Goal: Transaction & Acquisition: Purchase product/service

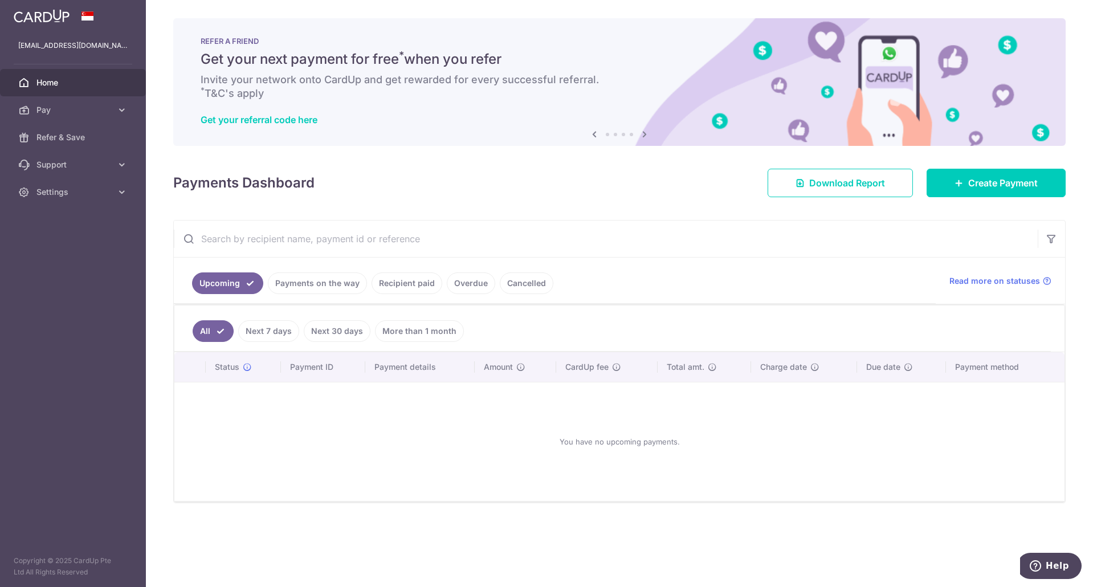
click at [115, 313] on aside "eeweikok@gmail.com Home Pay Payments Recipients Cards Refer & Save Support FAQ …" at bounding box center [73, 293] width 146 height 587
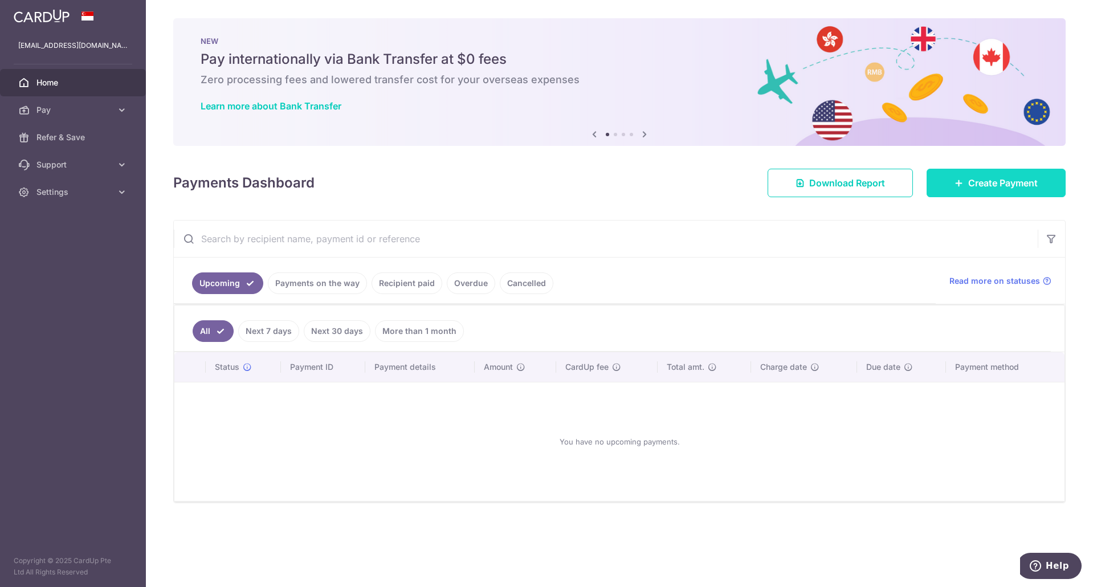
click at [951, 188] on link "Create Payment" at bounding box center [995, 183] width 139 height 28
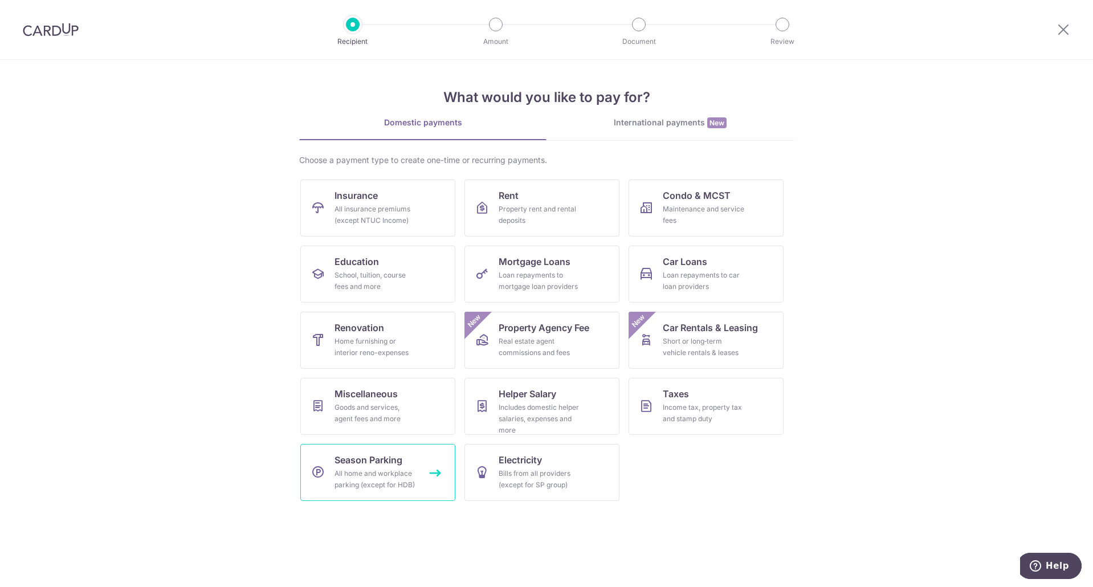
click at [387, 493] on link "Season Parking All home and workplace parking (except for HDB)" at bounding box center [377, 472] width 155 height 57
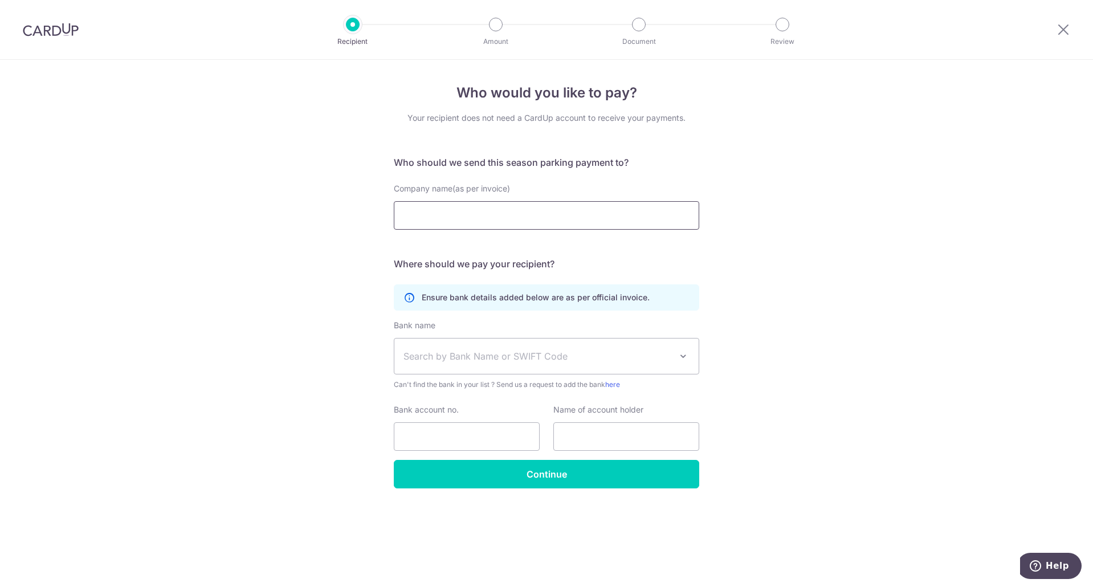
click at [505, 220] on input "Company name(as per invoice)" at bounding box center [546, 215] width 305 height 28
type input "Top Parking Pte Ltd"
click at [806, 283] on div "Who would you like to pay? Your recipient does not need a CardUp account to rec…" at bounding box center [546, 323] width 1093 height 527
click at [485, 352] on span "Search by Bank Name or SWIFT Code" at bounding box center [537, 356] width 268 height 14
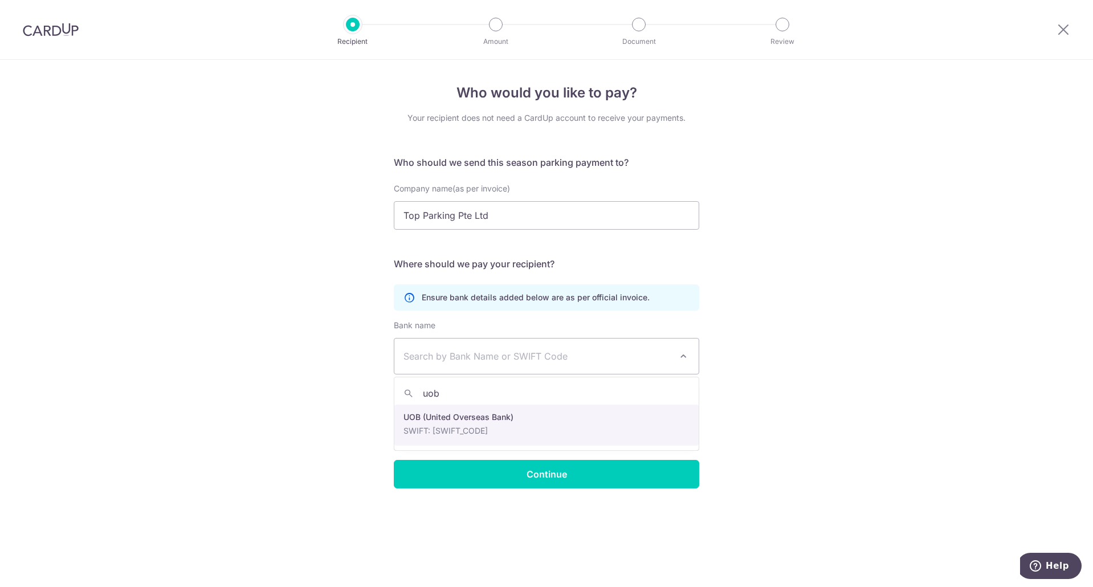
type input "uob"
select select "18"
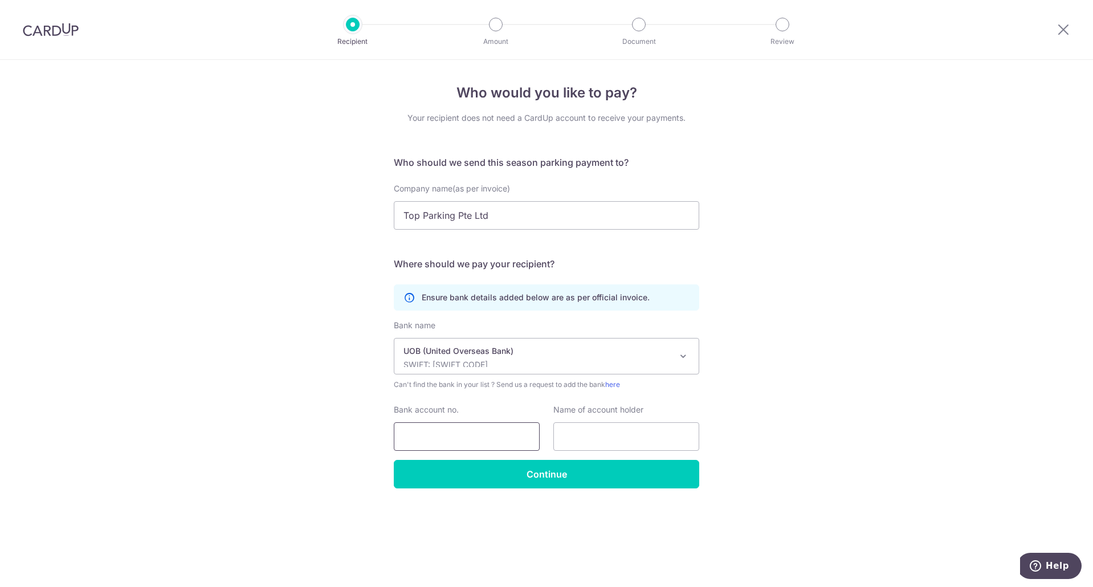
click at [467, 436] on input "Bank account no." at bounding box center [467, 436] width 146 height 28
type input "5013143103"
click at [624, 434] on input "text" at bounding box center [626, 436] width 146 height 28
type input "Top Parking Pte Ltd"
click at [554, 469] on input "Continue" at bounding box center [546, 474] width 305 height 28
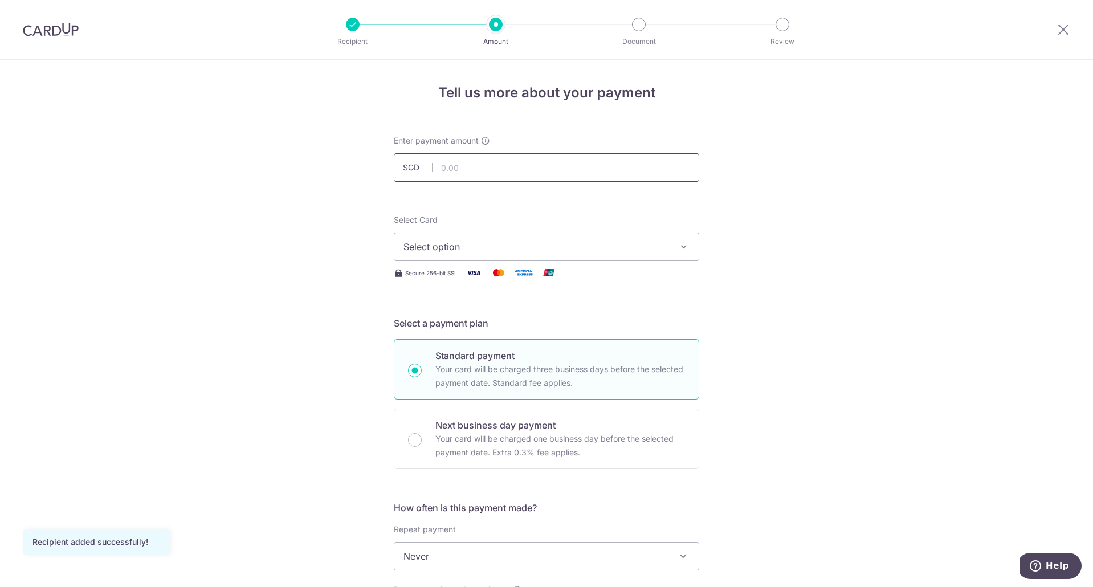
click at [533, 161] on input "text" at bounding box center [546, 167] width 305 height 28
type input "295.00"
click at [304, 262] on div "Tell us more about your payment Enter payment amount SGD 295.00 295.00 Recipien…" at bounding box center [546, 575] width 1093 height 1031
click at [422, 249] on span "Select option" at bounding box center [535, 247] width 265 height 14
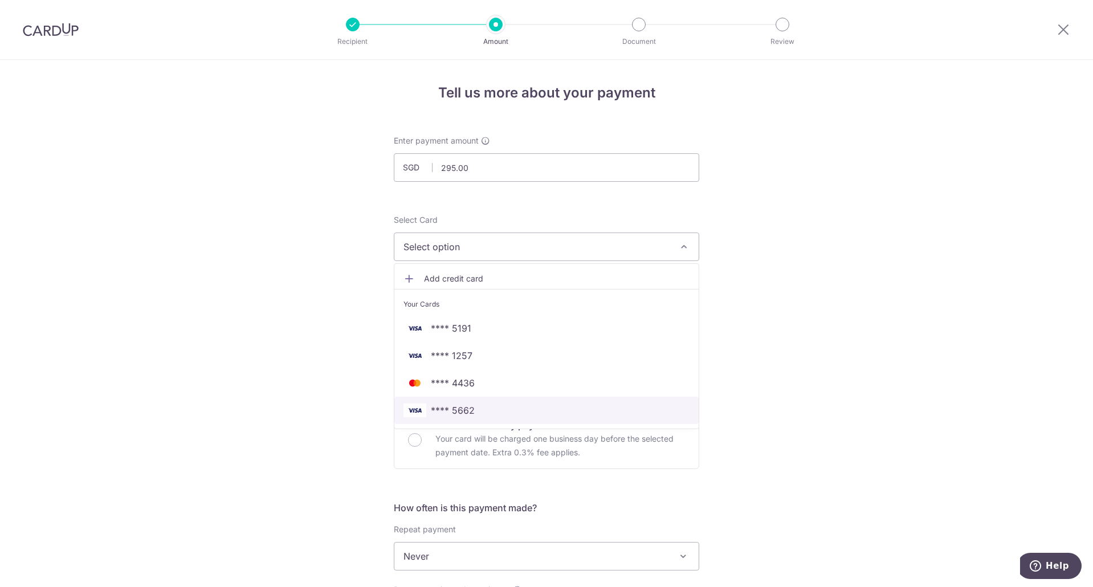
click at [451, 412] on span "**** 5662" at bounding box center [453, 410] width 44 height 14
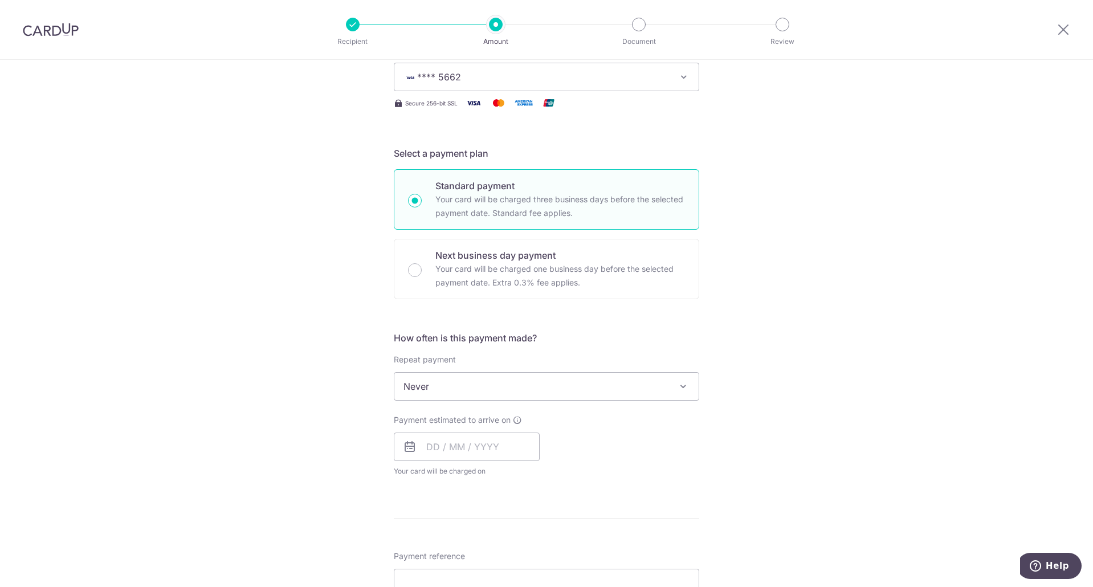
scroll to position [171, 0]
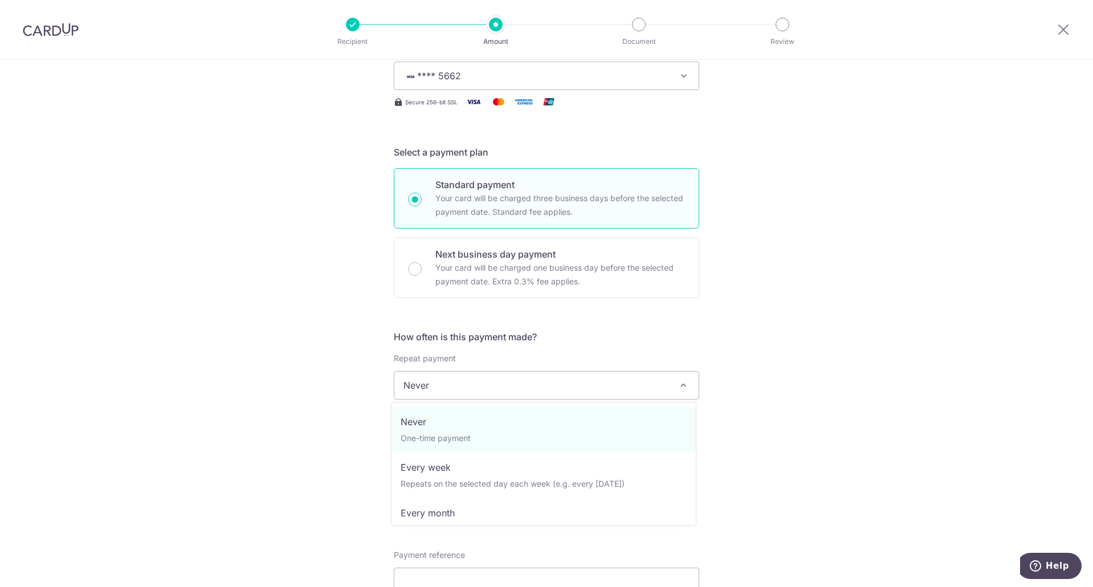
click at [440, 380] on span "Never" at bounding box center [546, 384] width 304 height 27
select select "3"
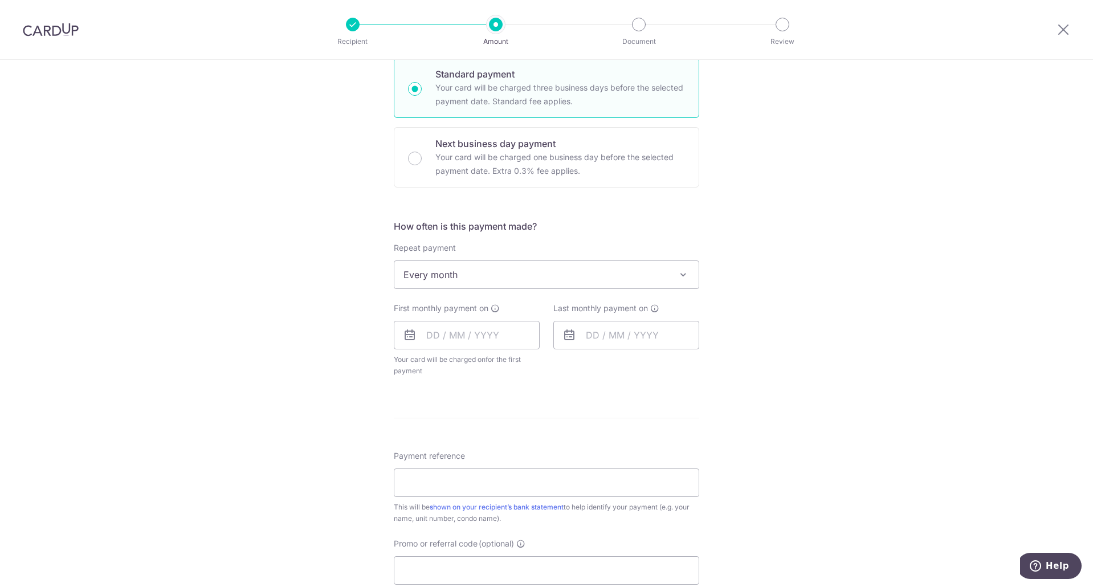
scroll to position [342, 0]
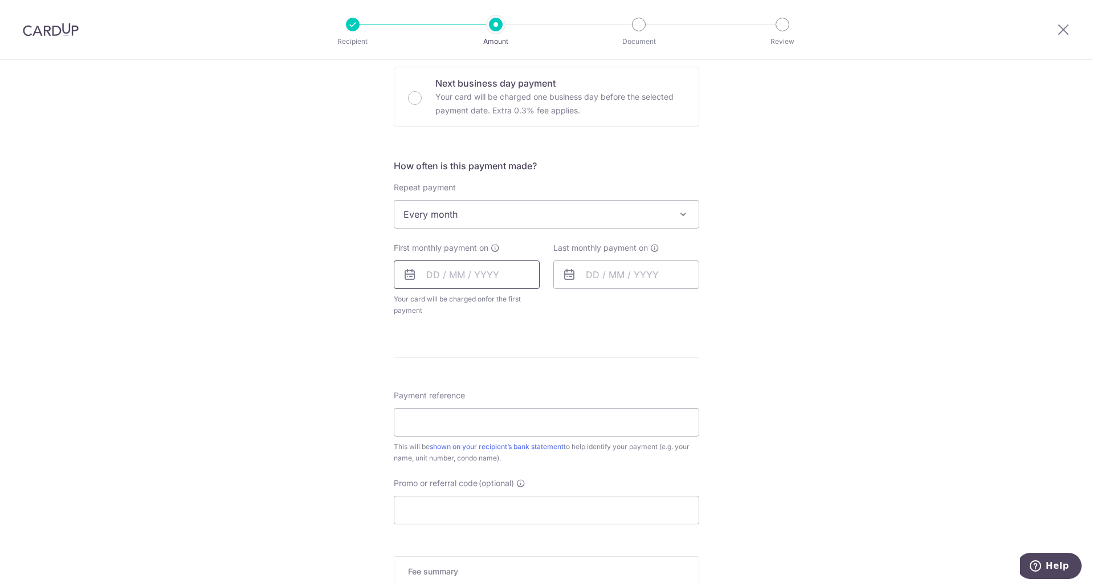
click at [454, 281] on input "text" at bounding box center [467, 274] width 146 height 28
click at [458, 423] on link "21" at bounding box center [462, 424] width 18 height 18
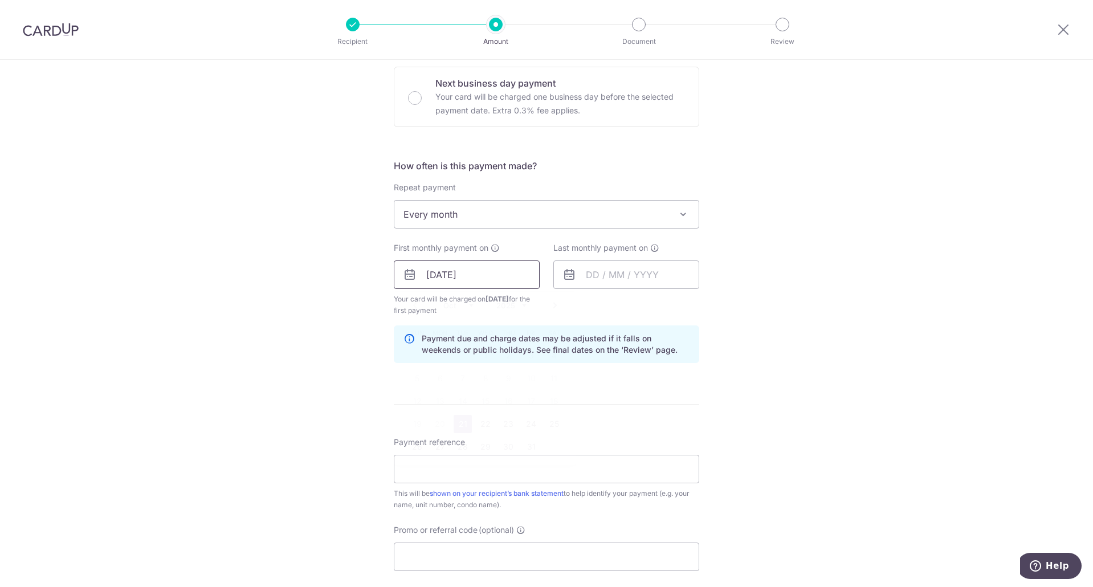
click at [450, 280] on input "21/10/2025" at bounding box center [467, 274] width 146 height 28
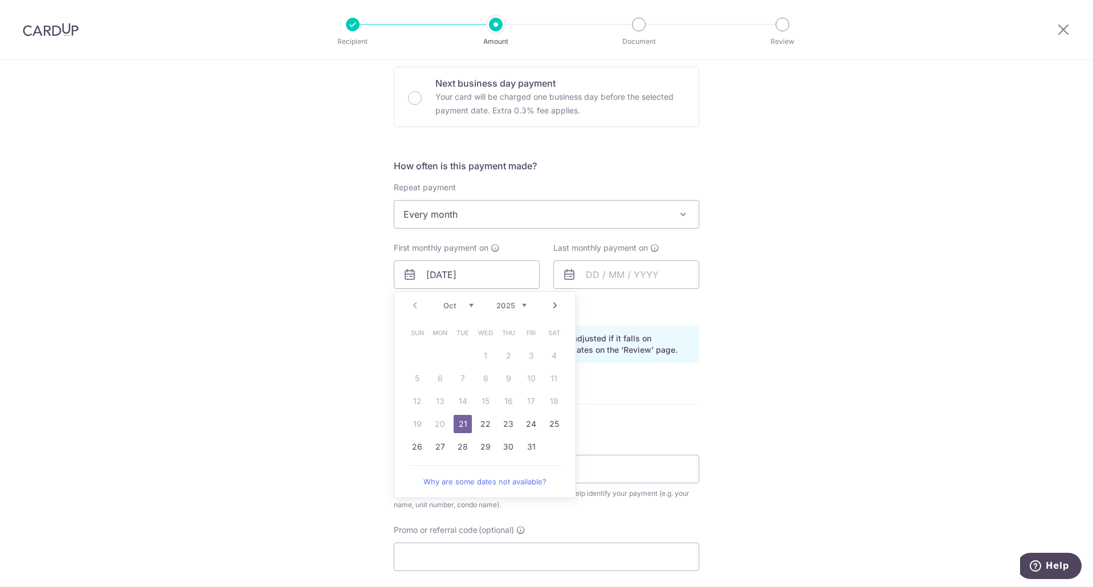
click at [280, 312] on div "Tell us more about your payment Enter payment amount SGD 295.00 295.00 Recipien…" at bounding box center [546, 262] width 1093 height 1089
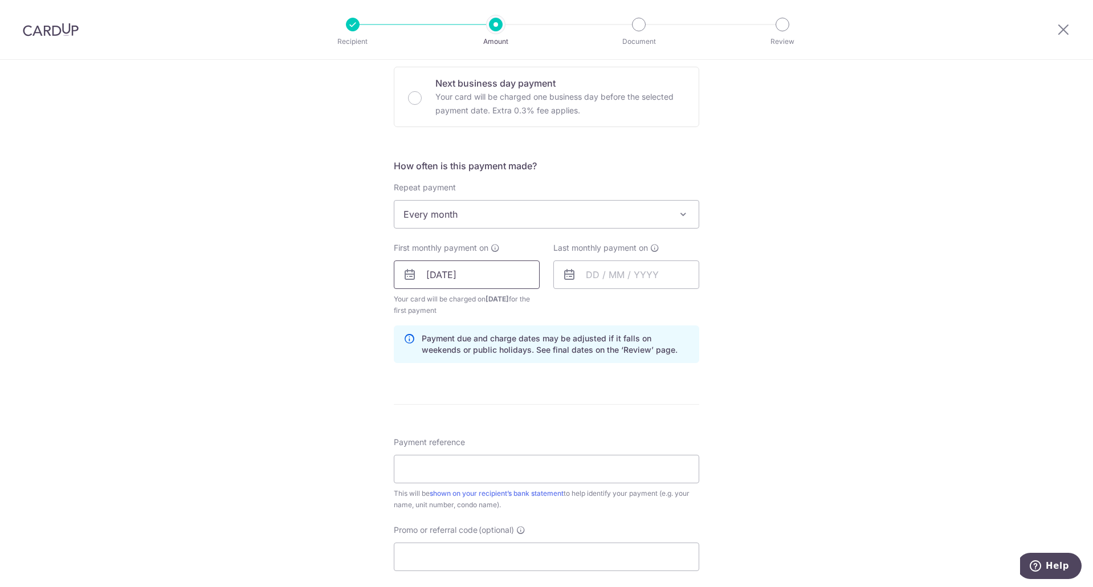
click at [456, 279] on input "21/10/2025" at bounding box center [467, 274] width 146 height 28
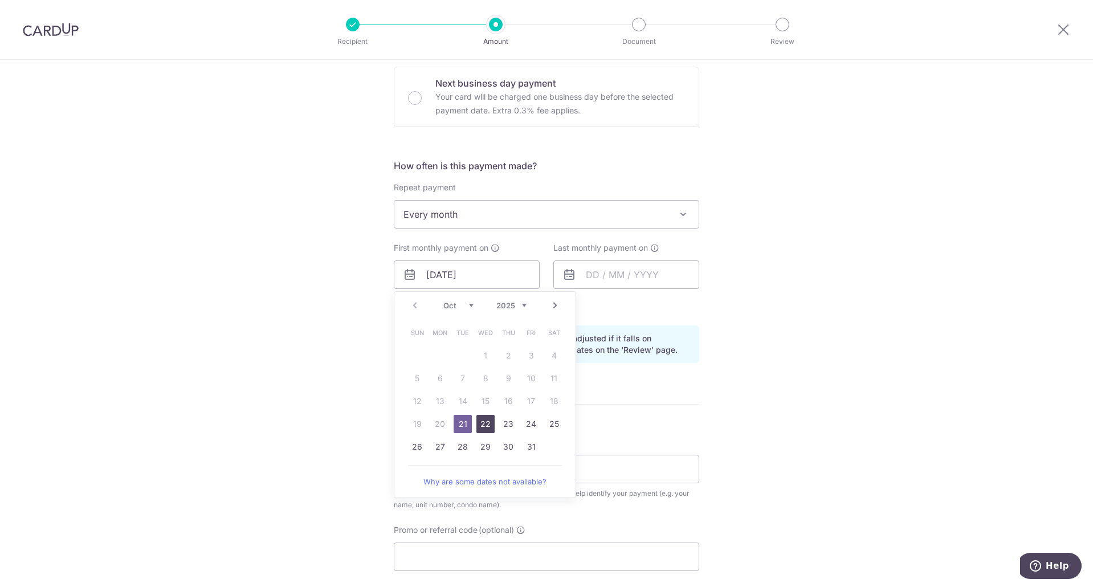
click at [483, 424] on link "22" at bounding box center [485, 424] width 18 height 18
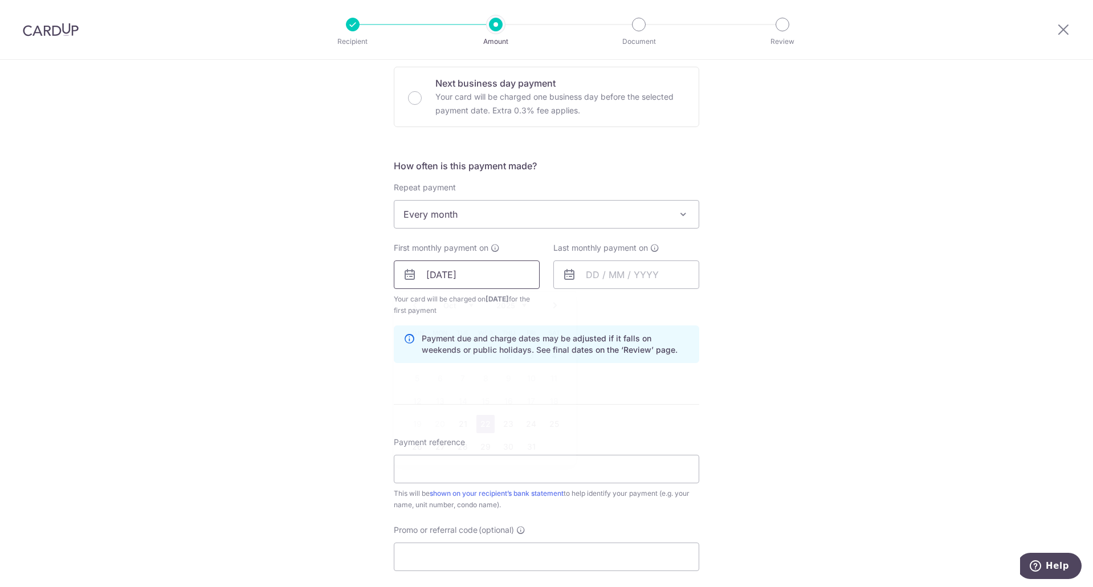
click at [463, 276] on input "[DATE]" at bounding box center [467, 274] width 146 height 28
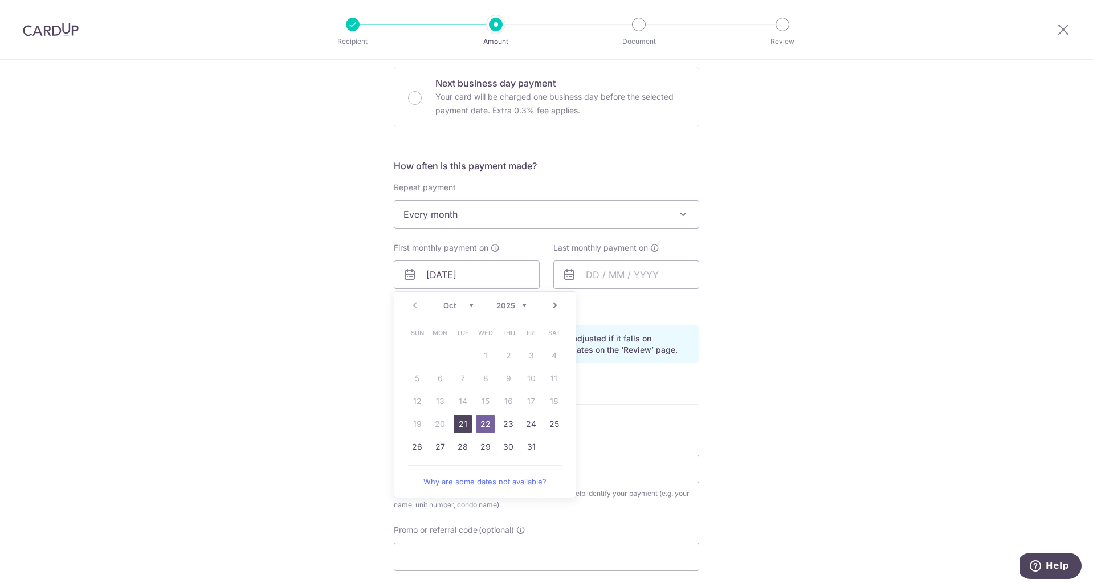
click at [455, 419] on link "21" at bounding box center [462, 424] width 18 height 18
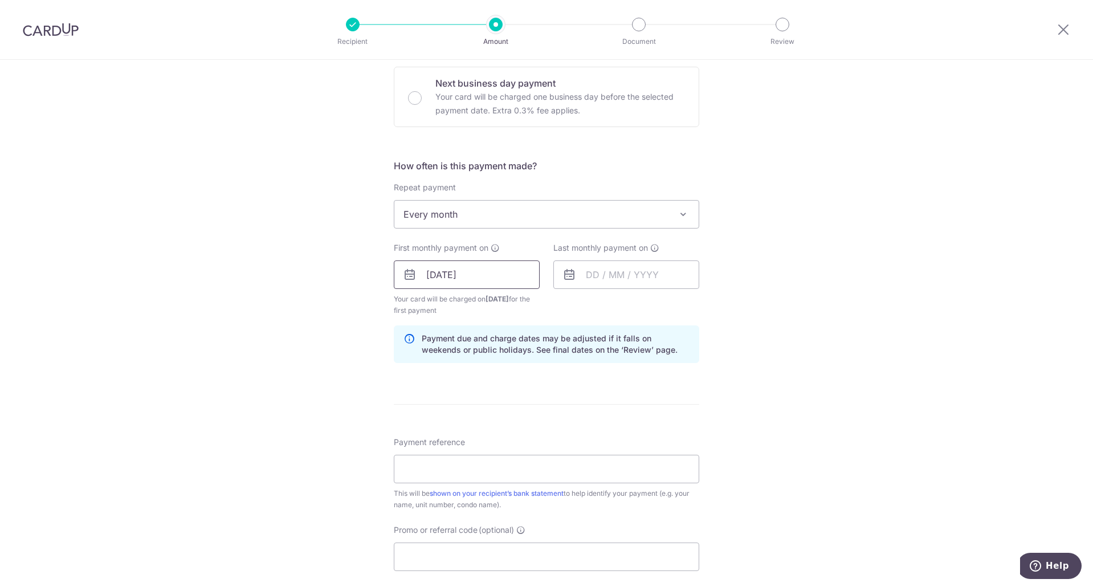
click at [485, 277] on input "21/10/2025" at bounding box center [467, 274] width 146 height 28
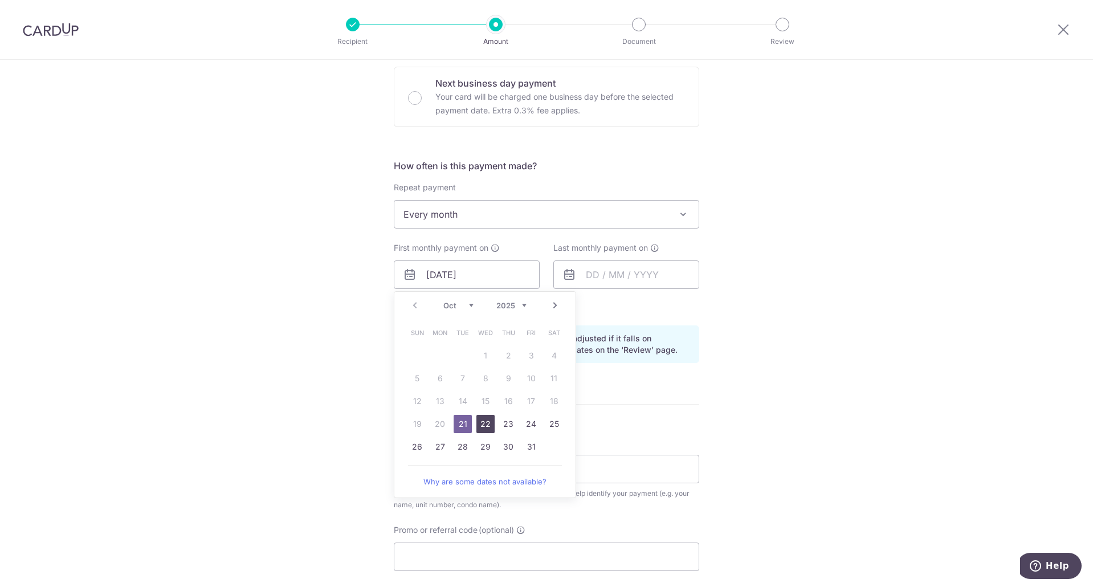
drag, startPoint x: 476, startPoint y: 427, endPoint x: 663, endPoint y: 348, distance: 202.9
click at [477, 427] on link "22" at bounding box center [485, 424] width 18 height 18
type input "[DATE]"
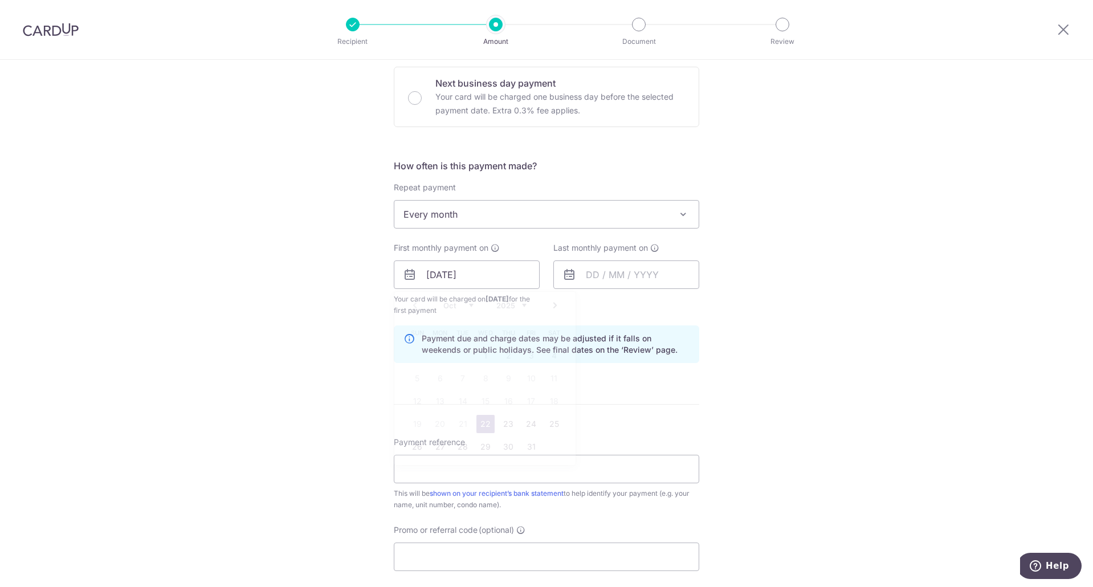
click at [734, 301] on div "Tell us more about your payment Enter payment amount SGD 295.00 295.00 Recipien…" at bounding box center [546, 262] width 1093 height 1089
click at [623, 269] on input "text" at bounding box center [626, 274] width 146 height 28
click at [891, 178] on div "Tell us more about your payment Enter payment amount SGD 295.00 295.00 Recipien…" at bounding box center [546, 262] width 1093 height 1089
click at [113, 308] on div "Tell us more about your payment Enter payment amount SGD 295.00 295.00 Recipien…" at bounding box center [546, 262] width 1093 height 1089
click at [624, 286] on input "text" at bounding box center [626, 274] width 146 height 28
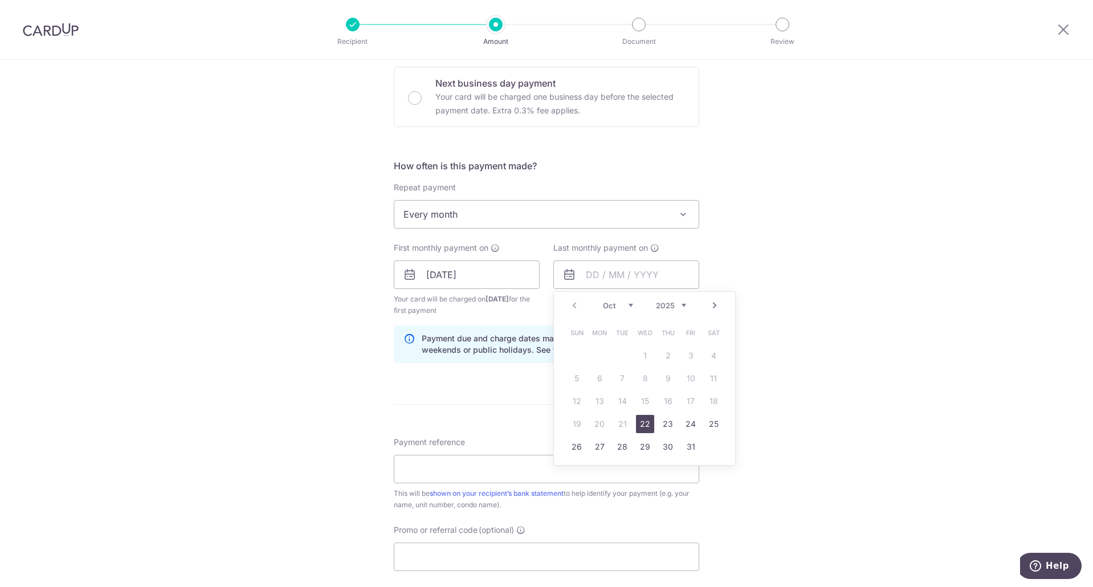
click at [708, 304] on link "Next" at bounding box center [715, 306] width 14 height 14
click at [708, 303] on link "Next" at bounding box center [715, 306] width 14 height 14
click at [598, 406] on link "15" at bounding box center [599, 401] width 18 height 18
click at [637, 271] on input "15/12/2025" at bounding box center [626, 274] width 146 height 28
click at [660, 401] on link "18" at bounding box center [668, 401] width 18 height 18
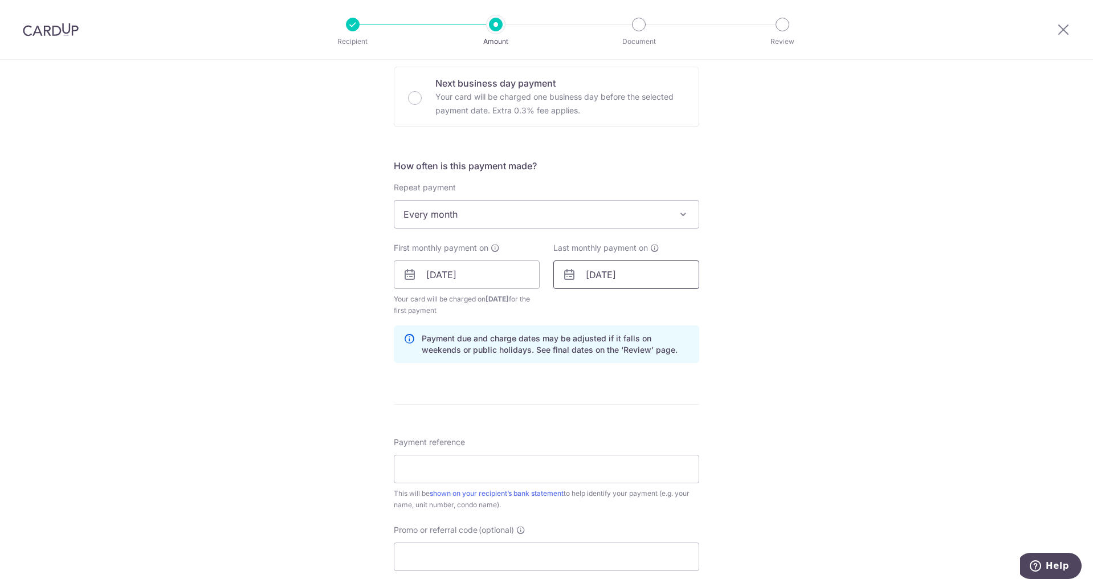
click at [649, 275] on input "18/12/2025" at bounding box center [626, 274] width 146 height 28
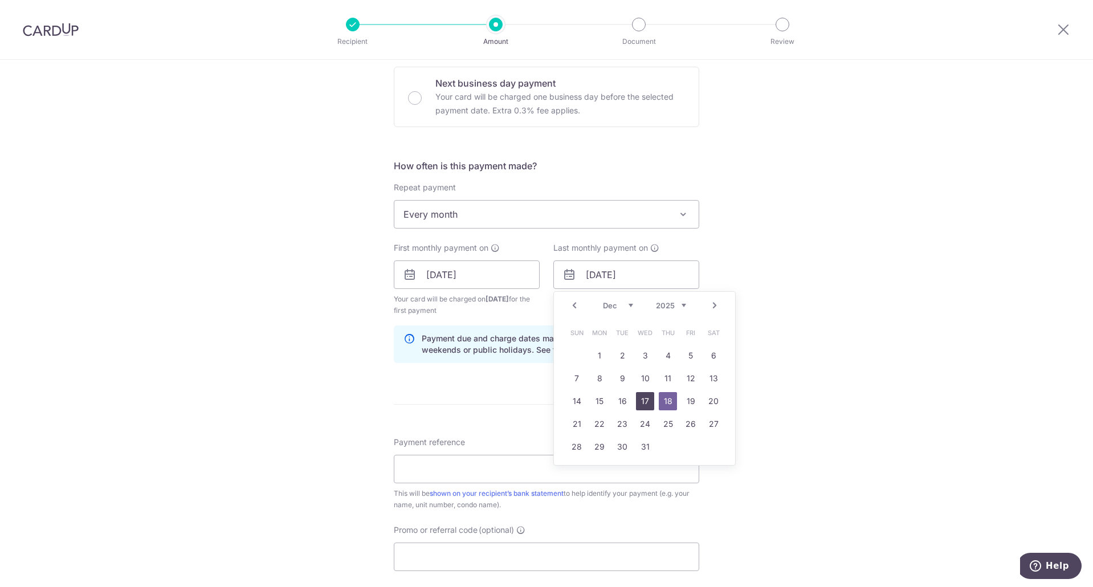
click at [643, 400] on link "17" at bounding box center [645, 401] width 18 height 18
type input "17/12/2025"
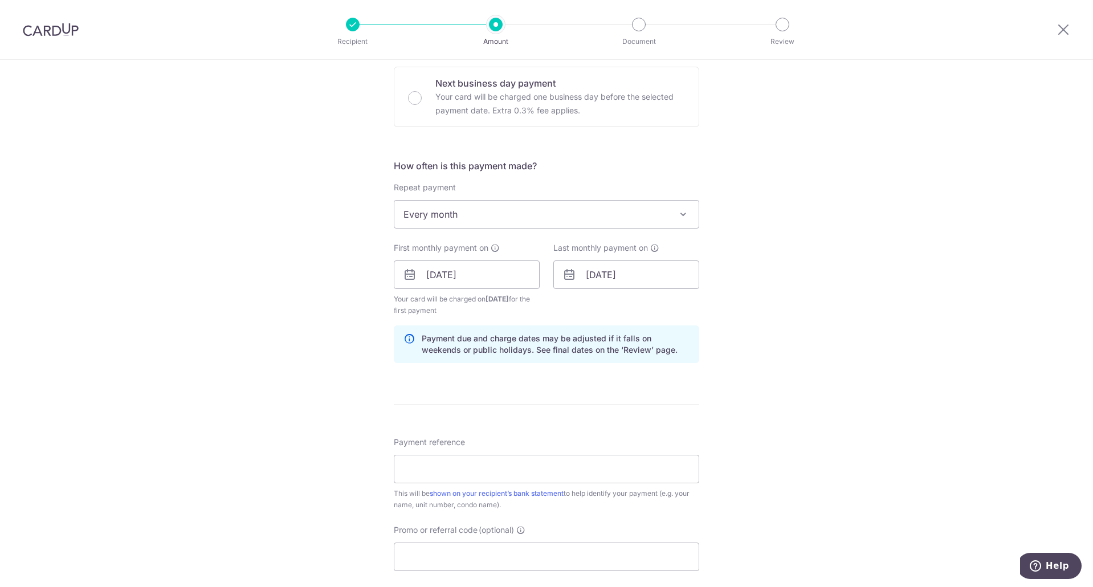
click at [782, 271] on div "Tell us more about your payment Enter payment amount SGD 295.00 295.00 Recipien…" at bounding box center [546, 262] width 1093 height 1089
click at [597, 282] on input "17/12/2025" at bounding box center [626, 274] width 146 height 28
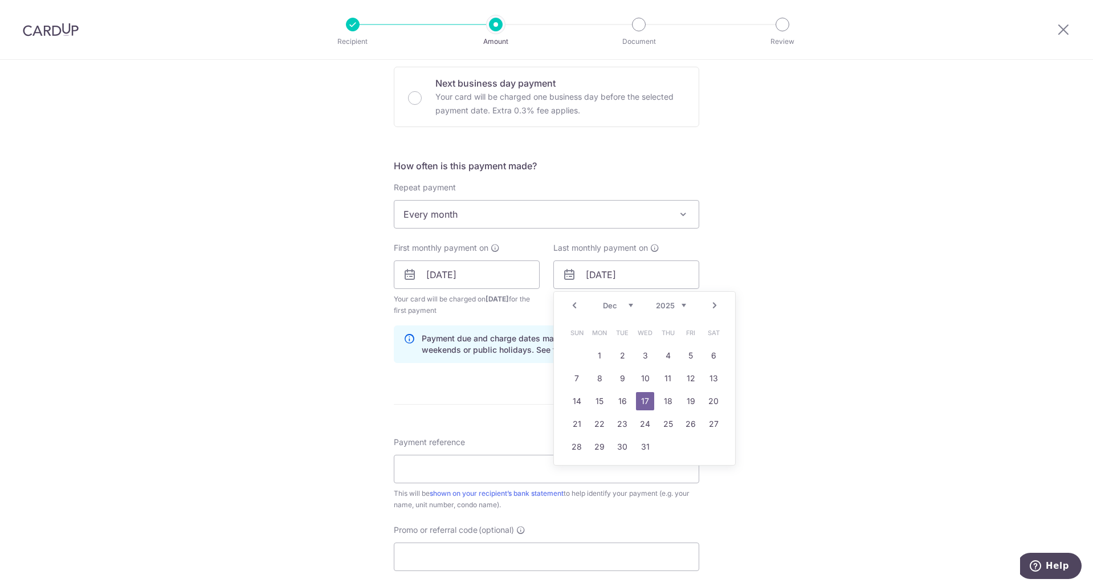
click at [790, 308] on div "Tell us more about your payment Enter payment amount SGD 295.00 295.00 Recipien…" at bounding box center [546, 262] width 1093 height 1089
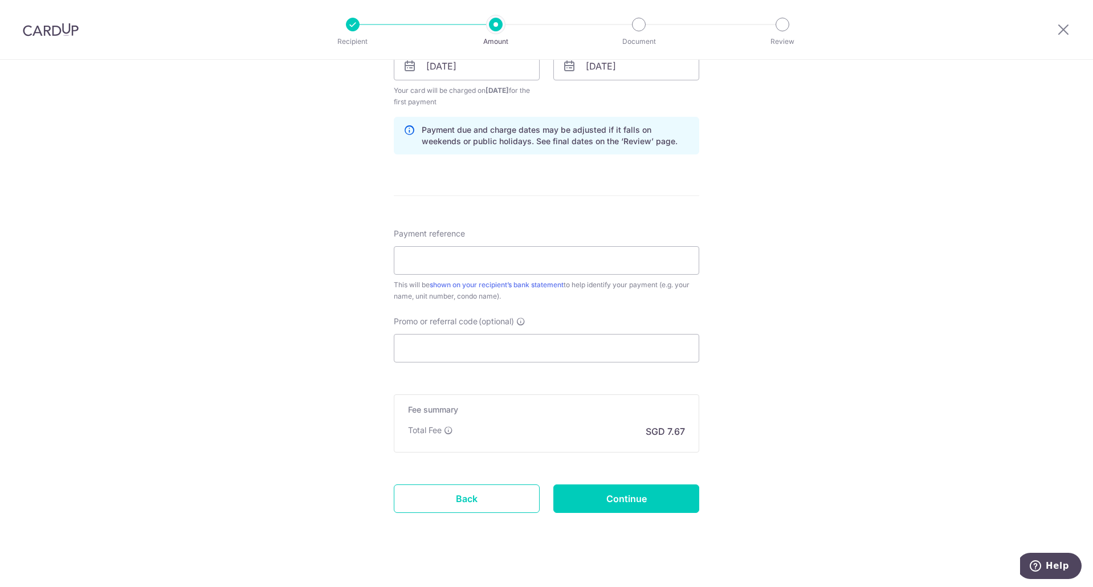
scroll to position [562, 0]
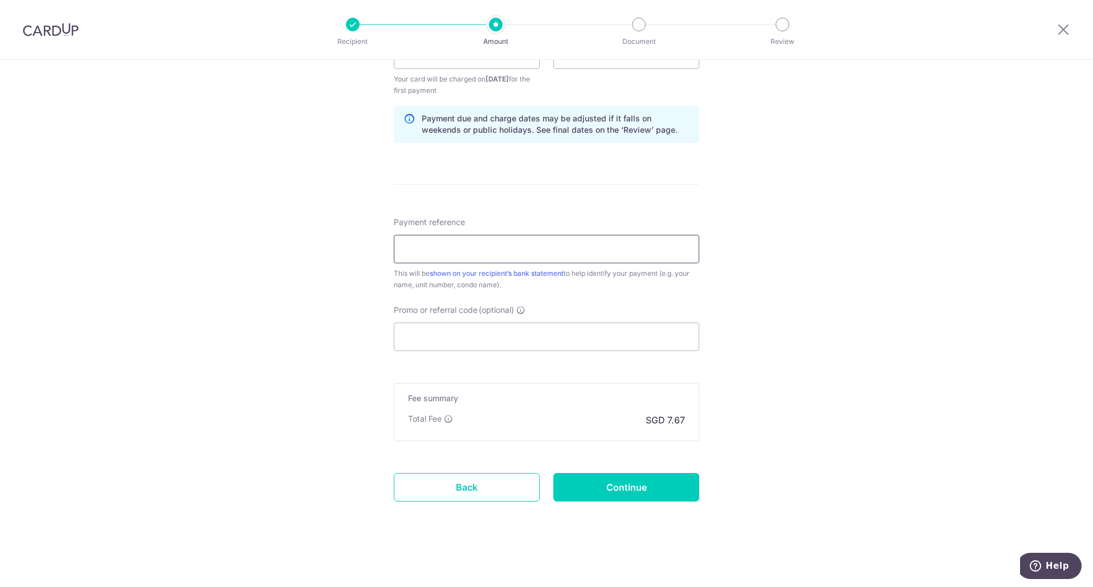
click at [505, 241] on input "Payment reference" at bounding box center [546, 249] width 305 height 28
click at [408, 337] on input "Promo or referral code (optional)" at bounding box center [546, 336] width 305 height 28
paste input "3HOME25R"
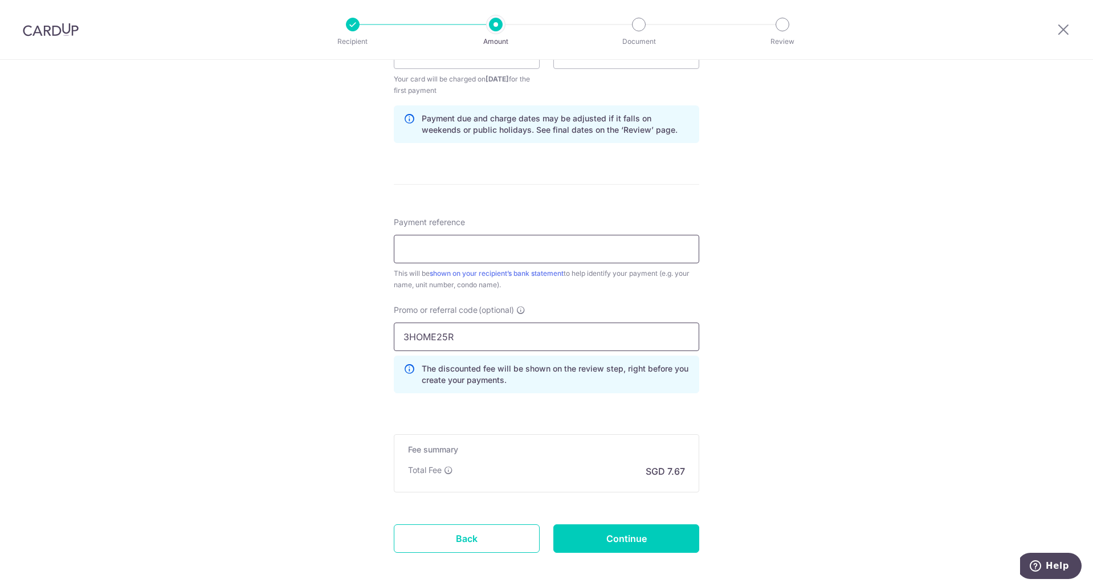
type input "3HOME25R"
click at [448, 252] on input "Payment reference" at bounding box center [546, 249] width 305 height 28
type input "SFB97P"
click at [786, 322] on div "Tell us more about your payment Enter payment amount SGD 295.00 295.00 Recipien…" at bounding box center [546, 68] width 1093 height 1140
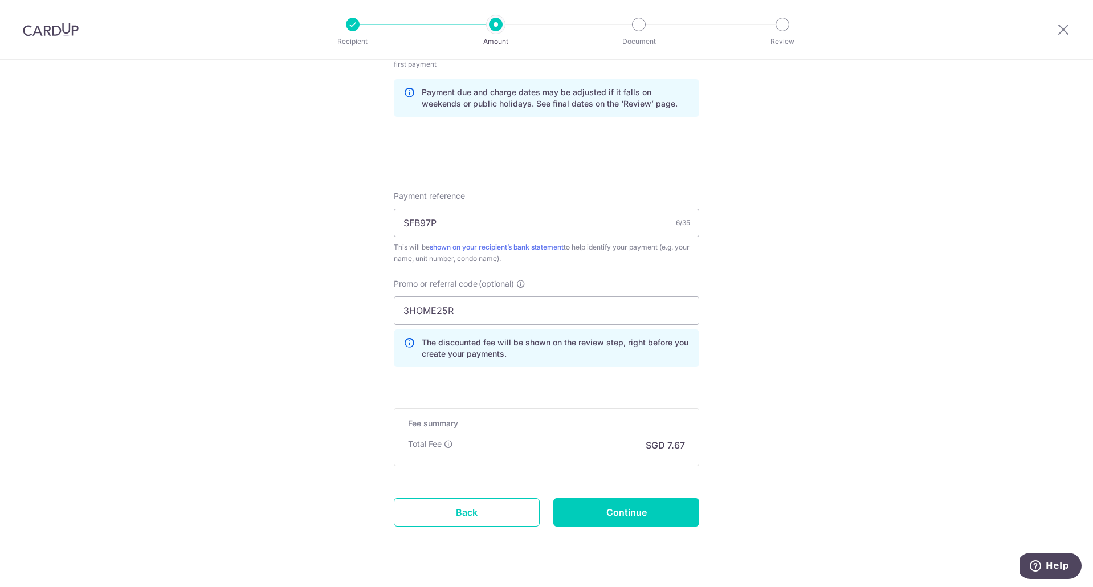
scroll to position [613, 0]
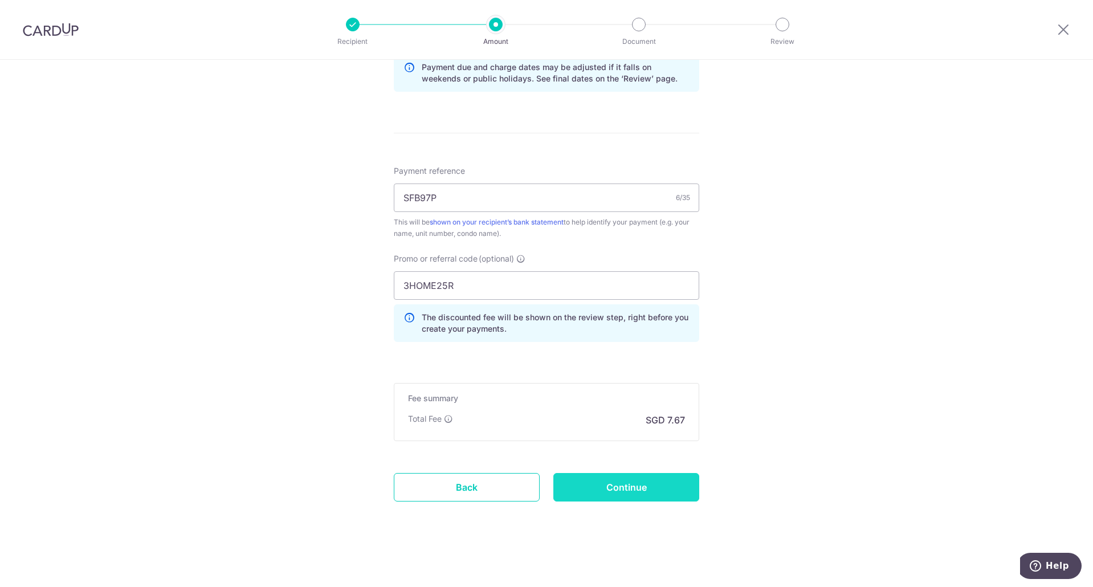
click at [652, 475] on input "Continue" at bounding box center [626, 487] width 146 height 28
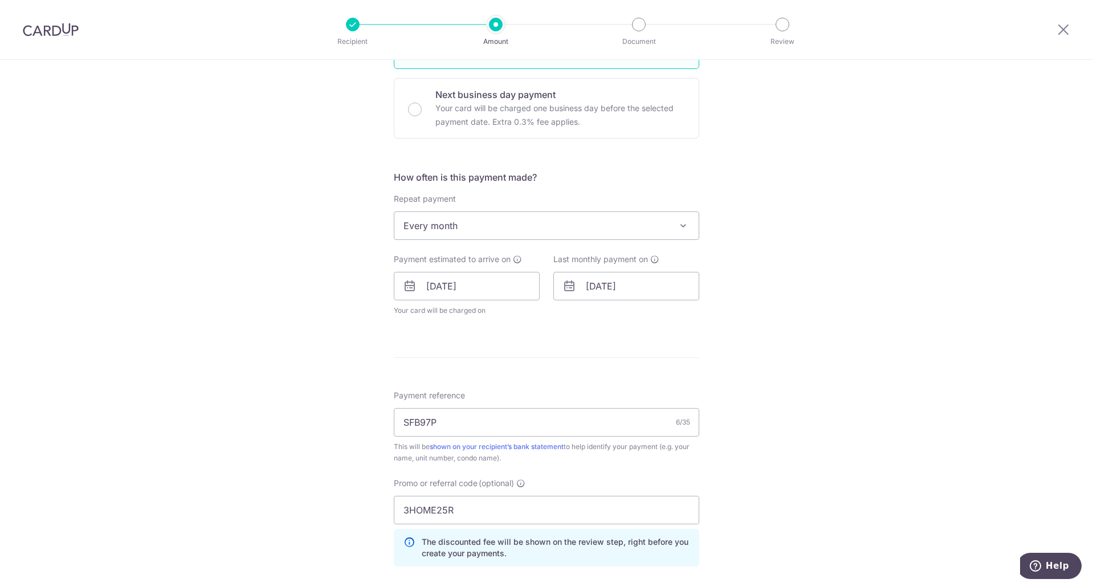
scroll to position [399, 0]
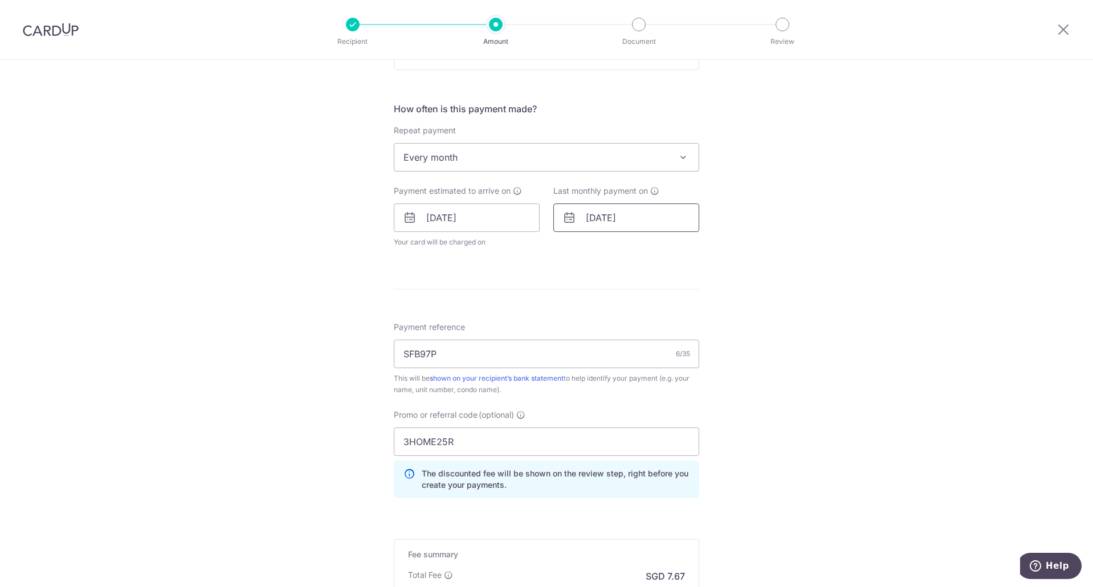
click at [612, 219] on input "[DATE]" at bounding box center [626, 217] width 146 height 28
click at [596, 367] on link "22" at bounding box center [599, 367] width 18 height 18
type input "[DATE]"
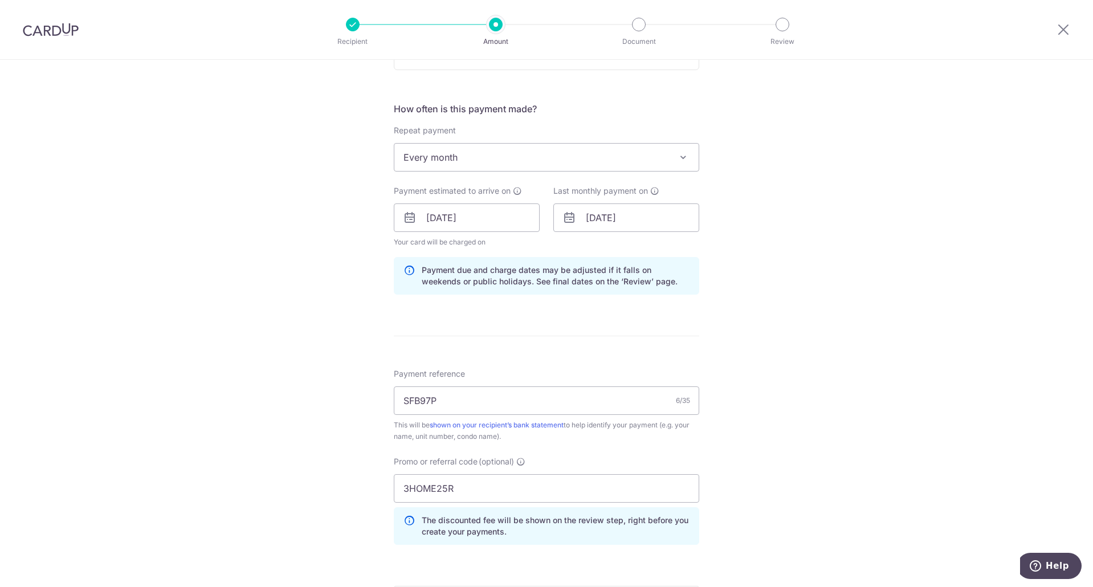
click at [746, 252] on div "Tell us more about your payment Enter payment amount SGD 295.00 295.00 Select C…" at bounding box center [546, 225] width 1093 height 1129
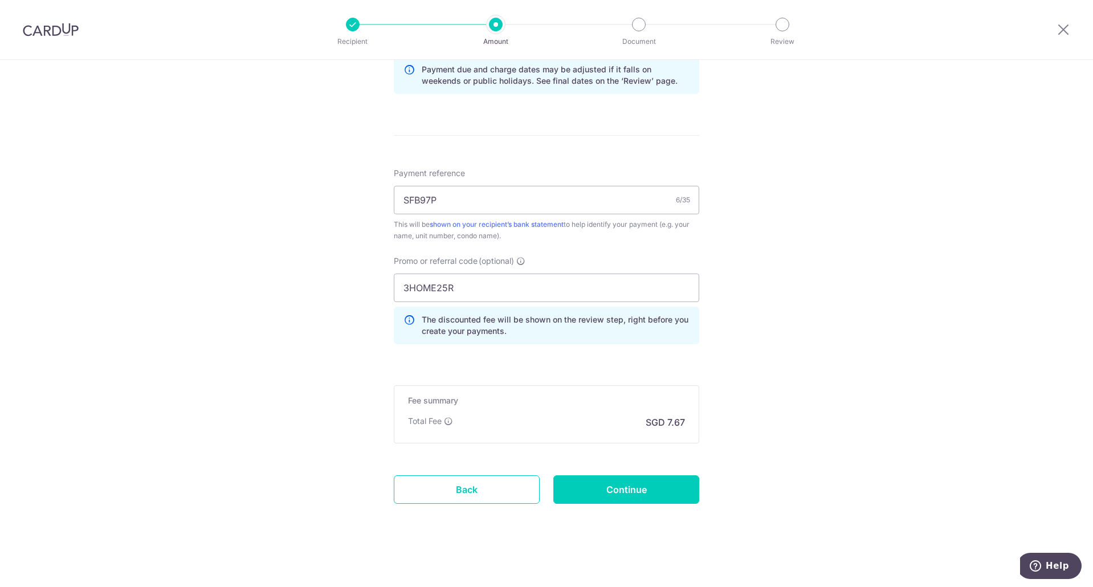
scroll to position [602, 0]
click at [645, 485] on input "Continue" at bounding box center [626, 487] width 146 height 28
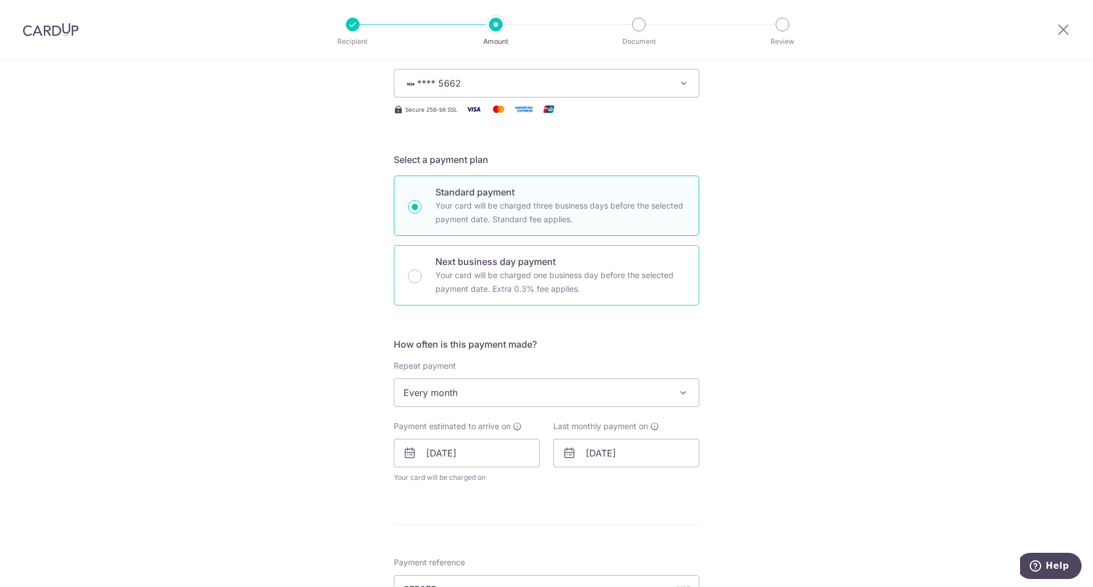
scroll to position [228, 0]
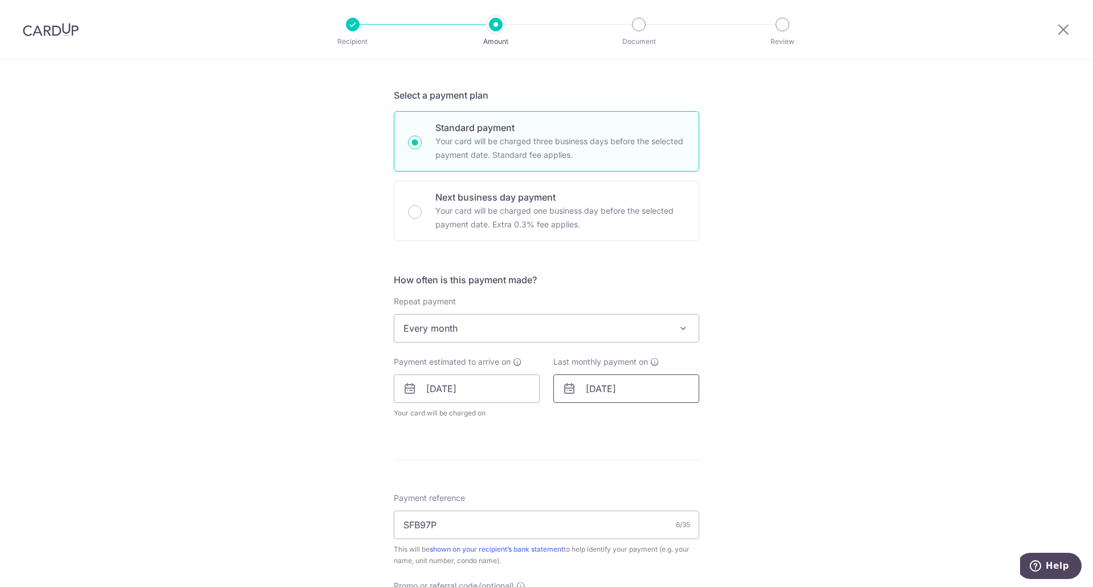
click at [612, 399] on input "22/12/2025" at bounding box center [626, 388] width 146 height 28
click at [574, 536] on link "21" at bounding box center [576, 538] width 18 height 18
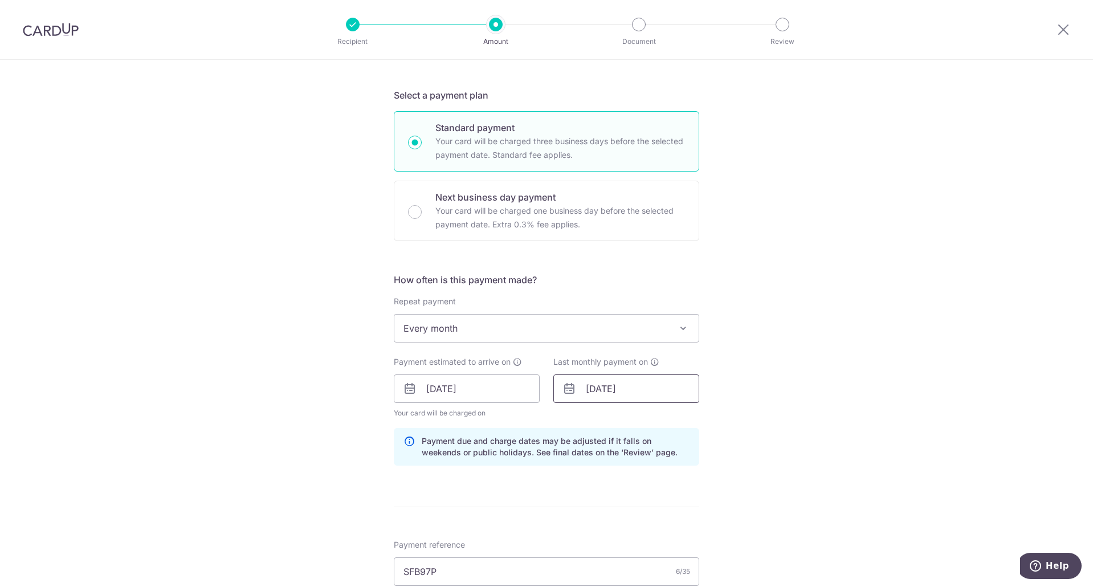
click at [594, 392] on input "21/12/2025" at bounding box center [626, 388] width 146 height 28
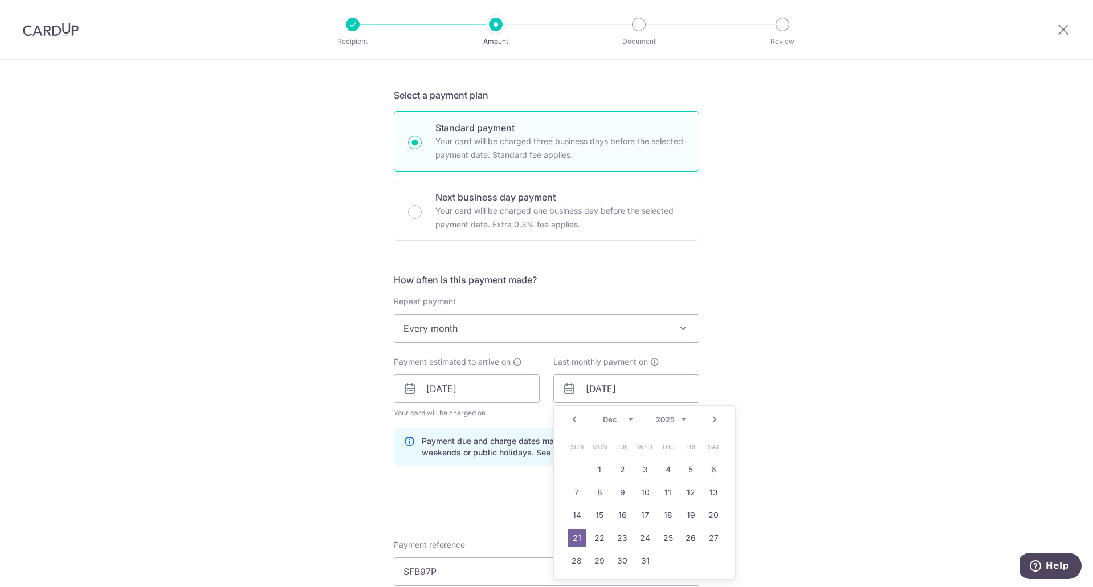
click at [698, 518] on td "19" at bounding box center [690, 515] width 23 height 23
type input "[DATE]"
click at [665, 397] on input "[DATE]" at bounding box center [626, 388] width 146 height 28
click at [758, 485] on div "Tell us more about your payment Enter payment amount SGD 295.00 295.00 Select C…" at bounding box center [546, 396] width 1093 height 1129
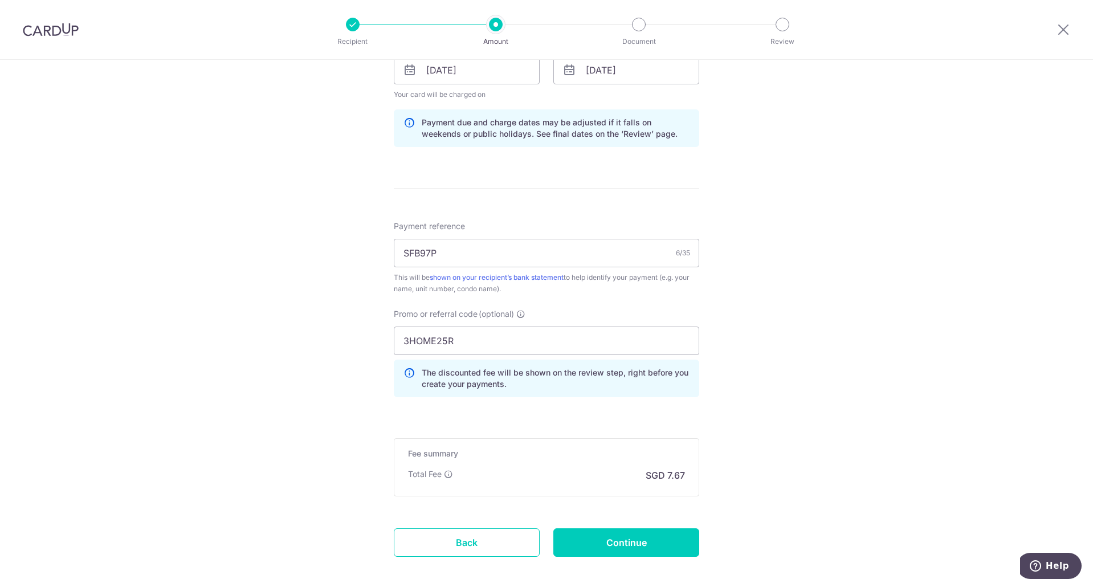
scroll to position [602, 0]
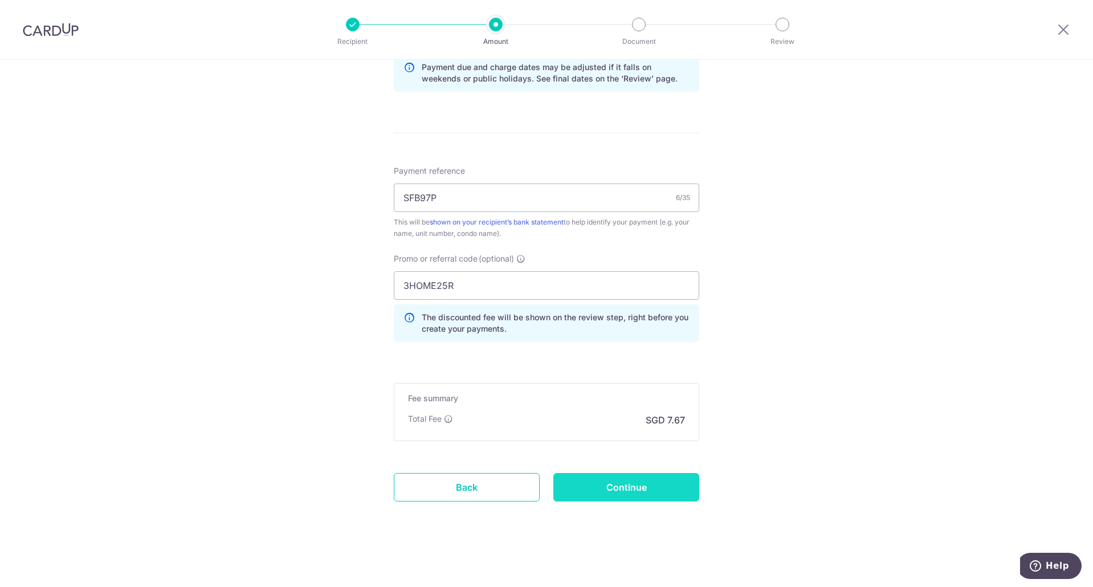
click at [630, 478] on input "Continue" at bounding box center [626, 487] width 146 height 28
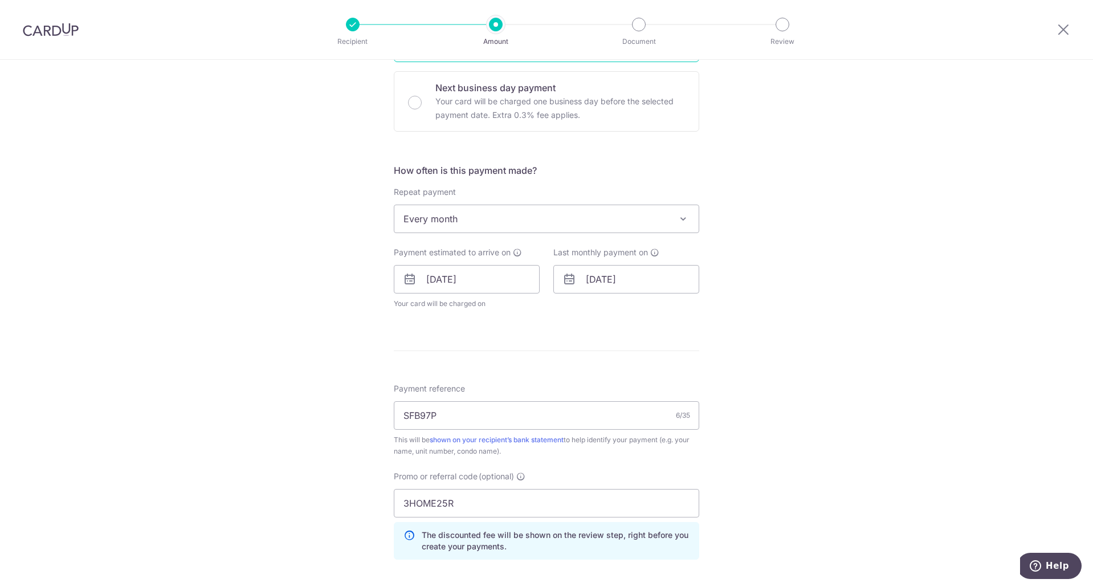
scroll to position [342, 0]
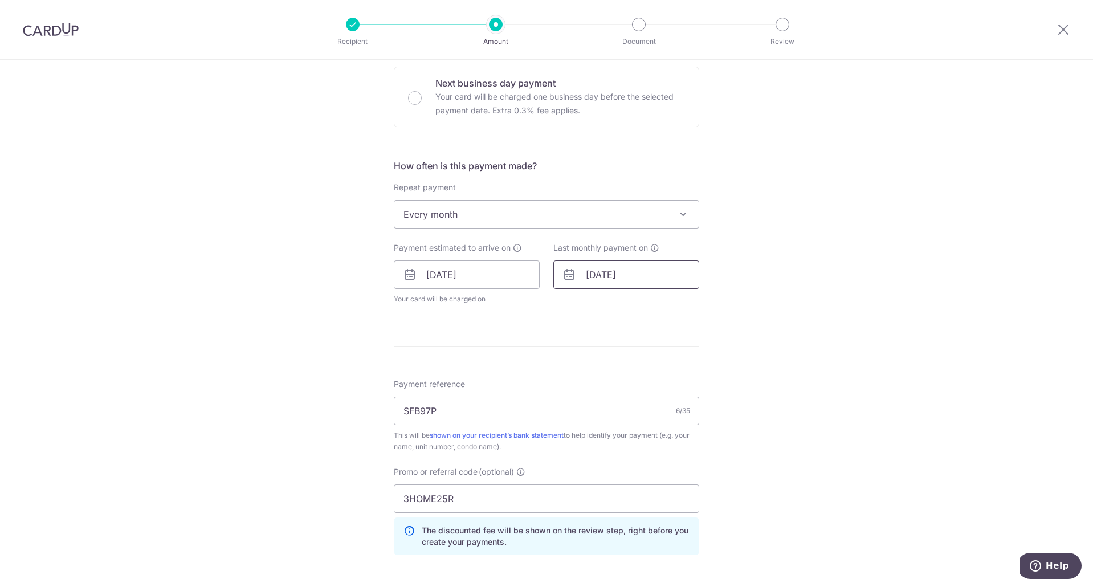
click at [614, 275] on input "[DATE]" at bounding box center [626, 274] width 146 height 28
click at [708, 401] on link "20" at bounding box center [713, 401] width 18 height 18
type input "[DATE]"
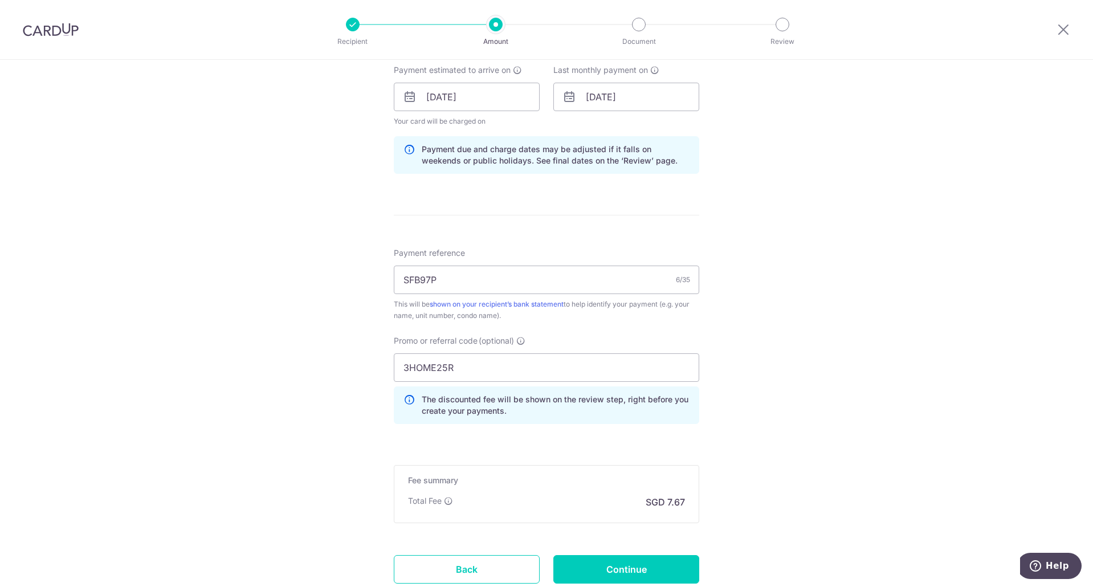
scroll to position [570, 0]
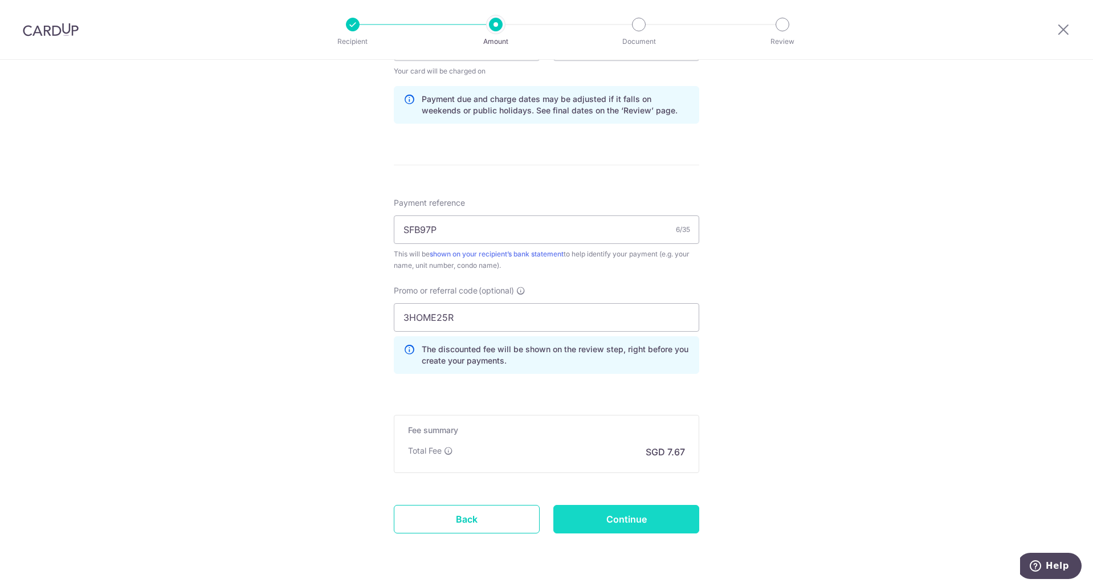
click at [627, 509] on input "Continue" at bounding box center [626, 519] width 146 height 28
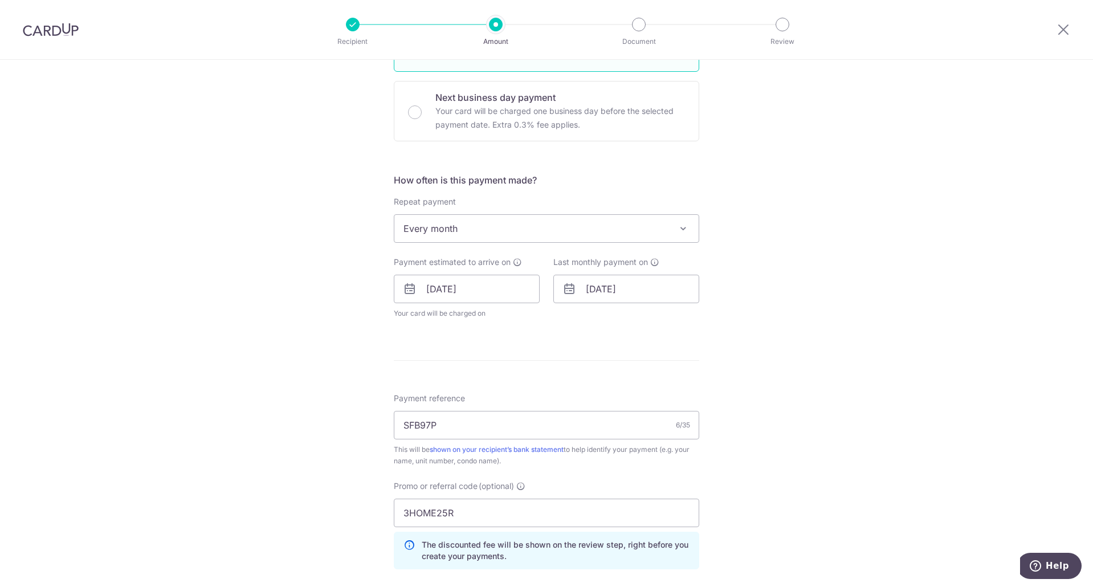
scroll to position [342, 0]
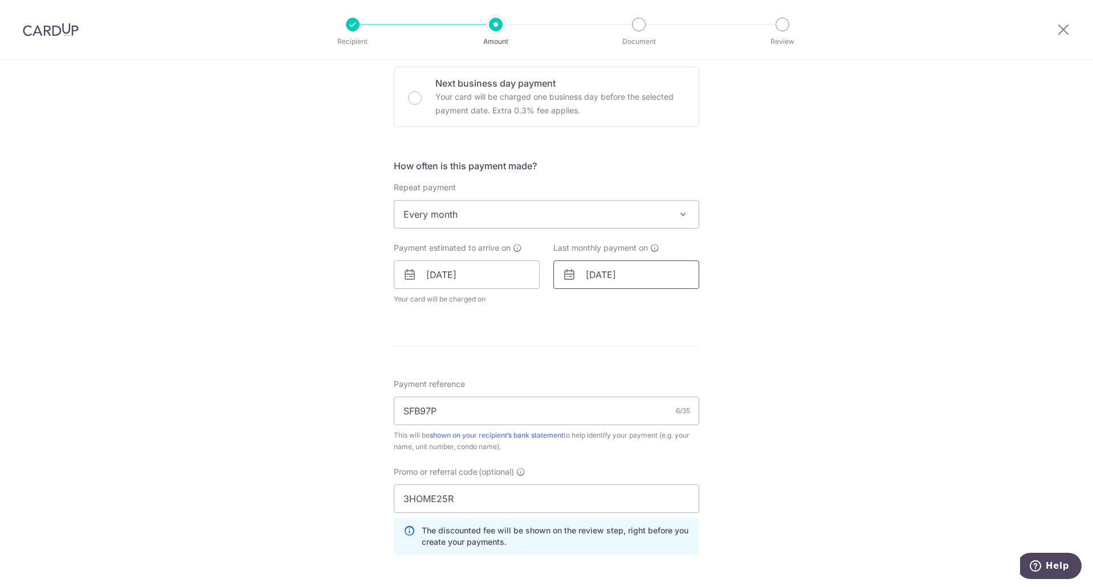
click at [607, 274] on input "[DATE]" at bounding box center [626, 274] width 146 height 28
click at [594, 429] on link "22" at bounding box center [599, 424] width 18 height 18
type input "[DATE]"
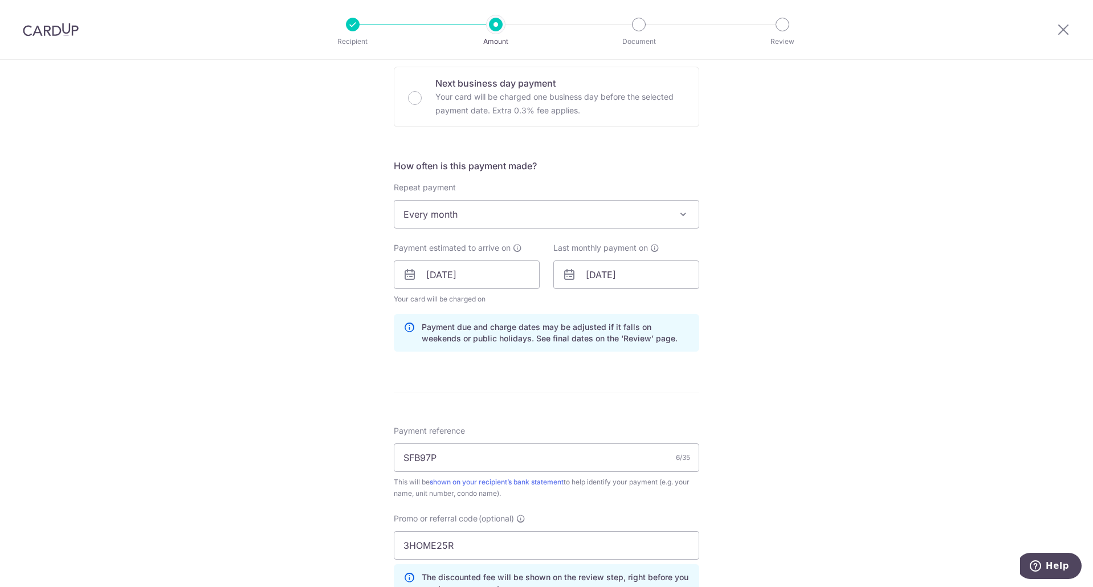
click at [754, 399] on div "Tell us more about your payment Enter payment amount SGD 295.00 295.00 Select C…" at bounding box center [546, 282] width 1093 height 1129
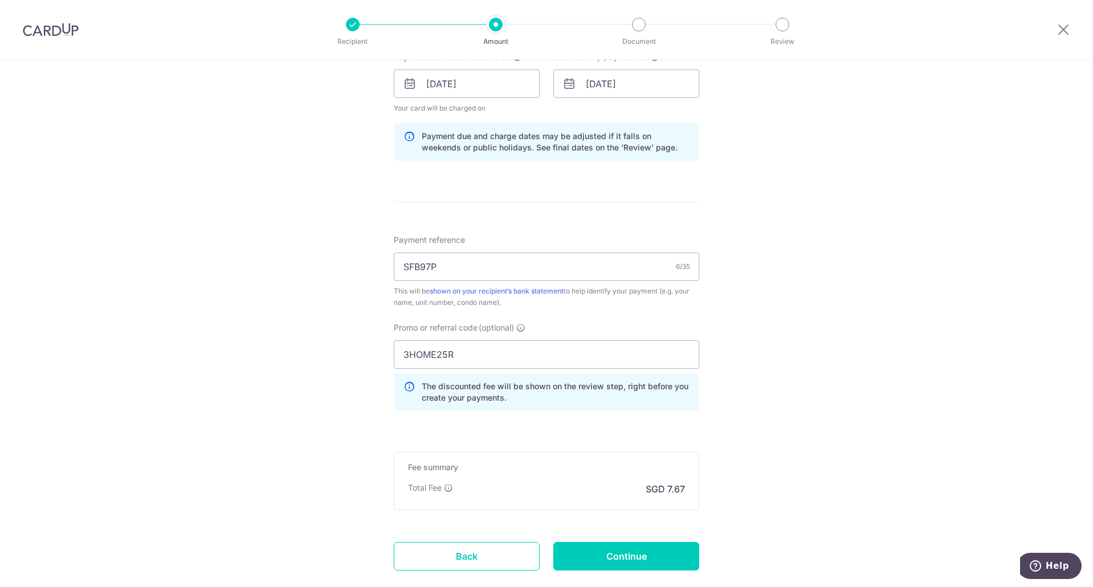
scroll to position [602, 0]
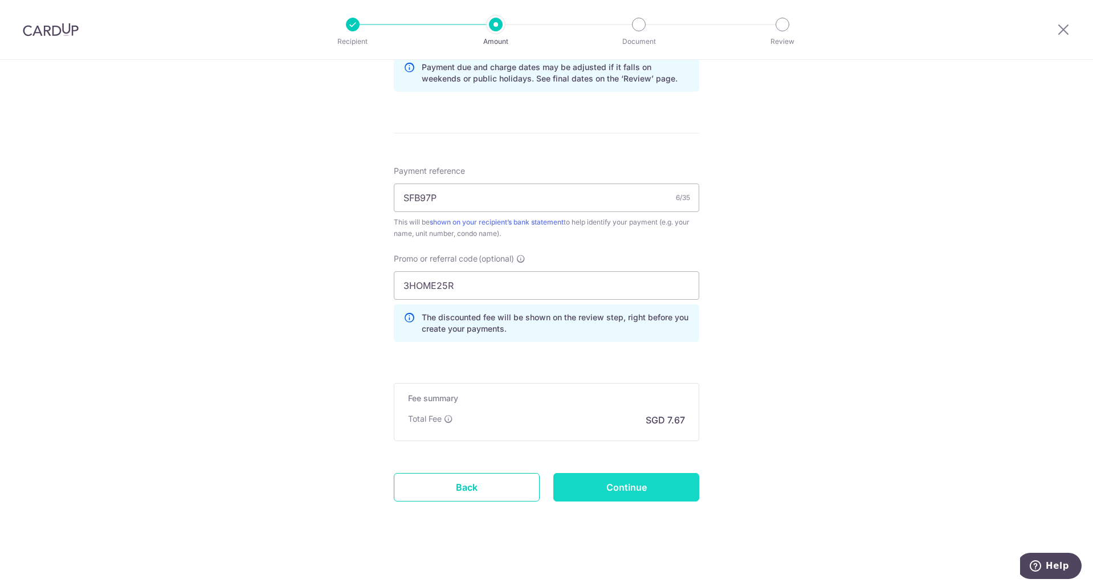
click at [648, 479] on input "Continue" at bounding box center [626, 487] width 146 height 28
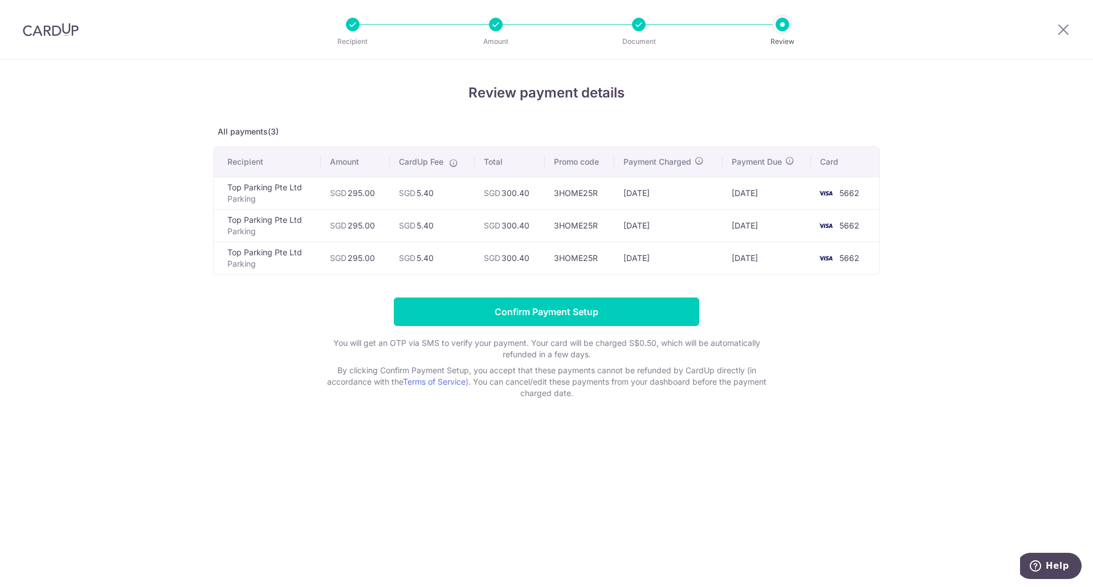
click at [137, 324] on div "Review payment details All payments(3) Recipient Amount CardUp Fee Total Promo …" at bounding box center [546, 323] width 1093 height 527
click at [656, 400] on div "Review payment details All payments(3) Recipient Amount CardUp Fee Total Promo …" at bounding box center [546, 323] width 1093 height 527
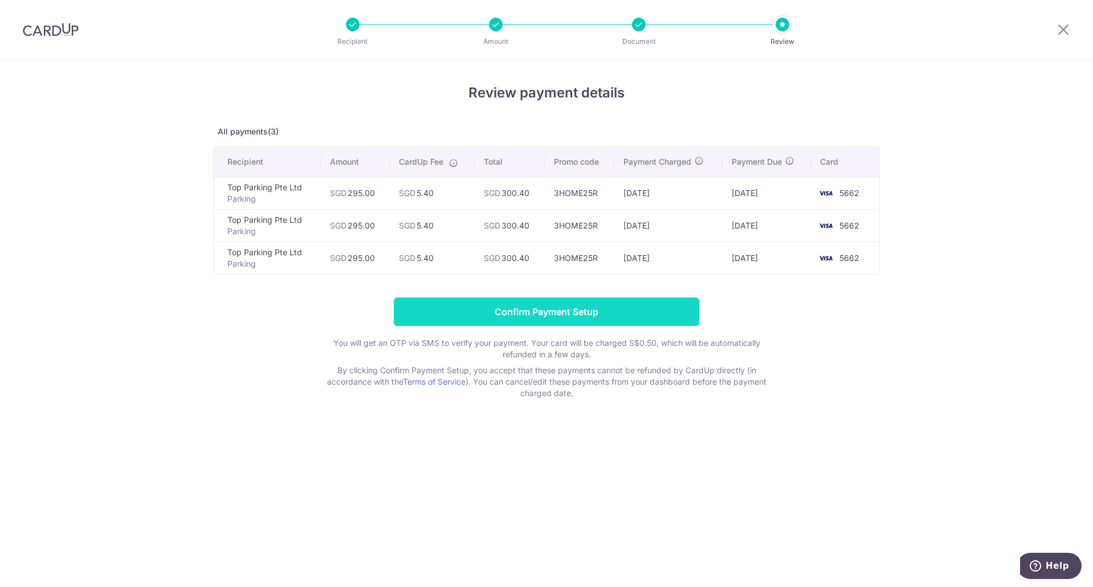
click at [610, 313] on input "Confirm Payment Setup" at bounding box center [546, 311] width 305 height 28
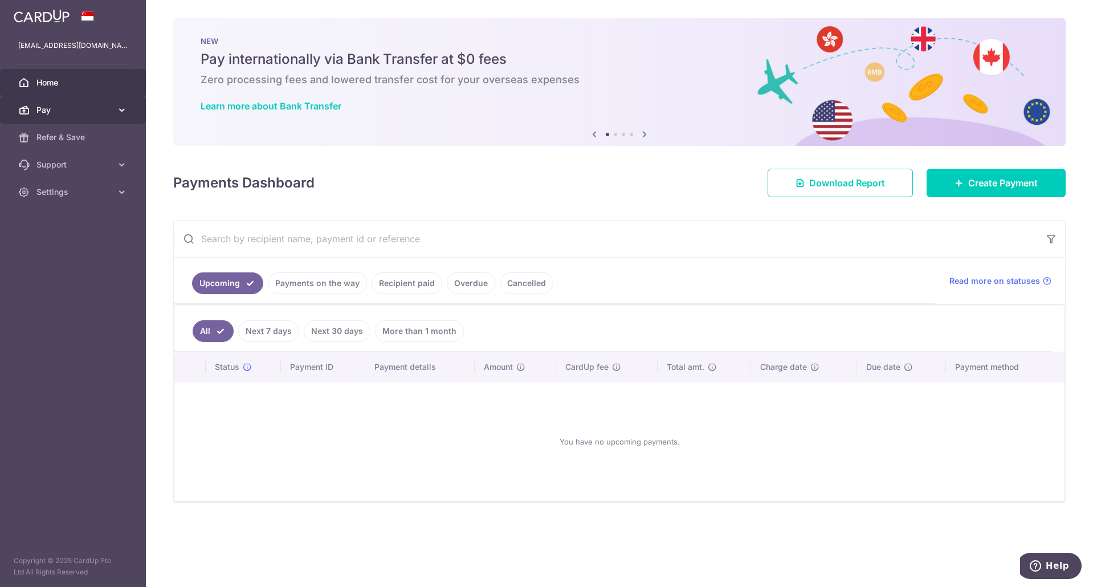
click at [118, 111] on icon at bounding box center [121, 109] width 11 height 11
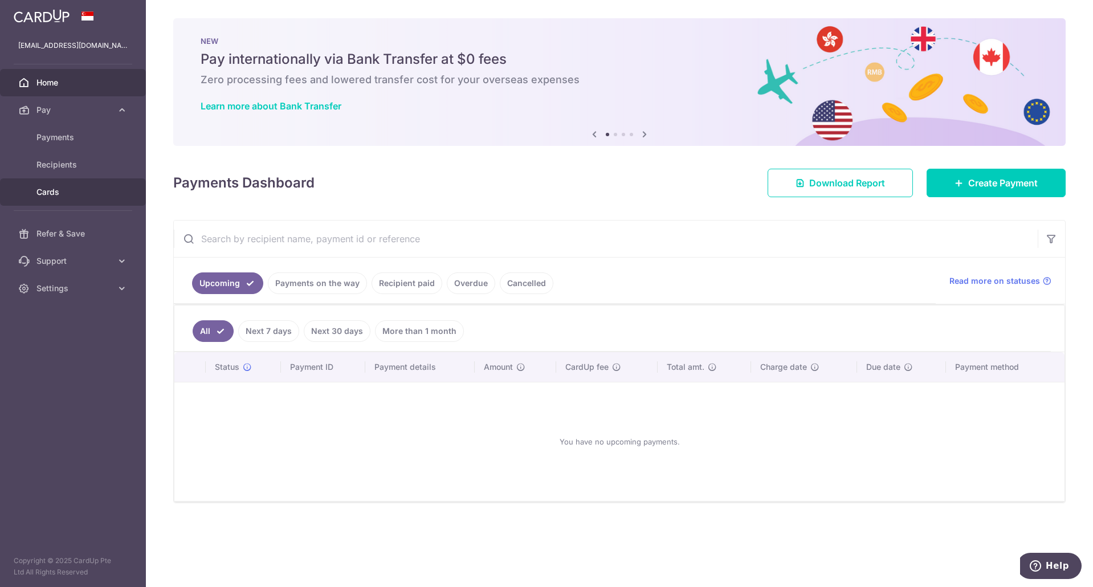
click at [88, 184] on link "Cards" at bounding box center [73, 191] width 146 height 27
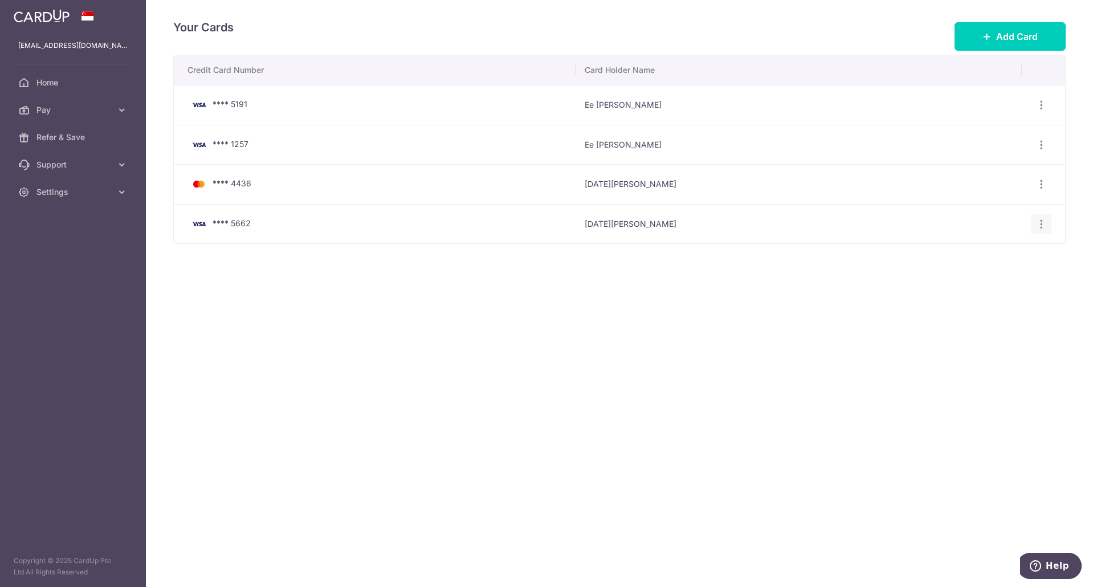
click at [1038, 226] on icon "button" at bounding box center [1041, 224] width 12 height 12
click at [1004, 252] on span "View/Edit" at bounding box center [1002, 255] width 77 height 14
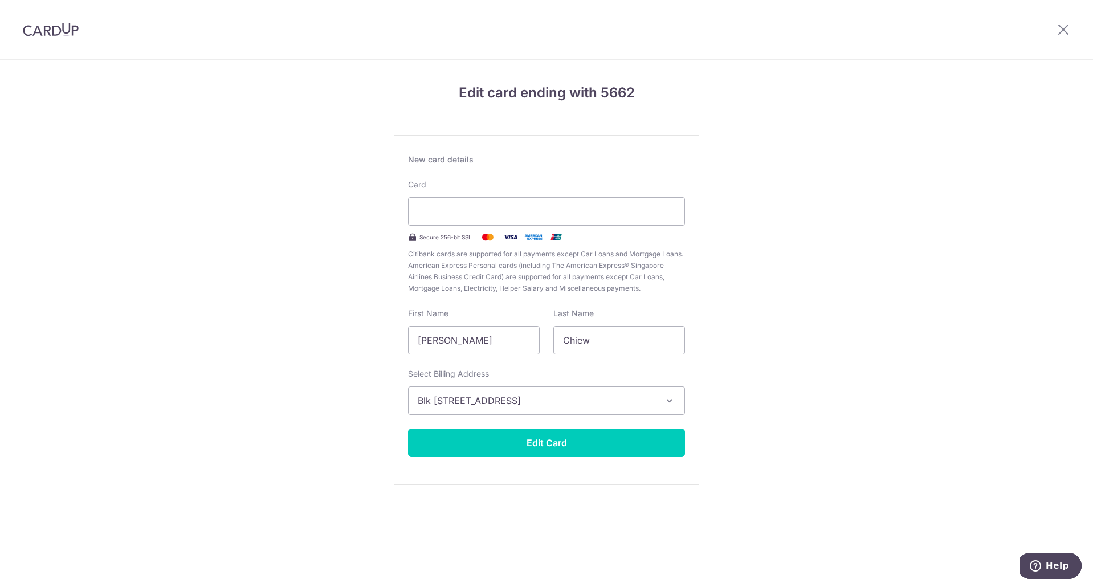
click at [1070, 35] on div at bounding box center [1062, 29] width 59 height 59
click at [1066, 32] on icon at bounding box center [1063, 29] width 14 height 14
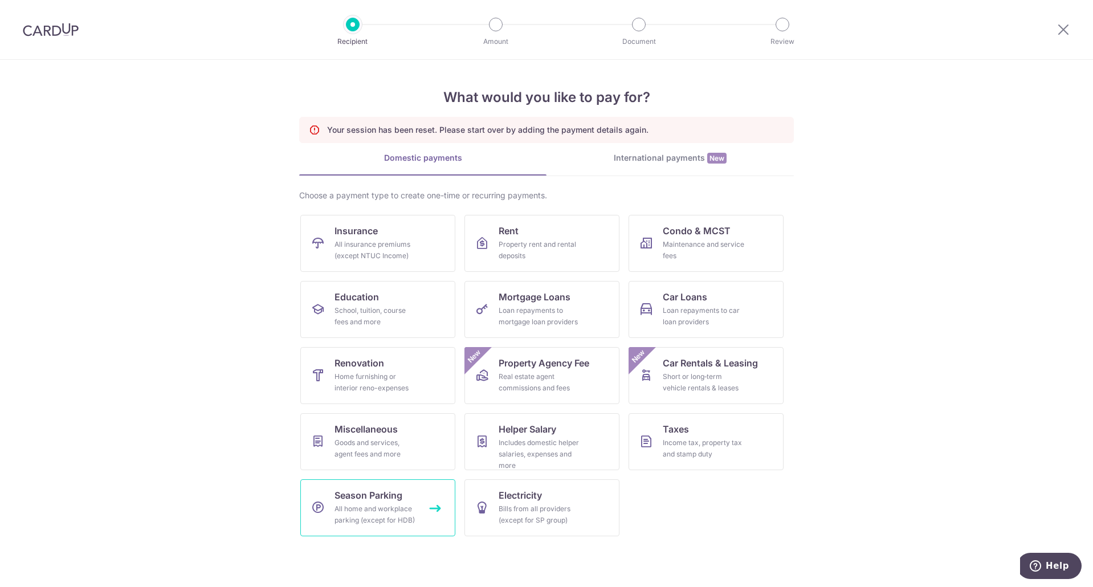
click at [416, 517] on link "Season Parking All home and workplace parking (except for HDB)" at bounding box center [377, 507] width 155 height 57
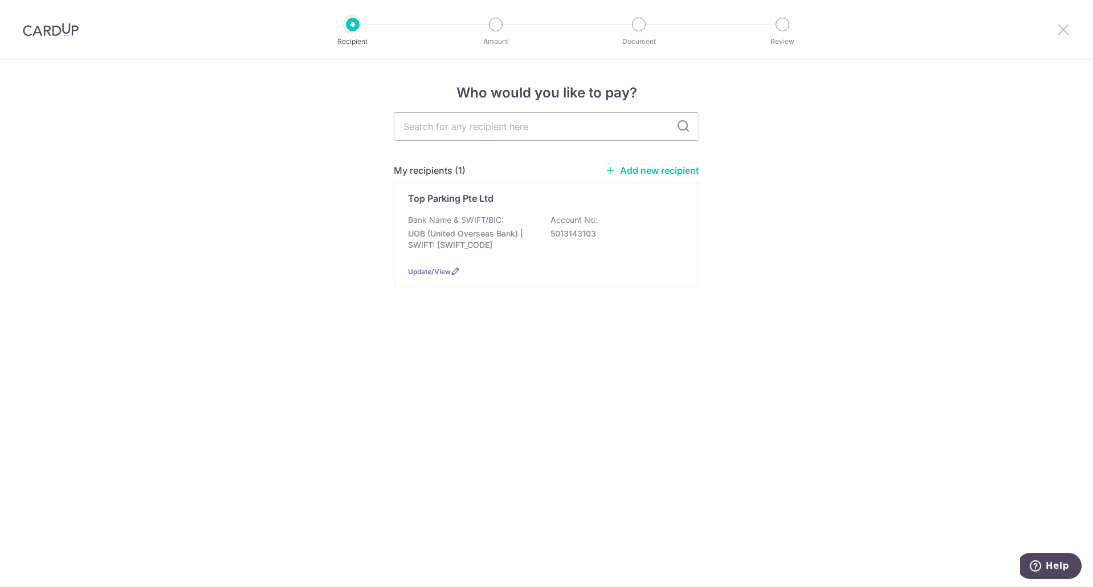
click at [1061, 26] on icon at bounding box center [1063, 29] width 14 height 14
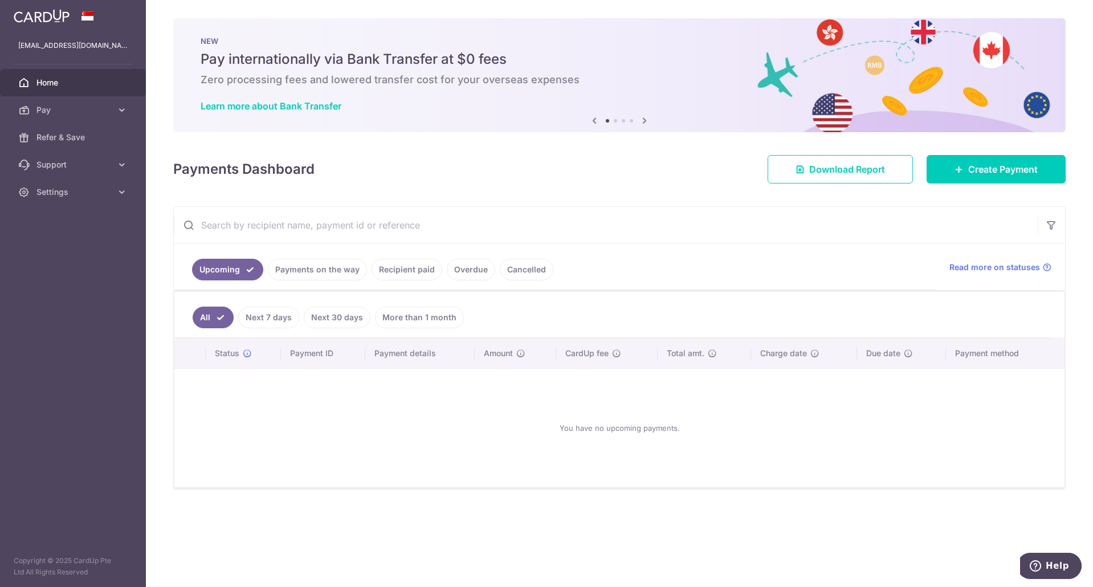
click at [293, 268] on link "Payments on the way" at bounding box center [317, 270] width 99 height 22
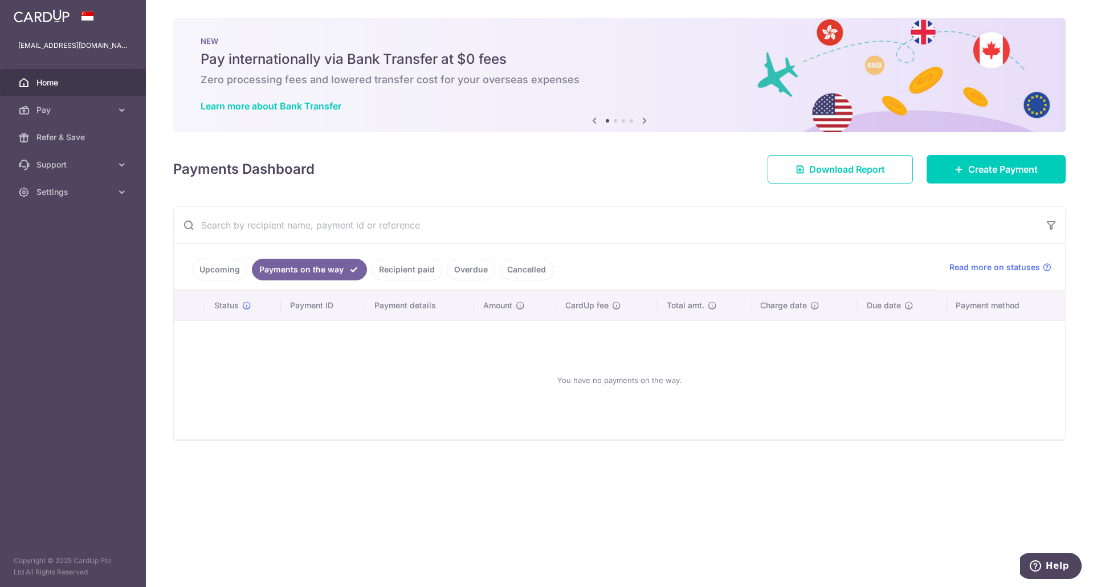
click at [385, 273] on link "Recipient paid" at bounding box center [406, 270] width 71 height 22
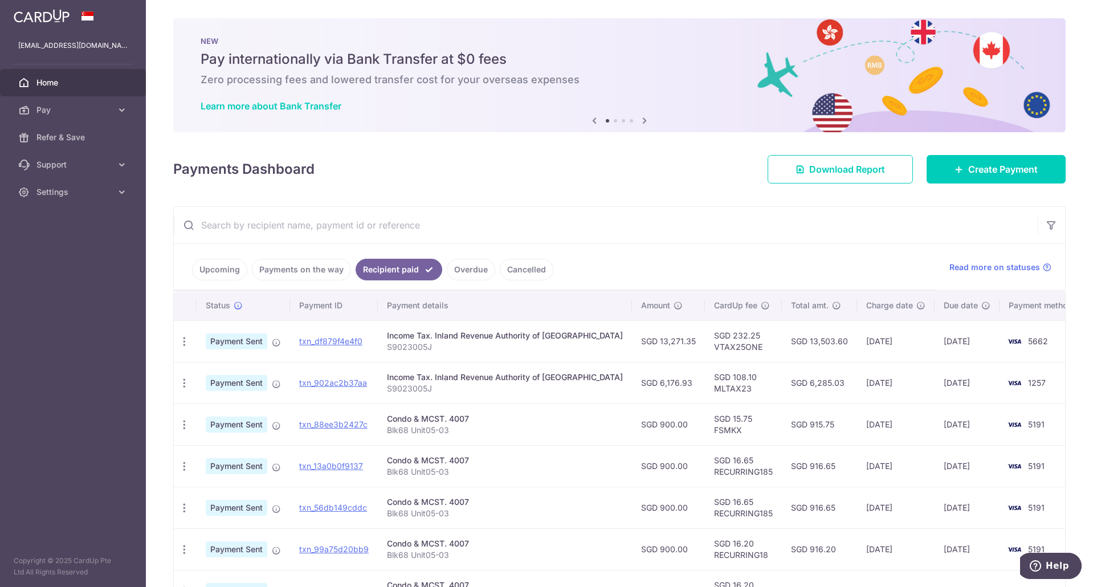
click at [454, 269] on link "Overdue" at bounding box center [471, 270] width 48 height 22
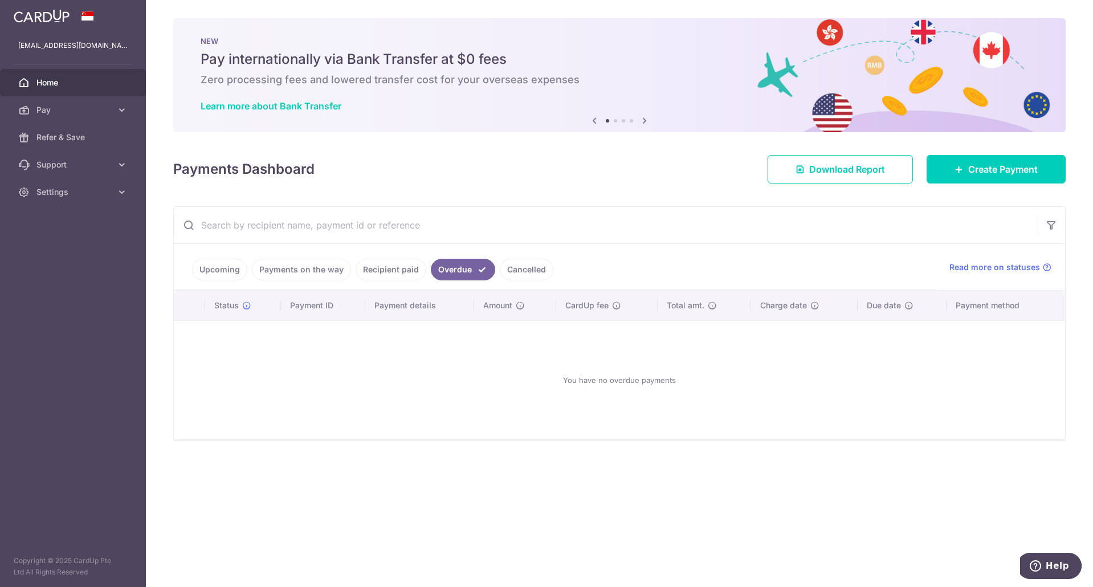
click at [530, 268] on link "Cancelled" at bounding box center [527, 270] width 54 height 22
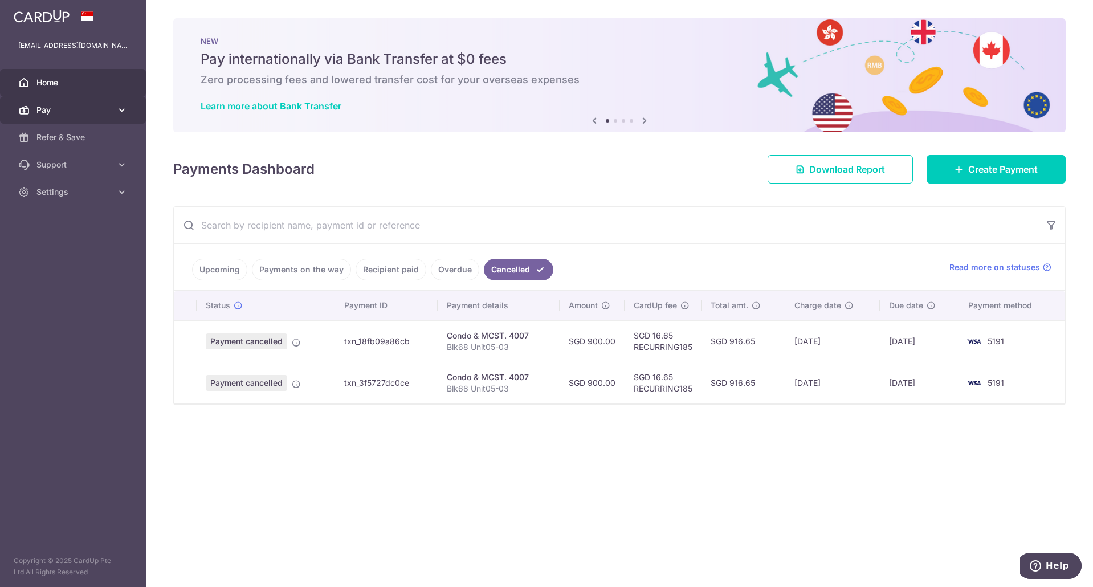
click at [83, 111] on span "Pay" at bounding box center [73, 109] width 75 height 11
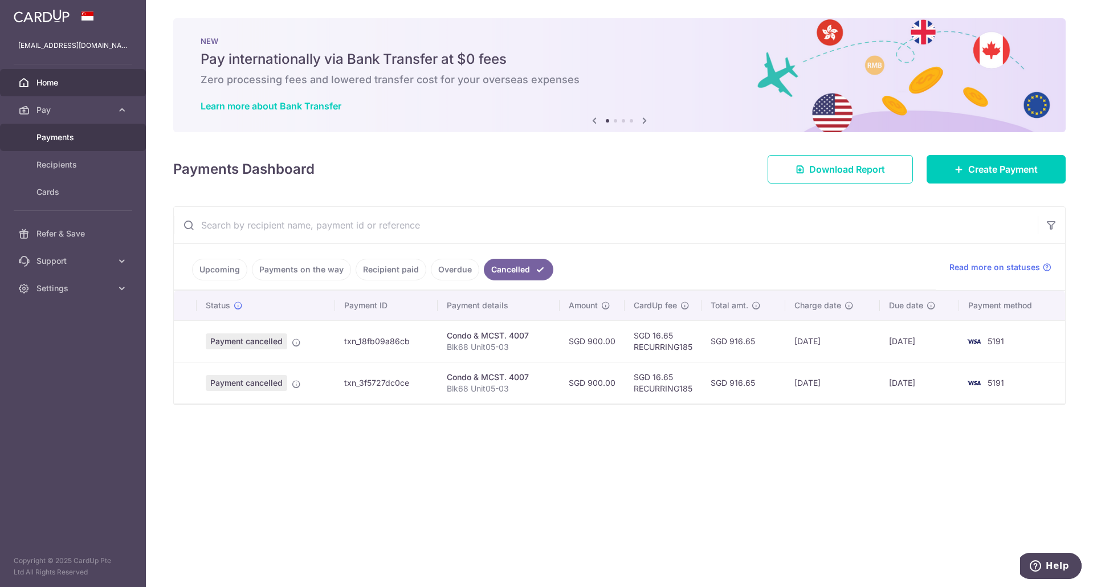
click at [80, 145] on link "Payments" at bounding box center [73, 137] width 146 height 27
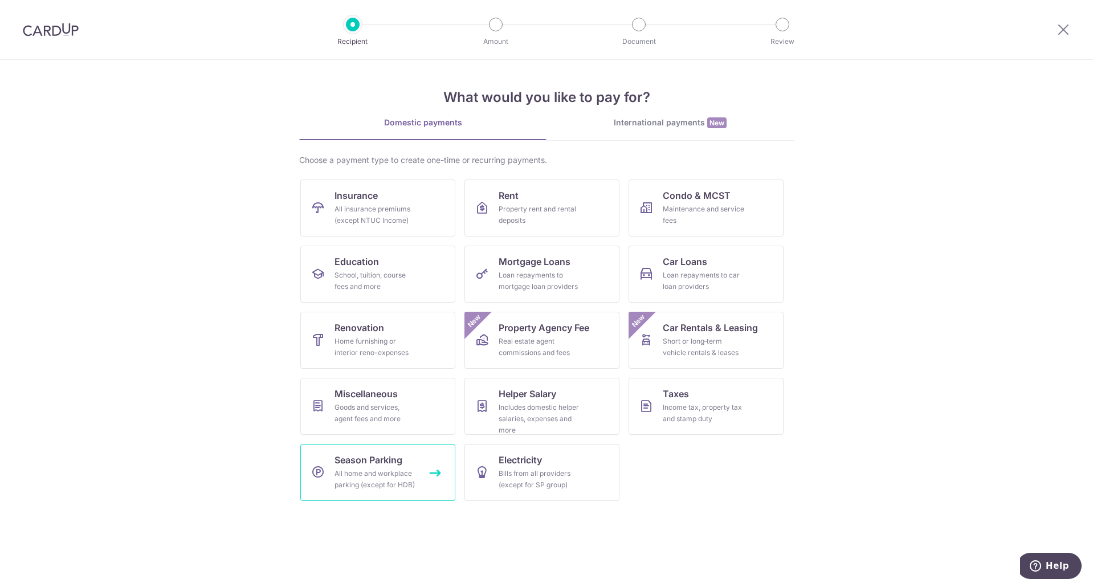
click at [377, 457] on span "Season Parking" at bounding box center [368, 460] width 68 height 14
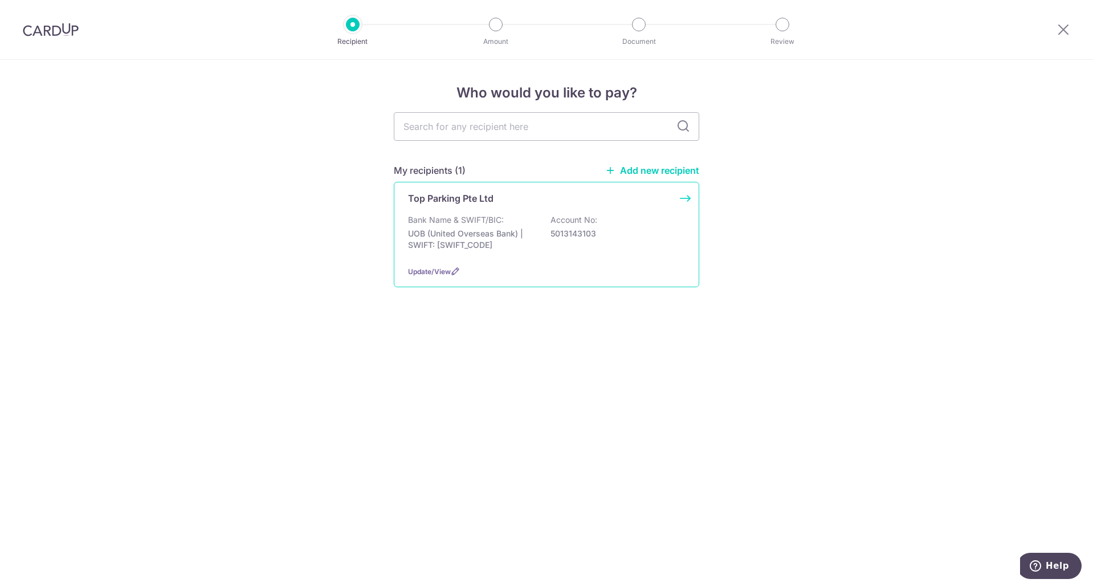
click at [503, 244] on p "UOB (United Overseas Bank) | SWIFT: [SWIFT_CODE]" at bounding box center [472, 239] width 128 height 23
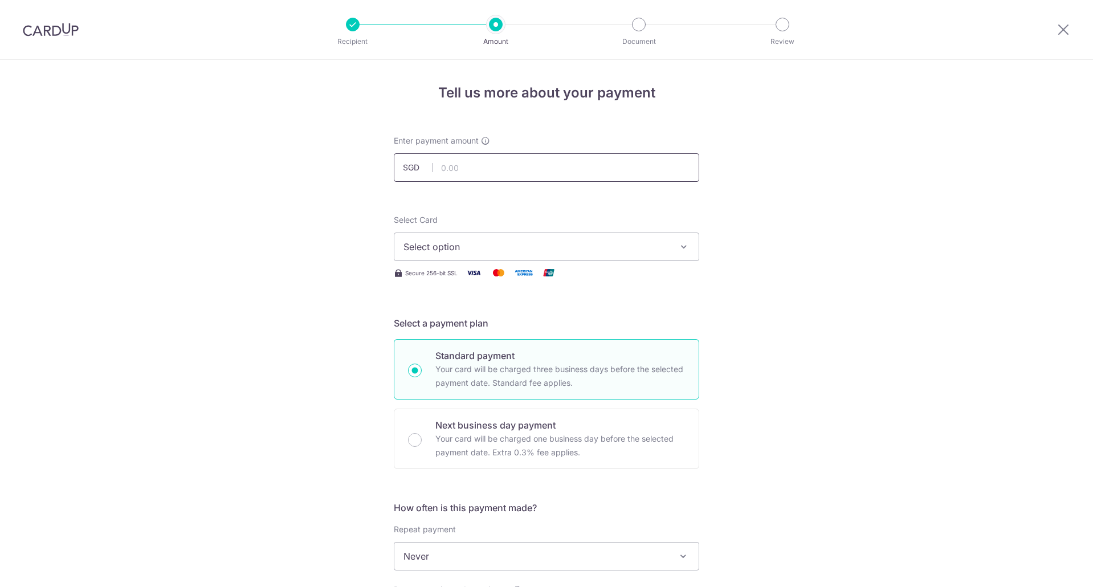
click at [472, 167] on input "text" at bounding box center [546, 167] width 305 height 28
type input "295.00"
click at [475, 240] on span "Select option" at bounding box center [535, 247] width 265 height 14
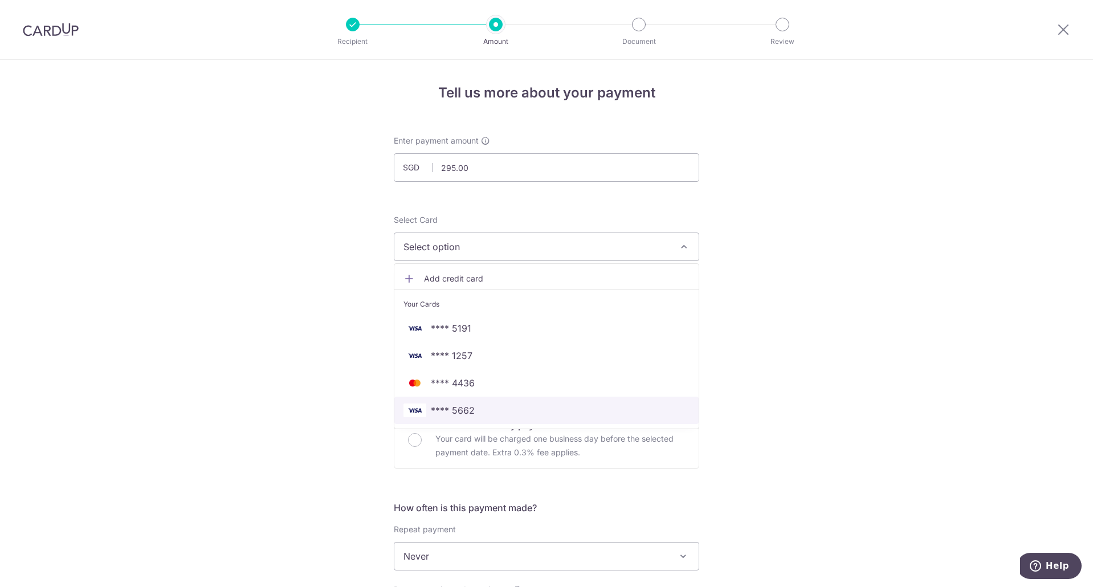
click at [464, 411] on span "**** 5662" at bounding box center [453, 410] width 44 height 14
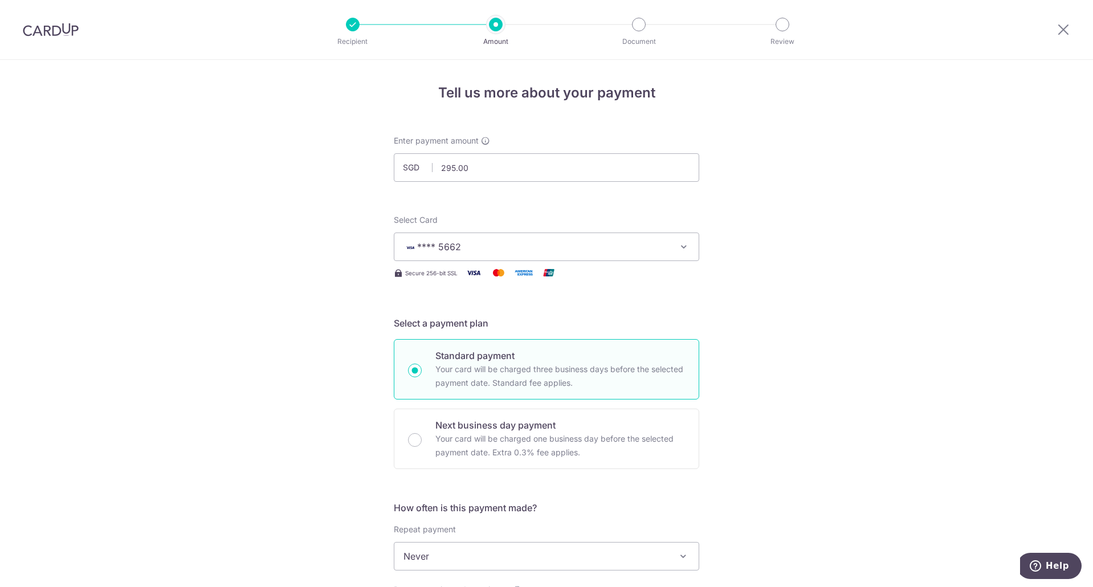
click at [716, 317] on div "Tell us more about your payment Enter payment amount SGD 295.00 295.00 Select C…" at bounding box center [546, 575] width 1093 height 1031
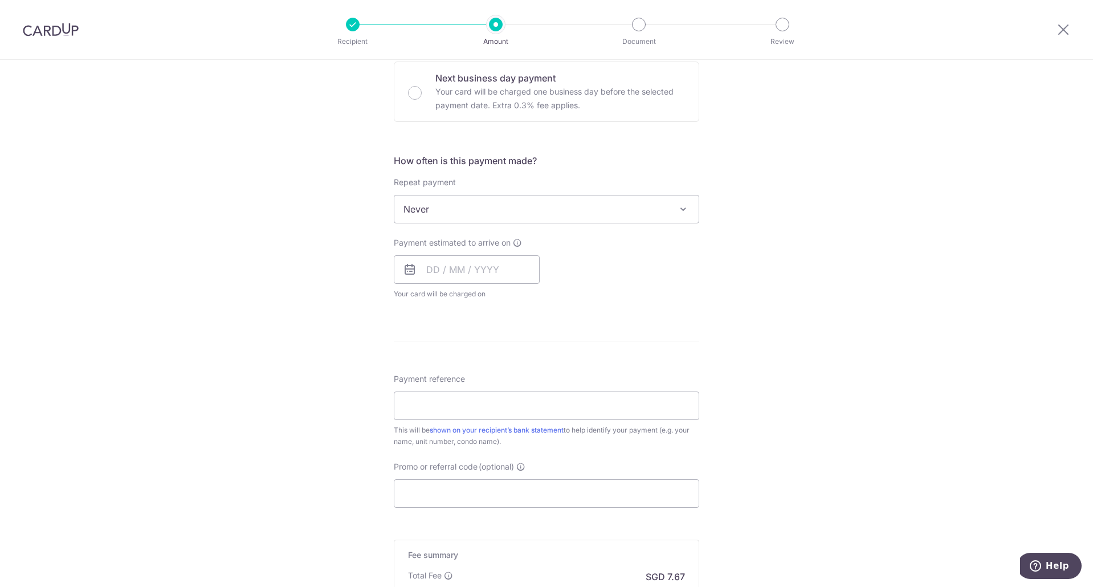
scroll to position [399, 0]
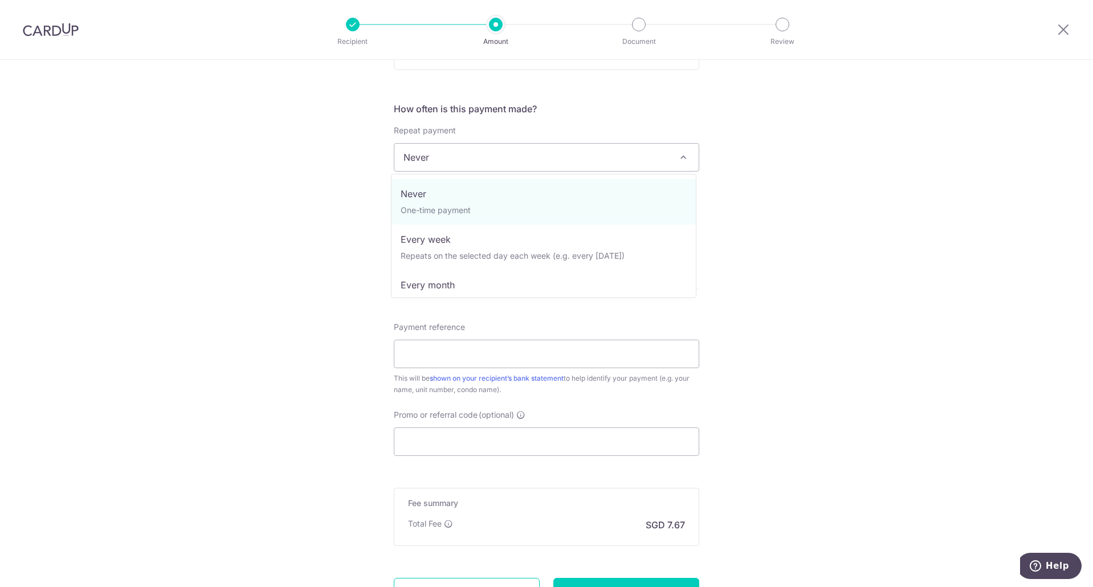
click at [503, 162] on span "Never" at bounding box center [546, 157] width 304 height 27
select select "3"
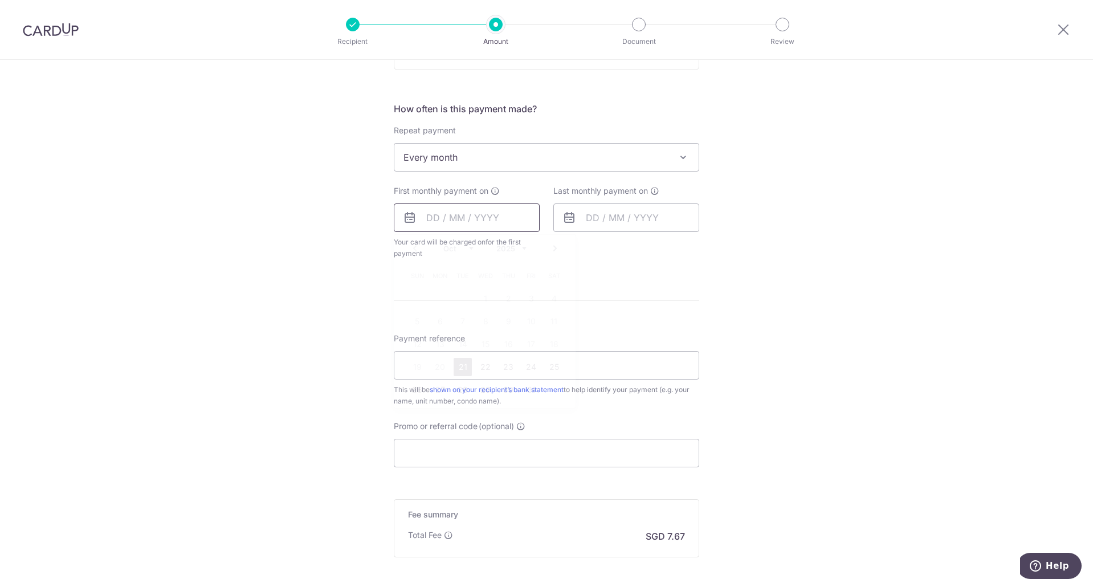
click at [478, 218] on input "text" at bounding box center [467, 217] width 146 height 28
click at [461, 363] on link "21" at bounding box center [462, 367] width 18 height 18
type input "[DATE]"
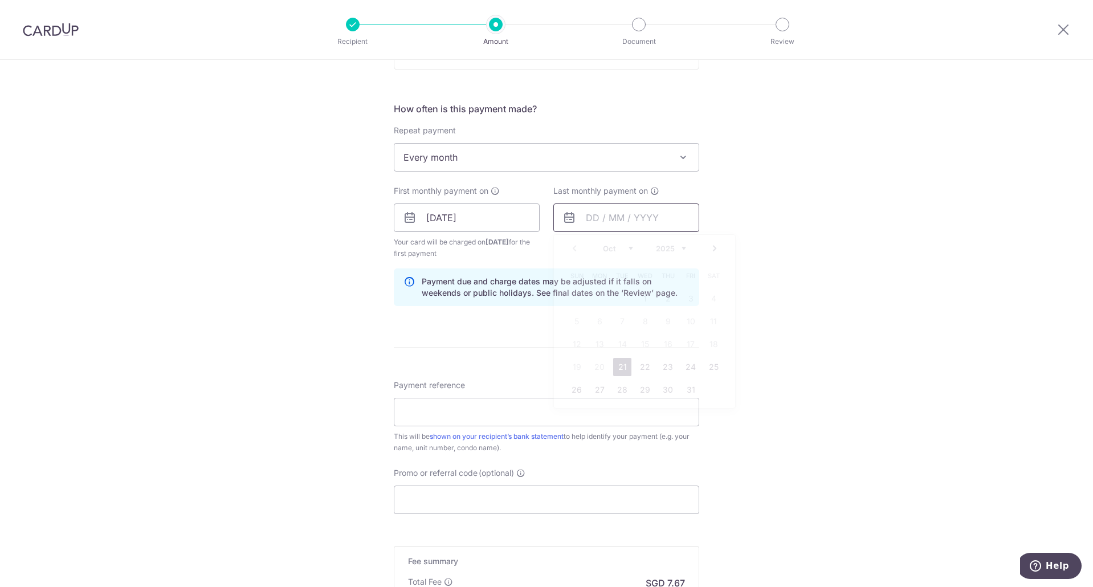
click at [600, 215] on input "text" at bounding box center [626, 217] width 146 height 28
click at [714, 248] on link "Next" at bounding box center [715, 249] width 14 height 14
click at [572, 362] on link "21" at bounding box center [576, 367] width 18 height 18
type input "21/12/2025"
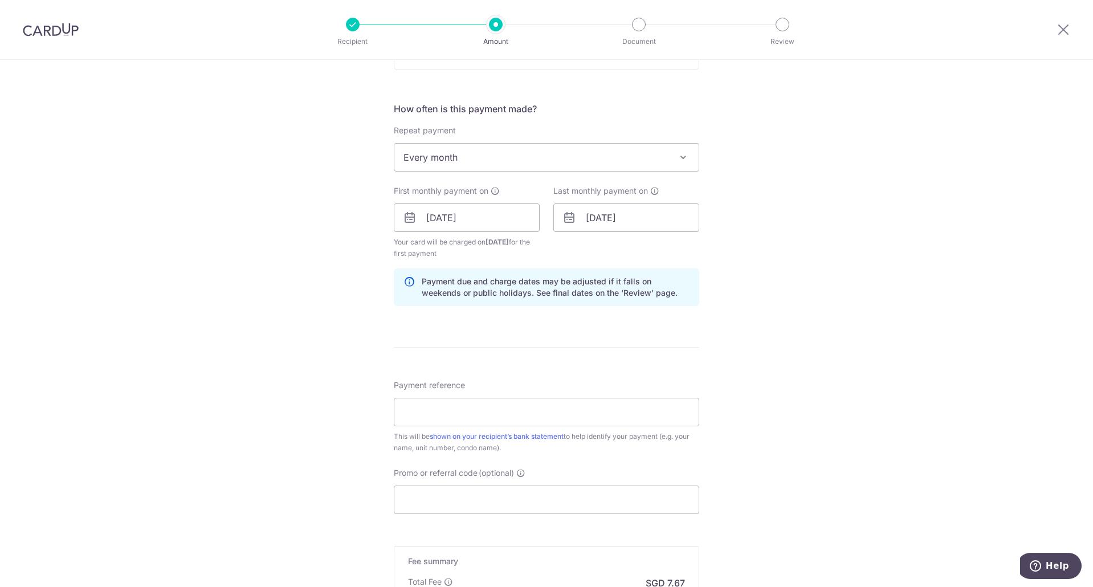
click at [557, 335] on form "Enter payment amount SGD 295.00 295.00 Select Card **** 5662 Add credit card Yo…" at bounding box center [546, 216] width 305 height 960
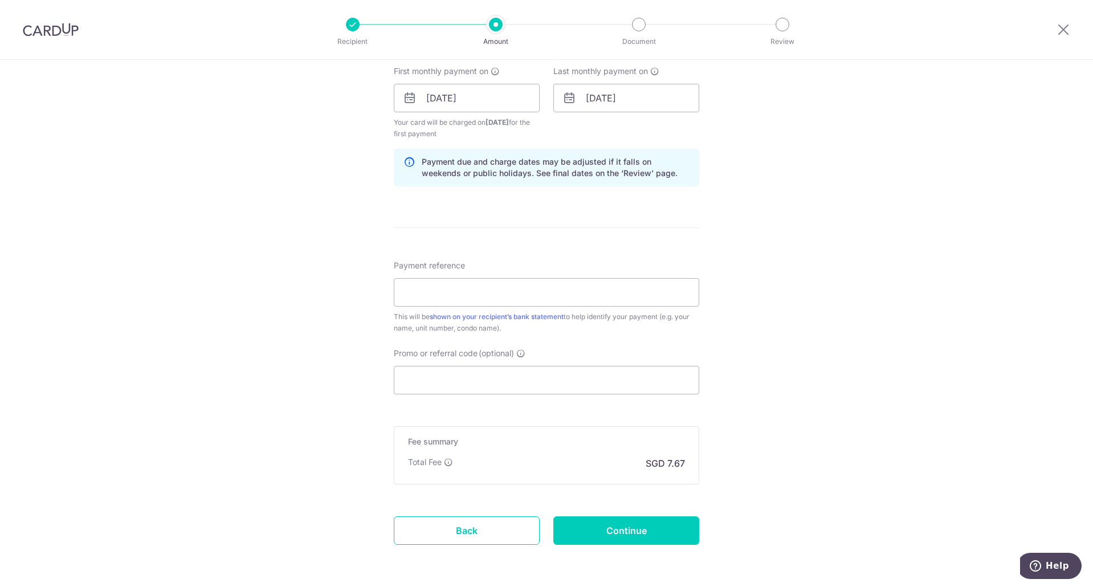
scroll to position [562, 0]
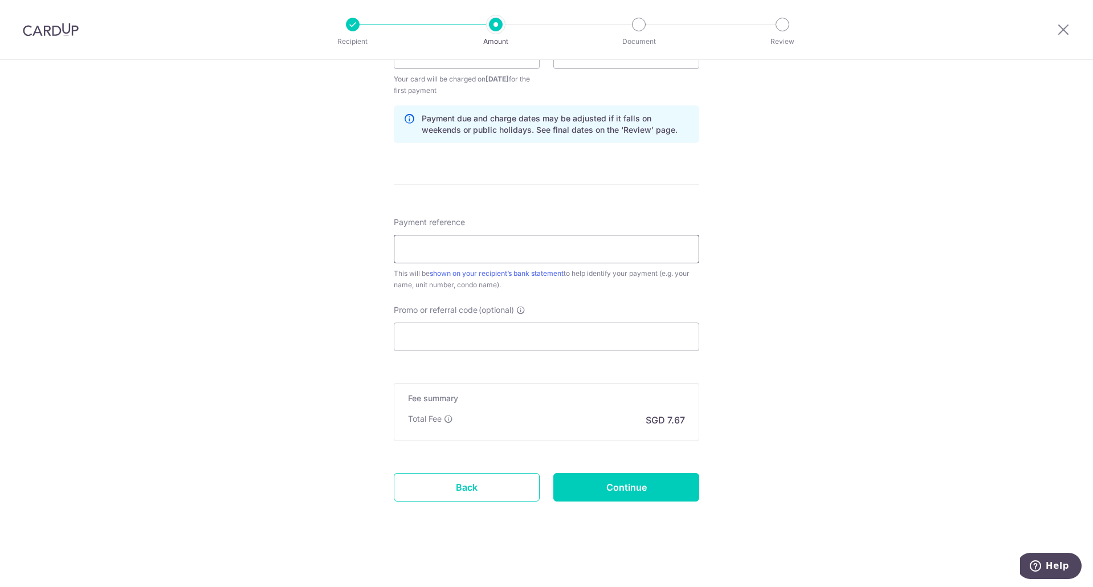
click at [488, 251] on input "Payment reference" at bounding box center [546, 249] width 305 height 28
type input "SFB97P"
click at [475, 333] on input "Promo or referral code (optional)" at bounding box center [546, 336] width 305 height 28
drag, startPoint x: 475, startPoint y: 326, endPoint x: 474, endPoint y: 334, distance: 8.1
paste input "3HOME25R"
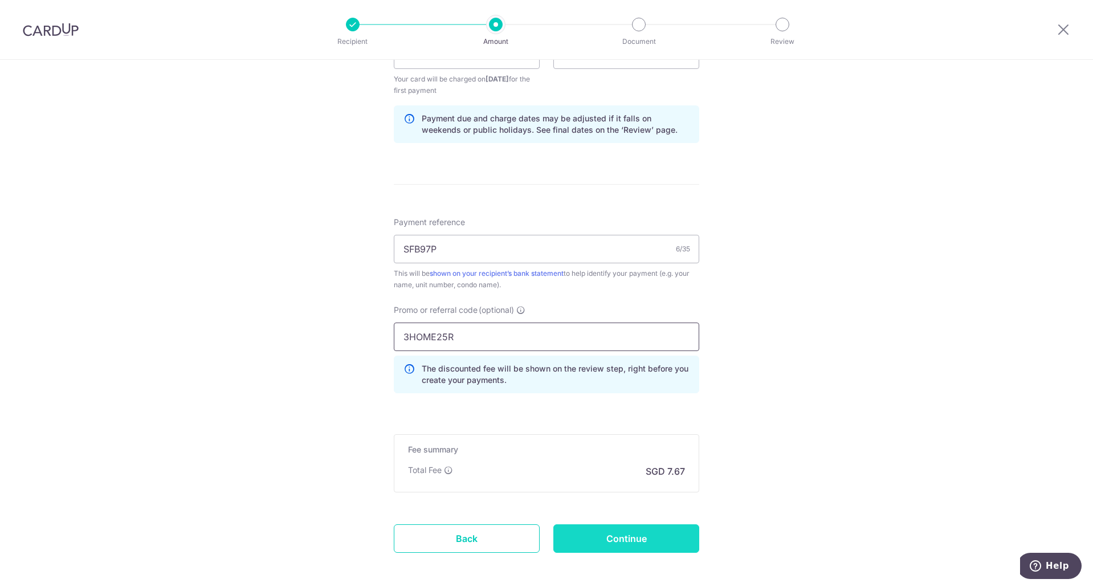
type input "3HOME25R"
click at [635, 535] on input "Continue" at bounding box center [626, 538] width 146 height 28
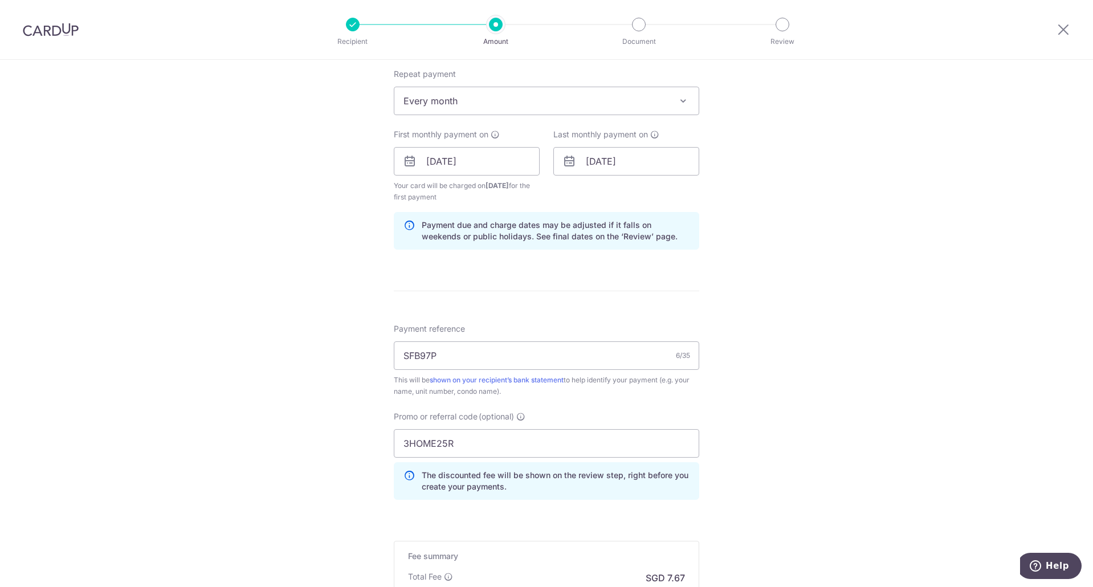
scroll to position [448, 0]
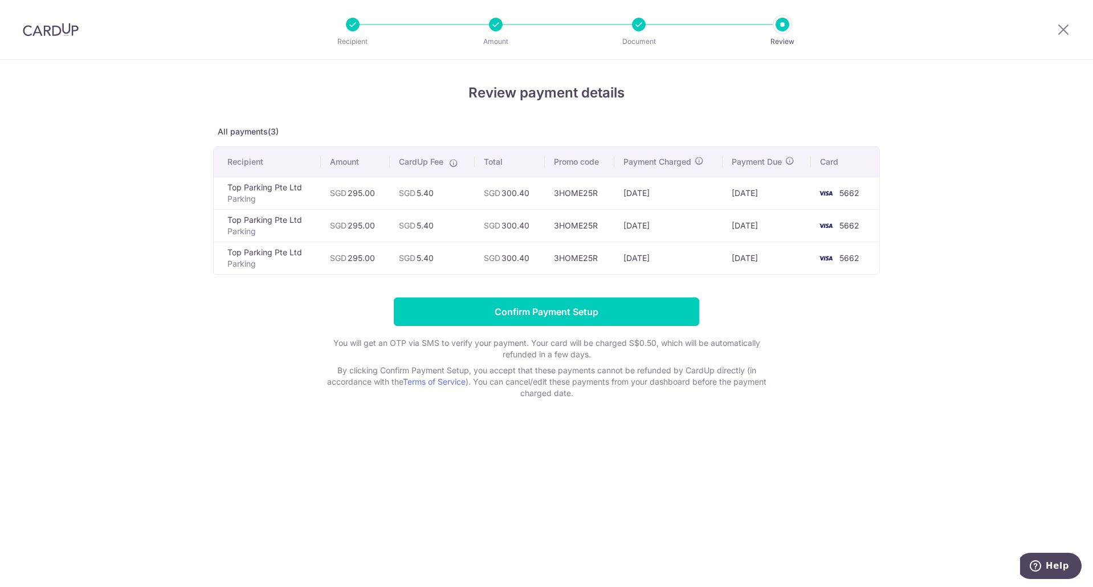
click at [136, 303] on div "Review payment details All payments(3) Recipient Amount CardUp Fee Total Promo …" at bounding box center [546, 323] width 1093 height 527
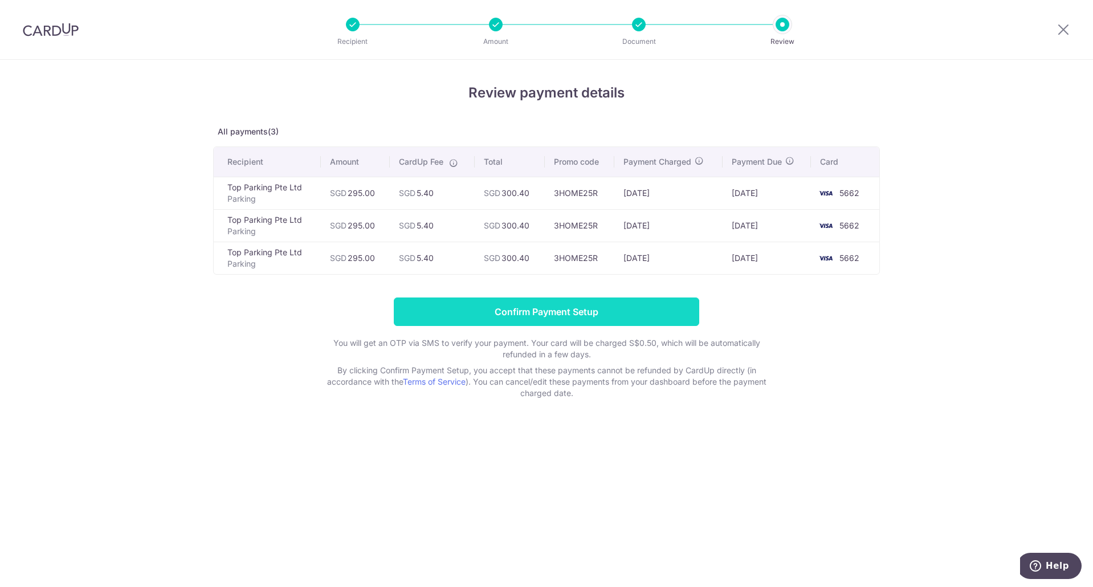
click at [489, 308] on input "Confirm Payment Setup" at bounding box center [546, 311] width 305 height 28
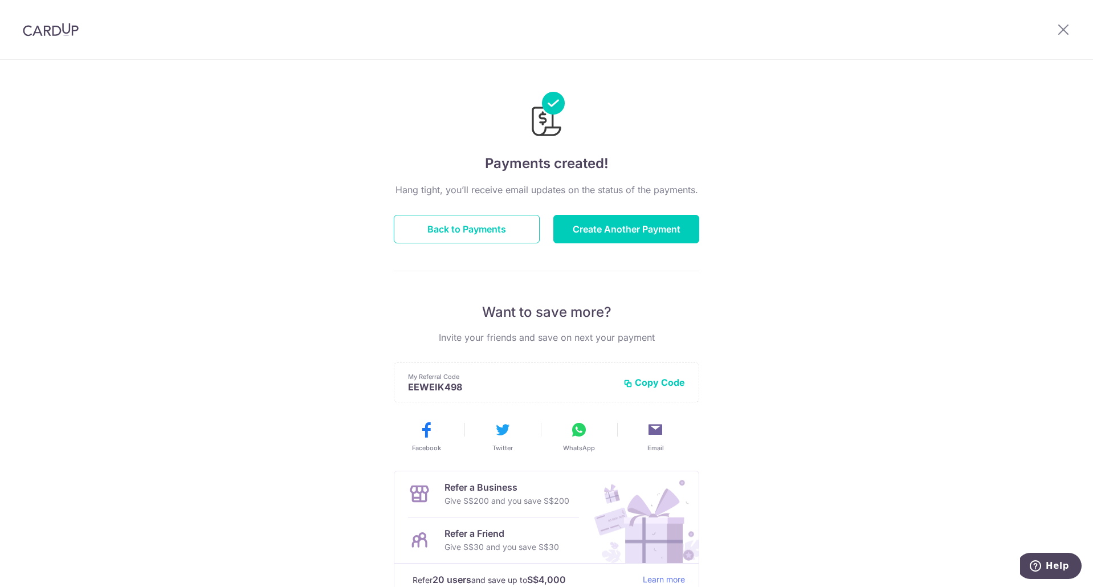
click at [220, 336] on div "Payments created! Hang tight, you’ll receive email updates on the status of the…" at bounding box center [546, 364] width 1093 height 608
click at [599, 227] on button "Create Another Payment" at bounding box center [626, 229] width 146 height 28
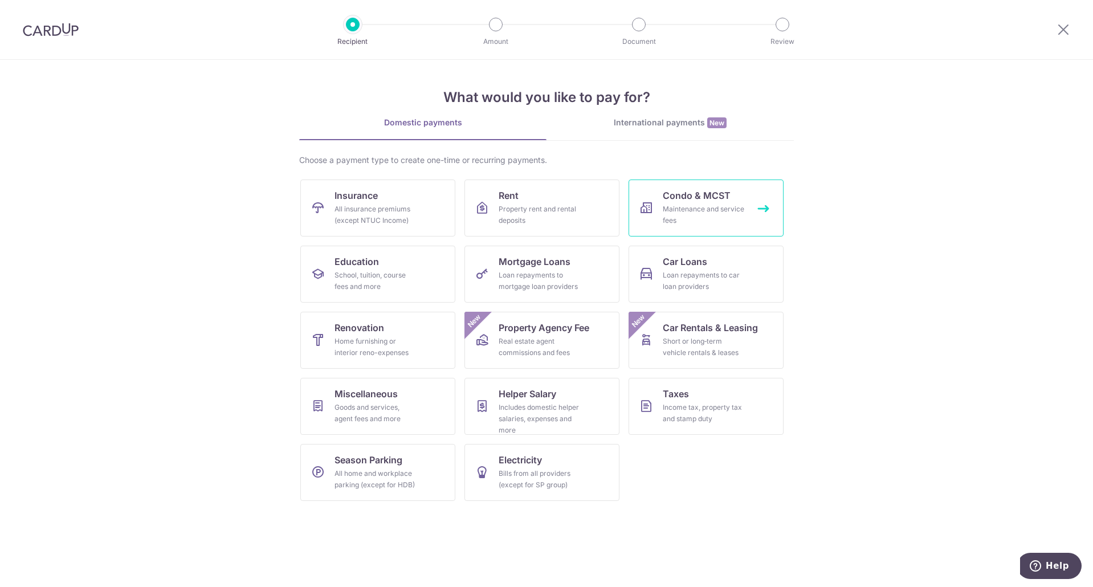
click at [675, 214] on div "Maintenance and service fees" at bounding box center [704, 214] width 82 height 23
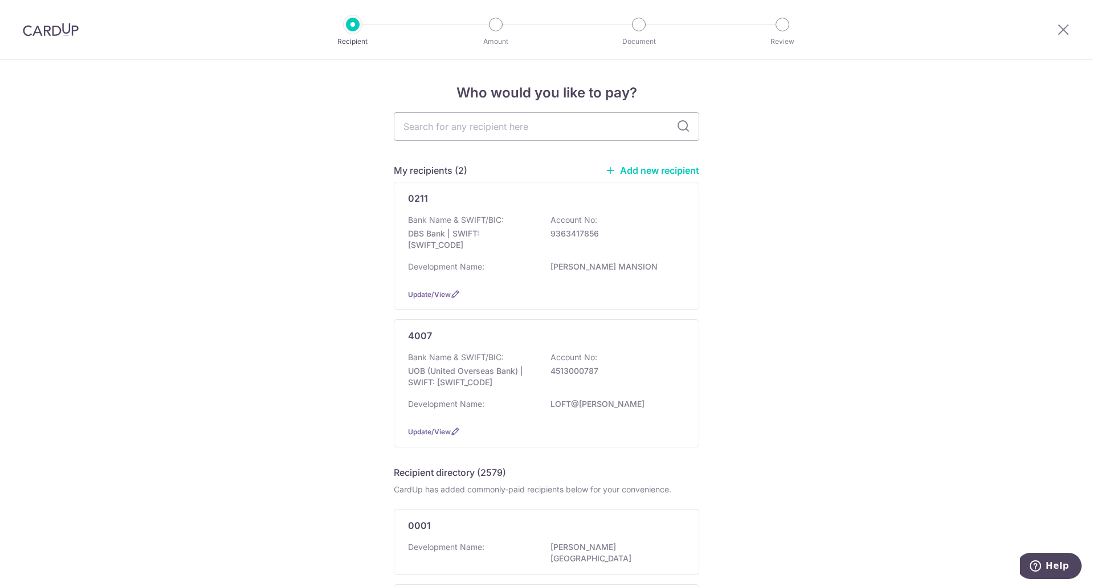
click at [79, 38] on div at bounding box center [50, 29] width 101 height 59
click at [67, 30] on img at bounding box center [51, 30] width 56 height 14
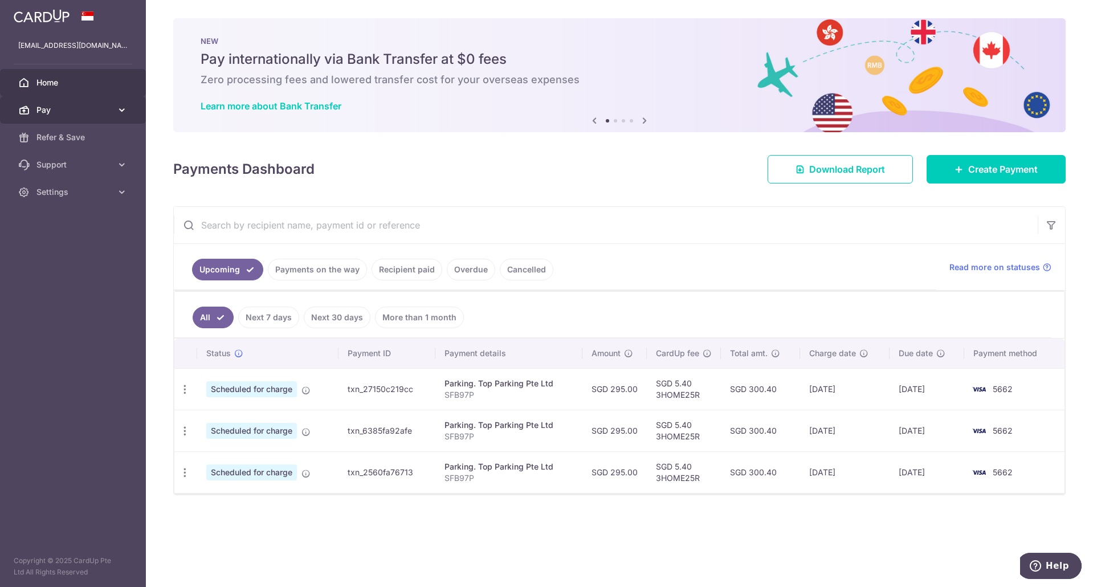
click at [75, 113] on span "Pay" at bounding box center [73, 109] width 75 height 11
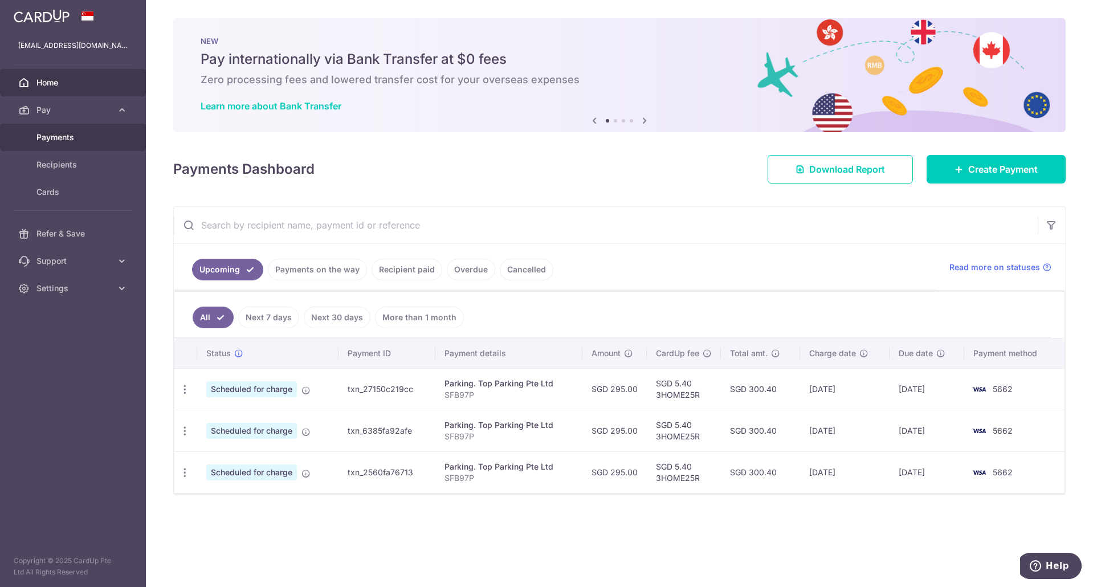
click at [72, 141] on span "Payments" at bounding box center [73, 137] width 75 height 11
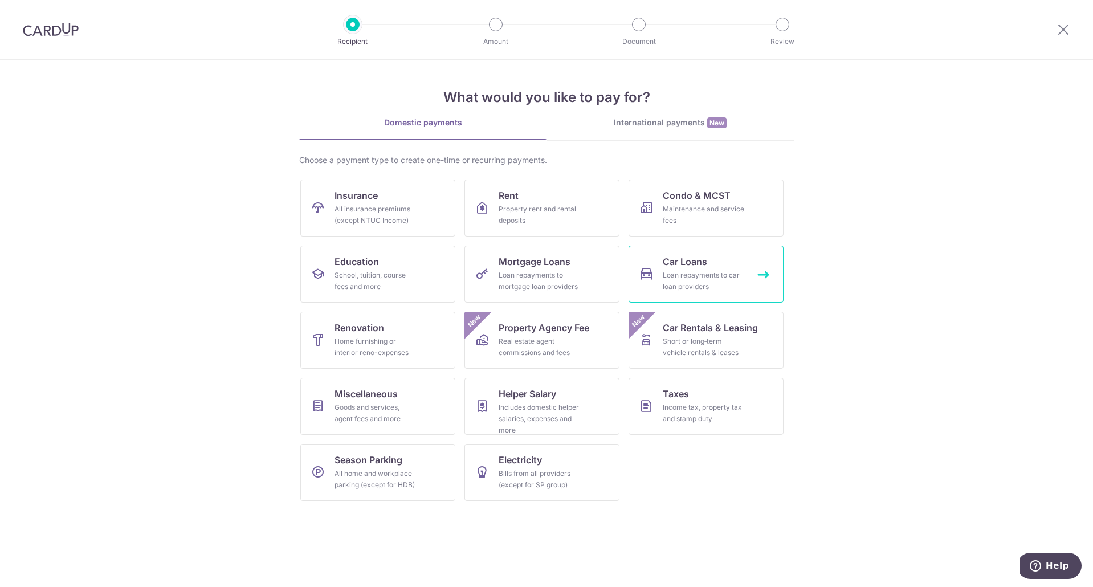
click at [710, 277] on div "Loan repayments to car loan providers" at bounding box center [704, 280] width 82 height 23
click at [525, 279] on div "Loan repayments to mortgage loan providers" at bounding box center [539, 280] width 82 height 23
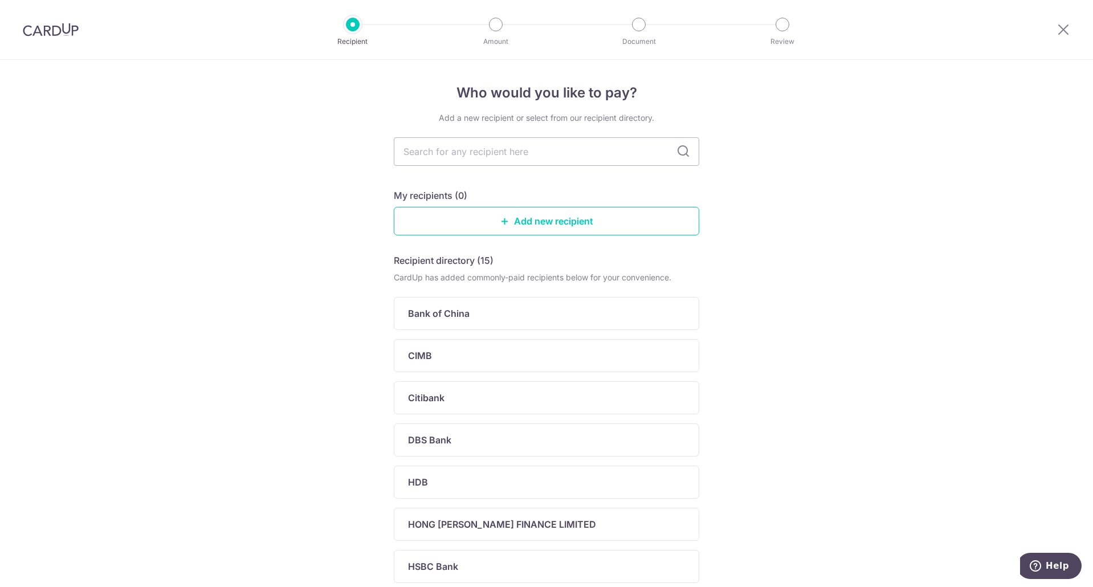
click at [647, 374] on div "Recipient directory (15) CardUp has added commonly-paid recipients below for yo…" at bounding box center [546, 507] width 305 height 506
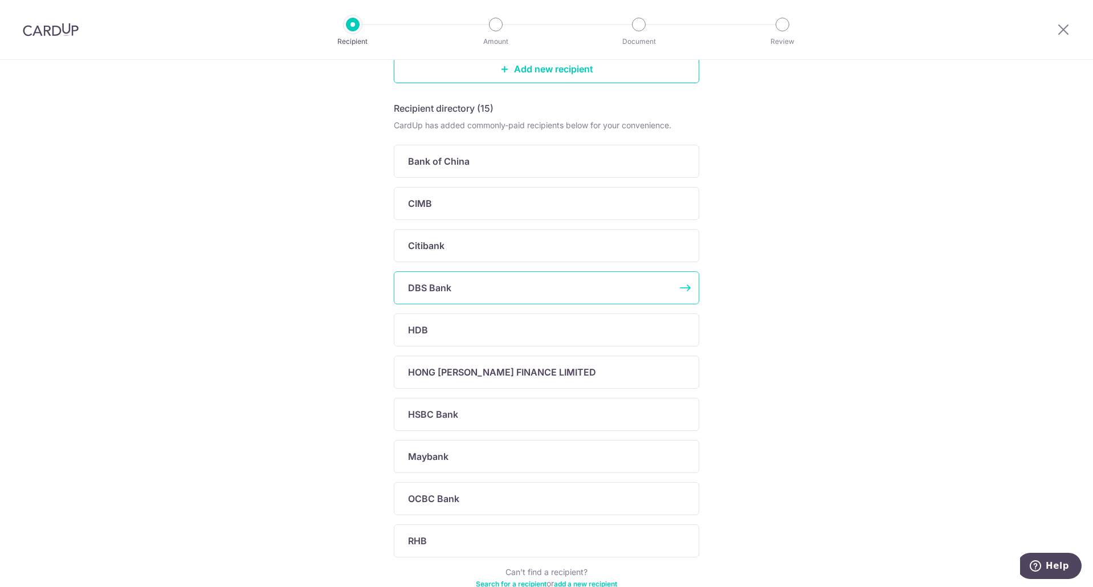
scroll to position [171, 0]
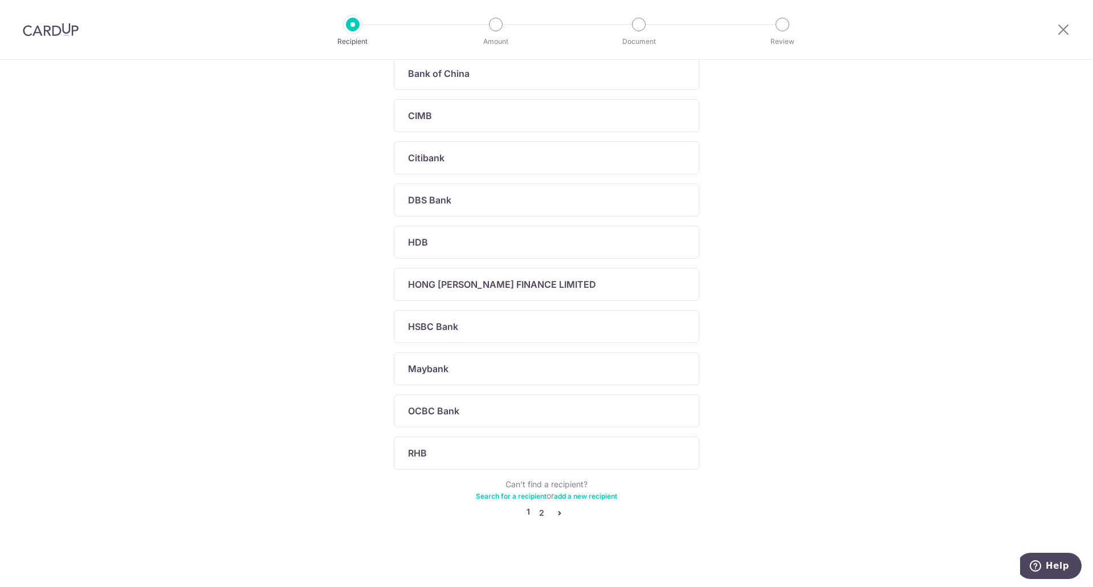
click at [538, 509] on link "2" at bounding box center [541, 513] width 14 height 14
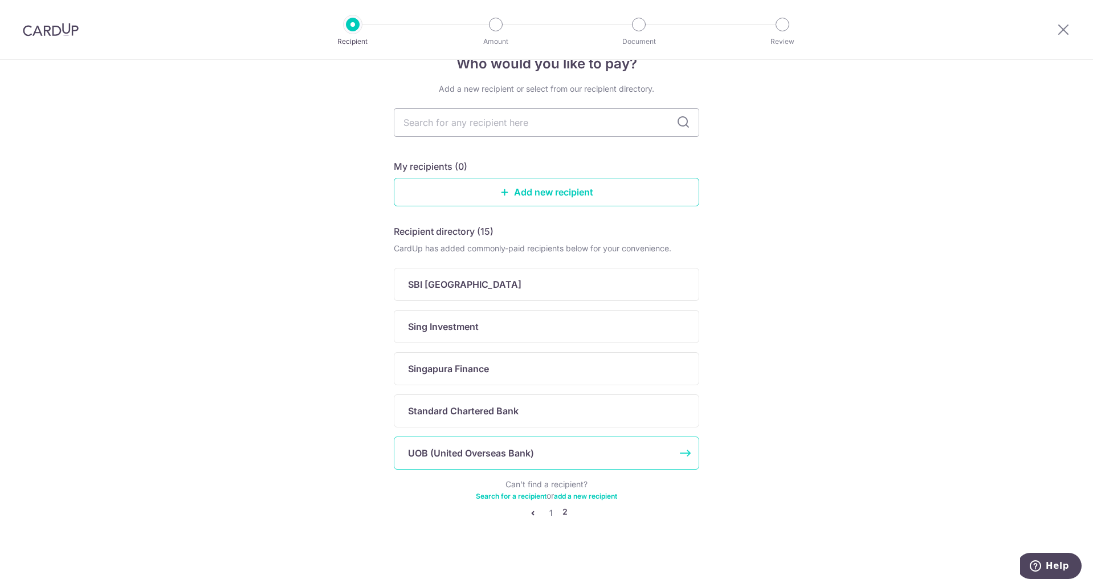
click at [505, 444] on div "UOB (United Overseas Bank)" at bounding box center [546, 452] width 305 height 33
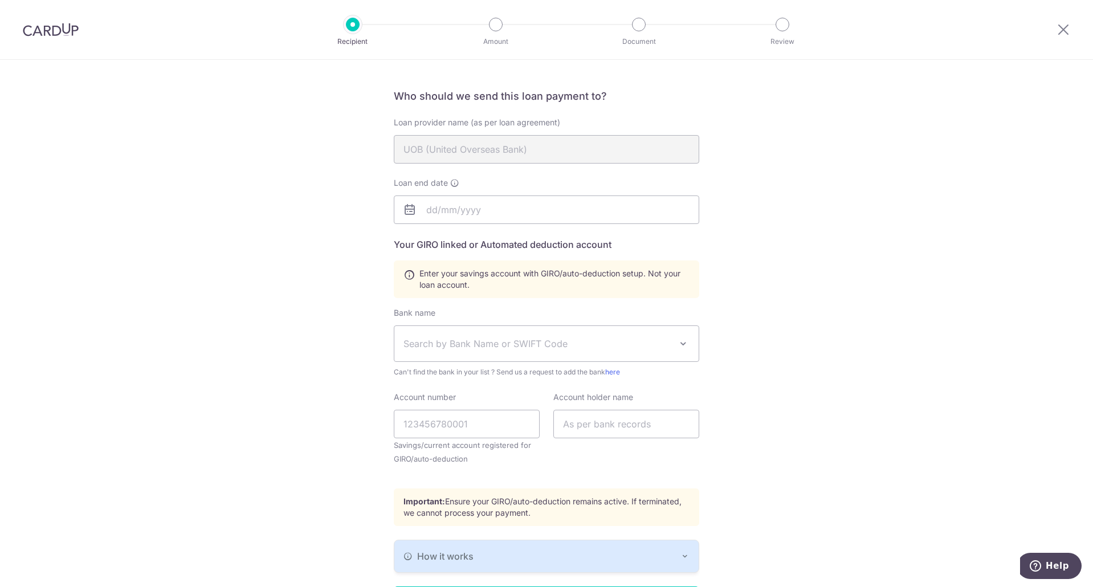
scroll to position [114, 0]
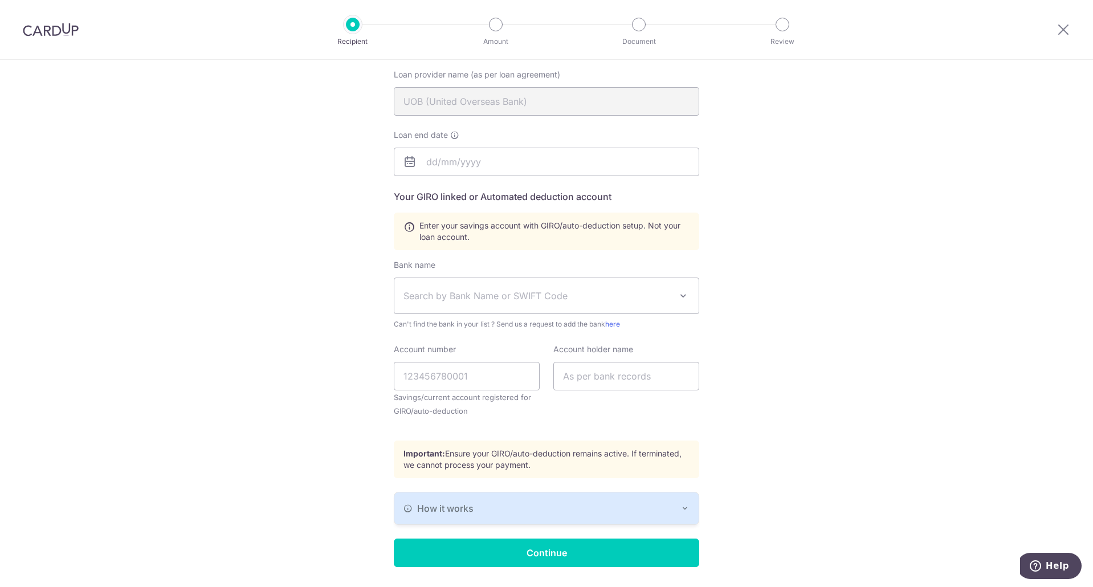
click at [297, 248] on div "Who would you like to pay? Your recipient does not need a CardUp account to rec…" at bounding box center [546, 283] width 1093 height 675
click at [465, 171] on input "text" at bounding box center [546, 162] width 305 height 28
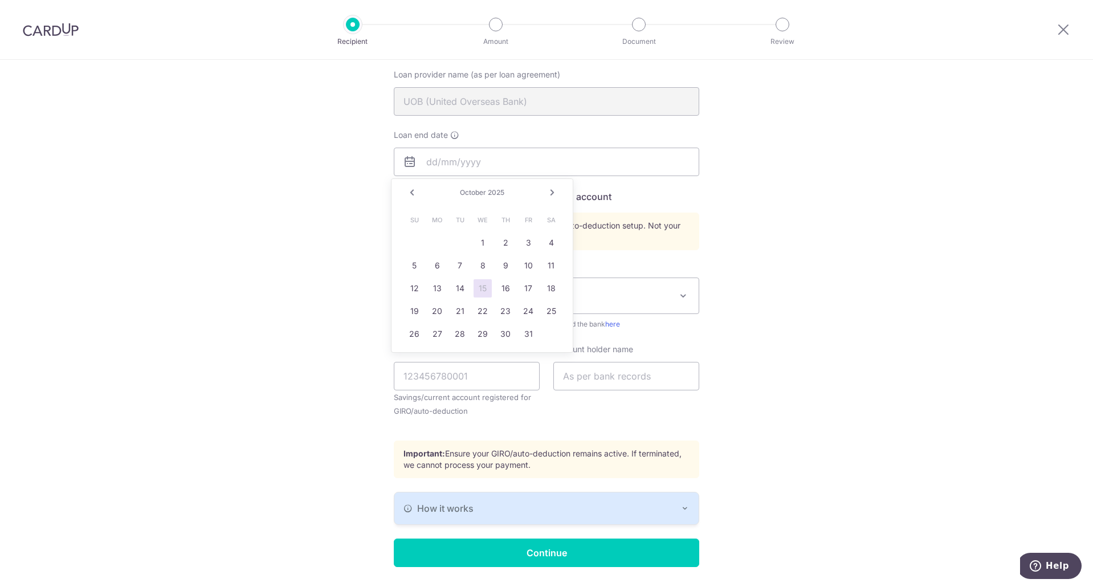
click at [503, 191] on span "2025" at bounding box center [496, 192] width 17 height 9
click at [407, 166] on icon at bounding box center [410, 162] width 14 height 14
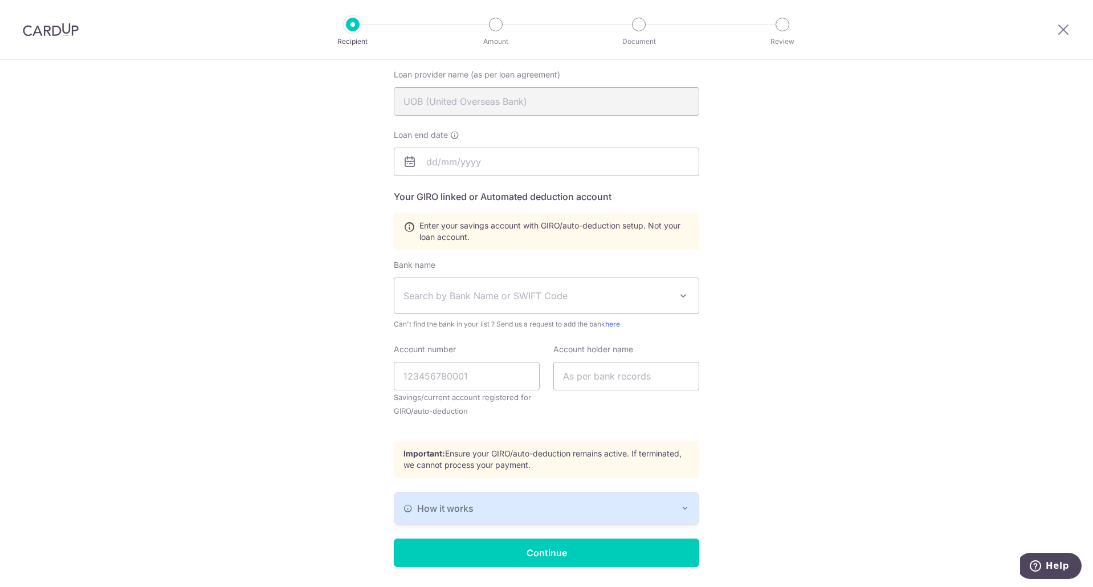
click at [408, 166] on icon at bounding box center [410, 162] width 14 height 14
click at [404, 165] on icon at bounding box center [410, 162] width 14 height 14
click at [434, 161] on input "text" at bounding box center [546, 162] width 305 height 28
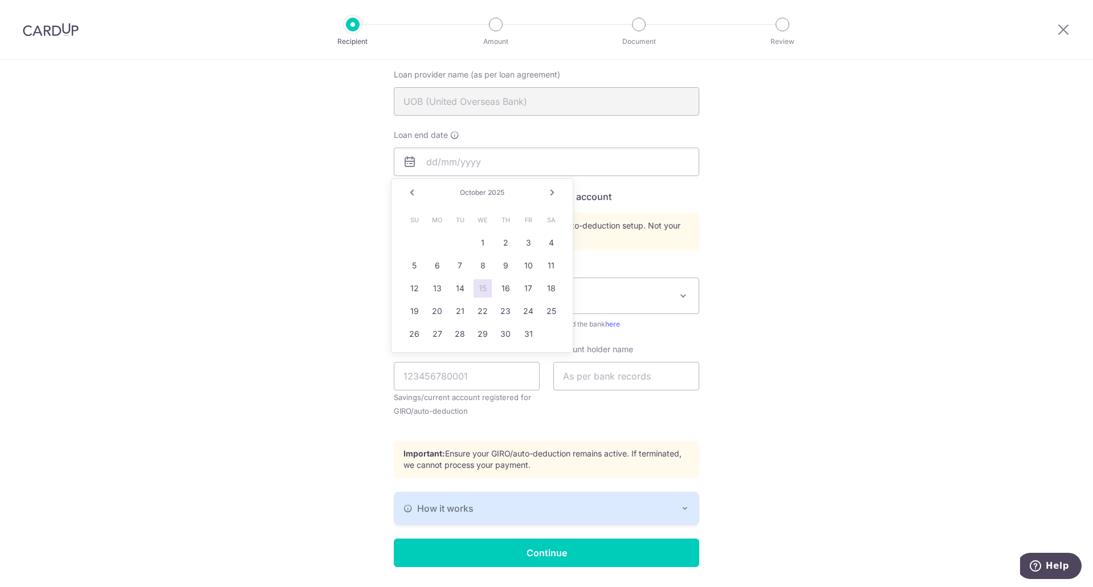
click at [547, 195] on link "Next" at bounding box center [552, 193] width 14 height 14
click at [500, 194] on span "2026" at bounding box center [496, 192] width 17 height 9
click at [551, 190] on link "Next" at bounding box center [552, 193] width 14 height 14
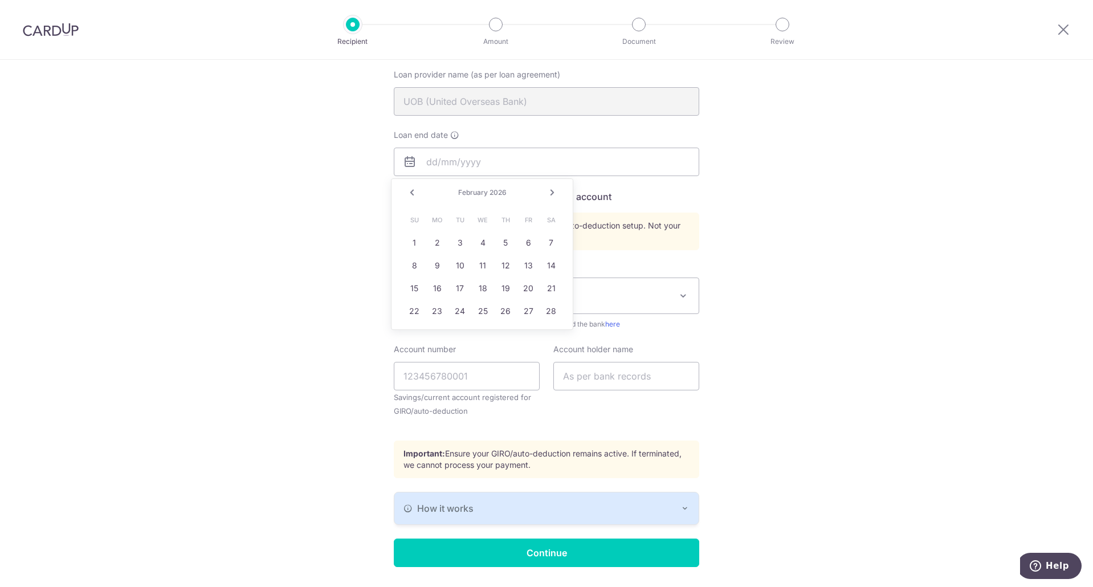
click at [412, 192] on link "Prev" at bounding box center [412, 193] width 14 height 14
click at [412, 191] on link "Prev" at bounding box center [412, 193] width 14 height 14
click at [438, 268] on link "3" at bounding box center [437, 265] width 18 height 18
drag, startPoint x: 467, startPoint y: 164, endPoint x: 500, endPoint y: 158, distance: 33.1
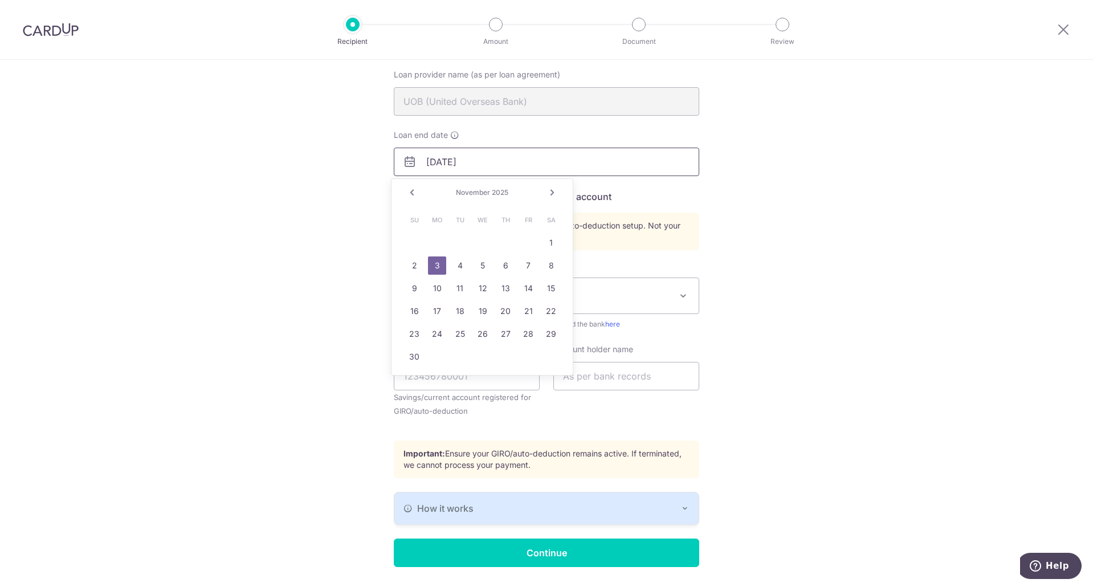
click at [500, 158] on input "11/03/2025" at bounding box center [546, 162] width 305 height 28
drag, startPoint x: 461, startPoint y: 166, endPoint x: 484, endPoint y: 166, distance: 22.8
click at [462, 166] on input "11/03/2025" at bounding box center [546, 162] width 305 height 28
type input "11/03/2055"
click at [481, 243] on link "3" at bounding box center [482, 243] width 18 height 18
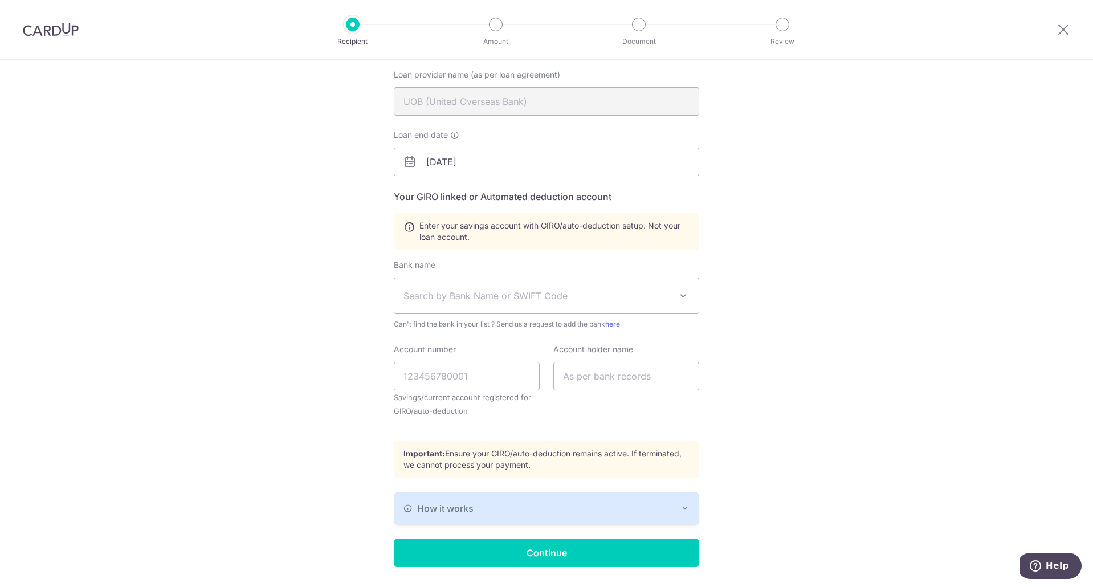
click at [310, 250] on div "Who would you like to pay? Your recipient does not need a CardUp account to rec…" at bounding box center [546, 283] width 1093 height 675
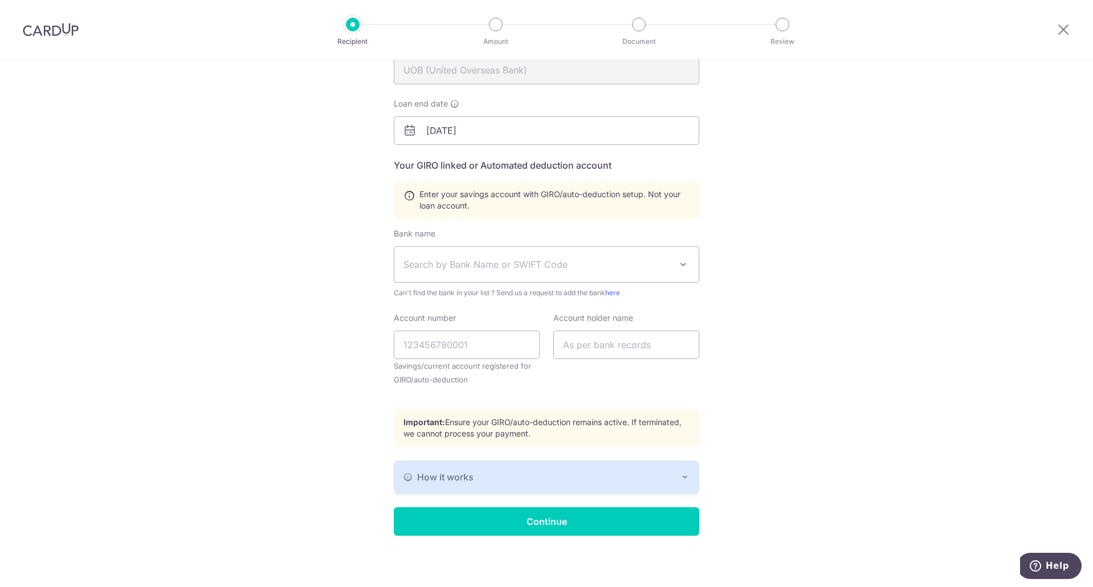
scroll to position [148, 0]
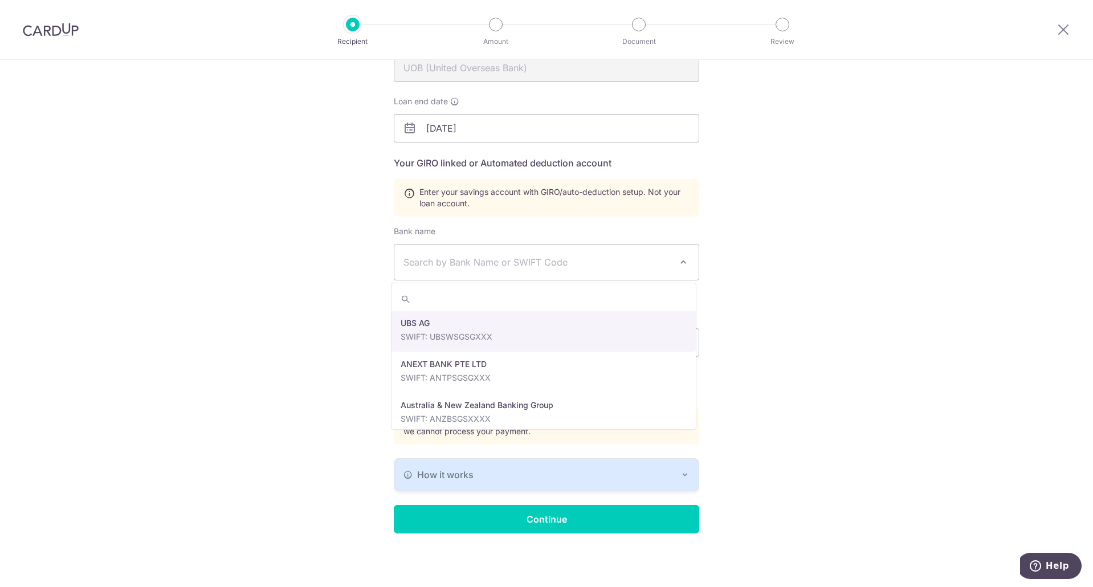
click at [447, 270] on span "Search by Bank Name or SWIFT Code" at bounding box center [546, 261] width 304 height 35
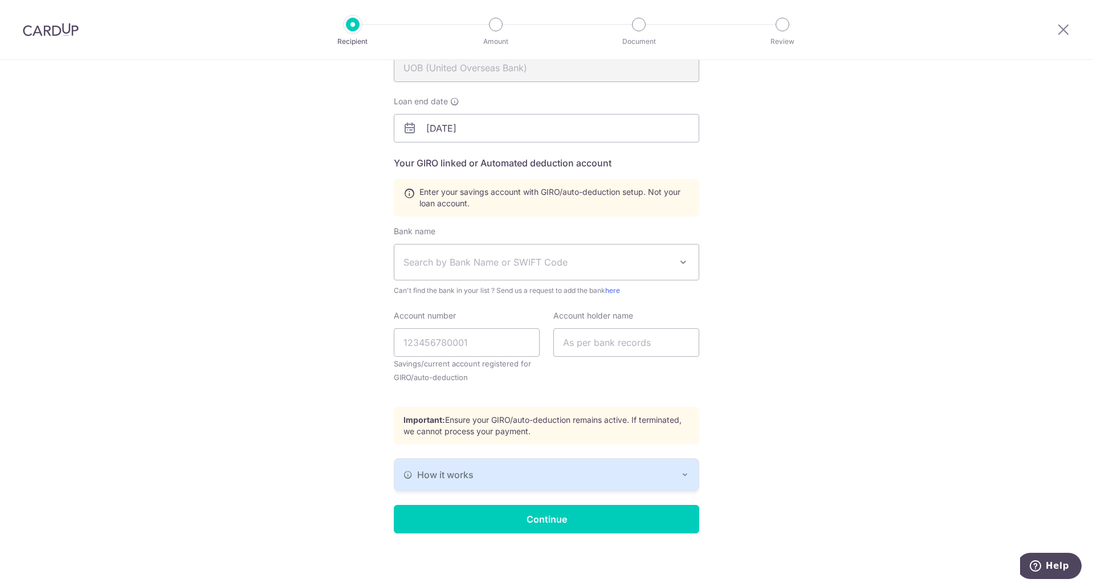
click at [344, 237] on div "Who would you like to pay? Your recipient does not need a CardUp account to rec…" at bounding box center [546, 249] width 1093 height 675
click at [502, 264] on span "Search by Bank Name or SWIFT Code" at bounding box center [537, 262] width 268 height 14
type input "uob"
select select "18"
click at [479, 342] on input "Account number" at bounding box center [467, 342] width 146 height 28
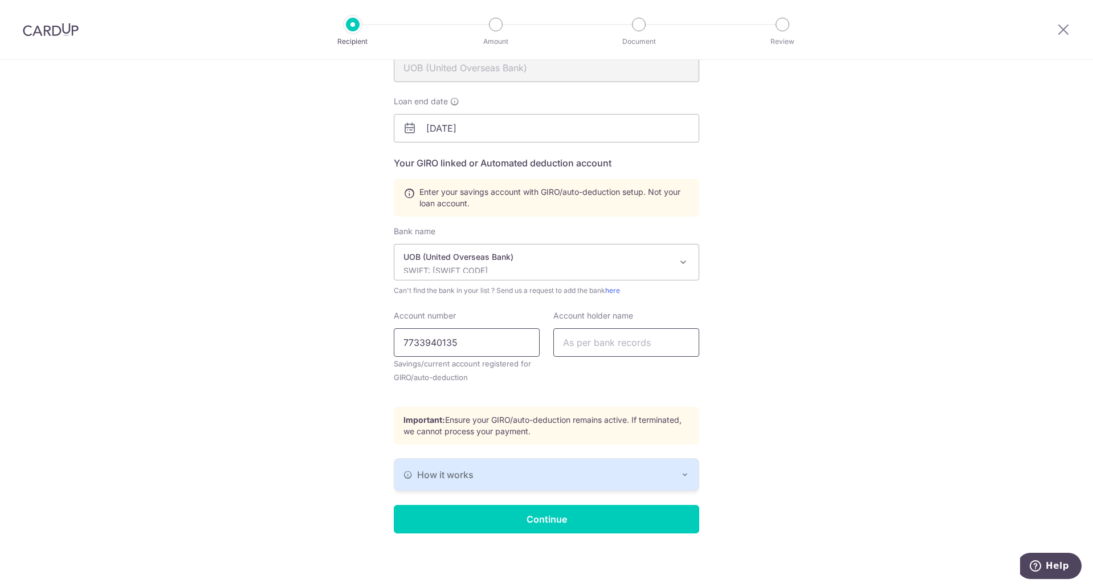
type input "7733940135"
click at [585, 337] on input "text" at bounding box center [626, 342] width 146 height 28
type input "Kok Ee Wei"
click at [802, 392] on div "Who would you like to pay? Your recipient does not need a CardUp account to rec…" at bounding box center [546, 249] width 1093 height 675
click at [488, 476] on div "How it works" at bounding box center [546, 475] width 286 height 14
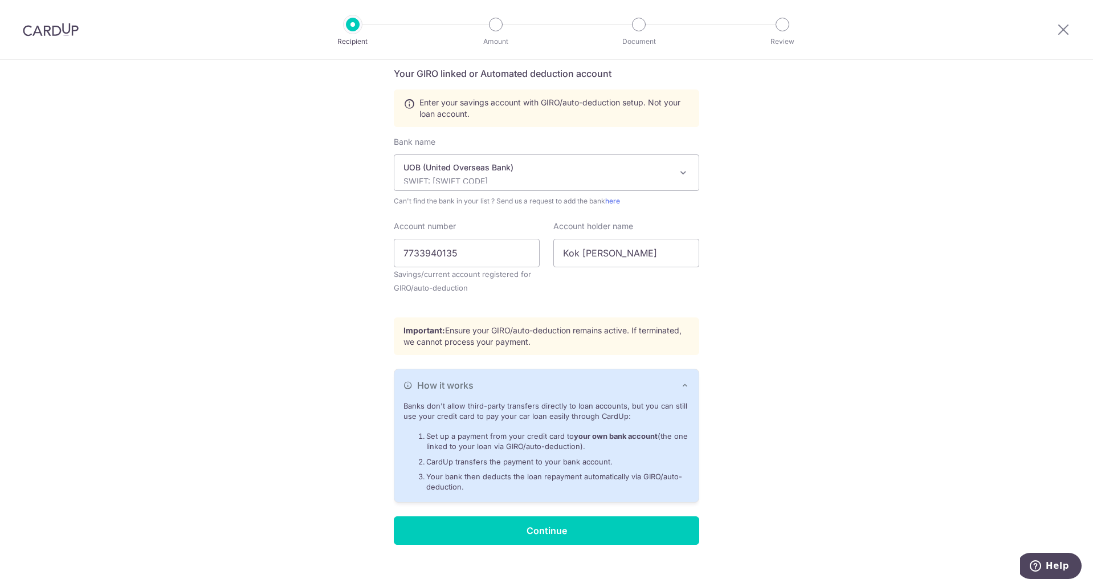
scroll to position [248, 0]
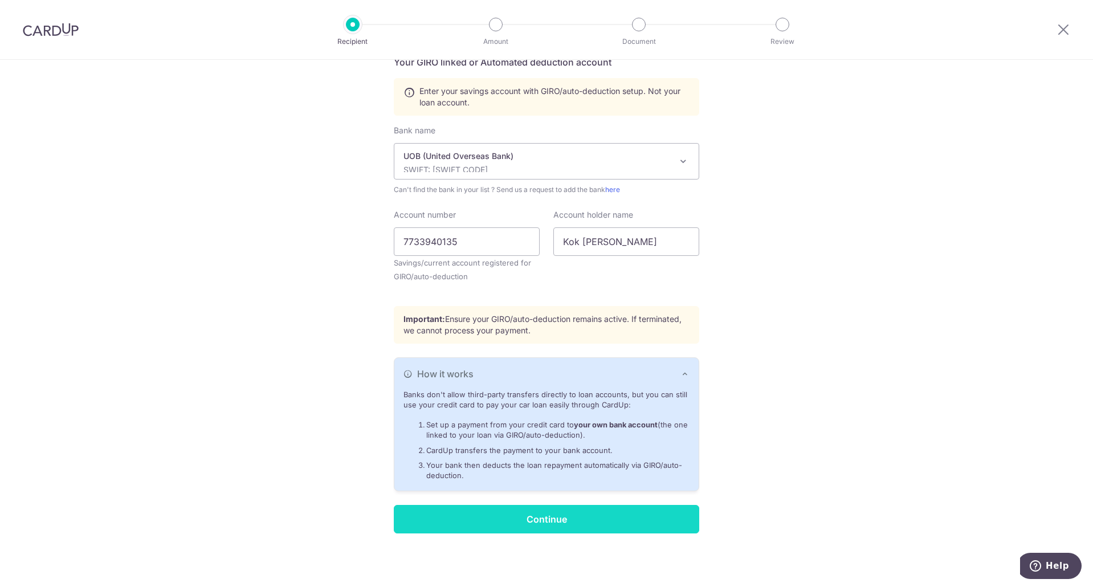
click at [533, 513] on input "Continue" at bounding box center [546, 519] width 305 height 28
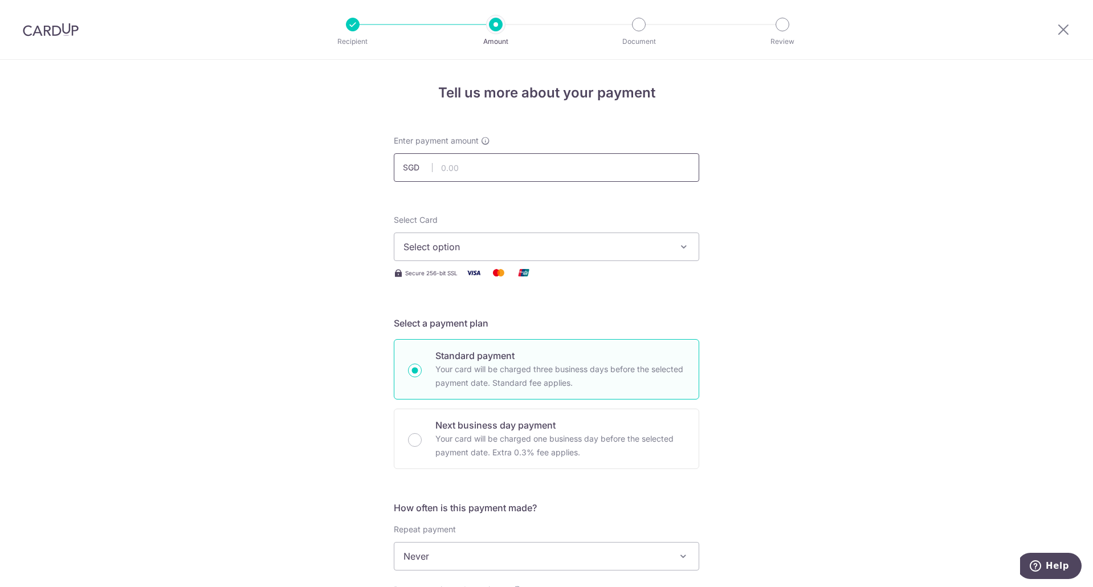
click at [517, 168] on input "text" at bounding box center [546, 167] width 305 height 28
type input "6,888.26"
click at [353, 244] on div "Tell us more about your payment Enter payment amount SGD 6,888.26 6888.26 Recip…" at bounding box center [546, 575] width 1093 height 1031
click at [439, 240] on span "Select option" at bounding box center [535, 247] width 265 height 14
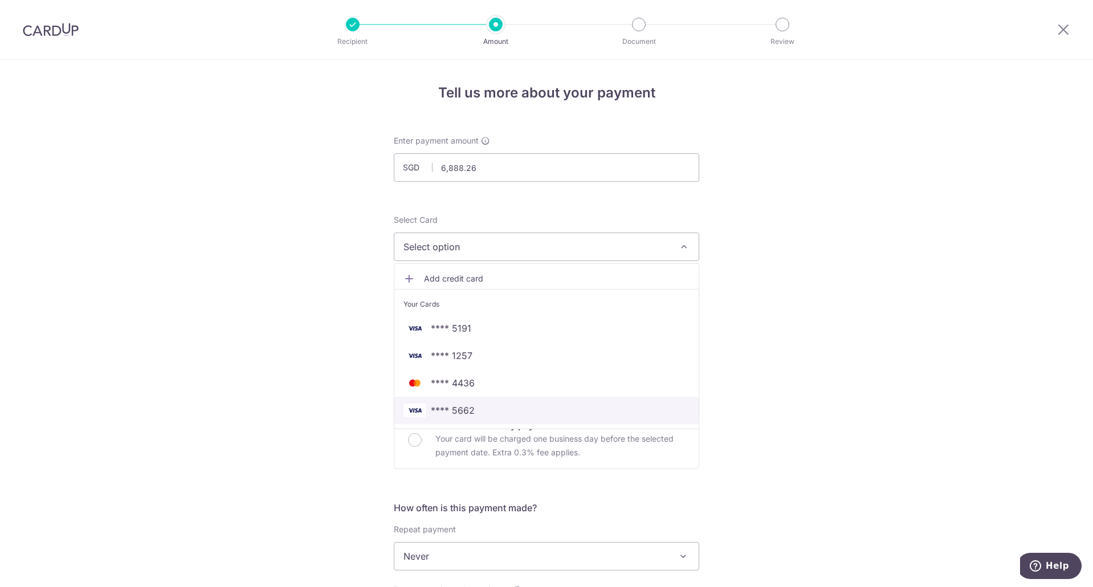
click at [456, 406] on span "**** 5662" at bounding box center [453, 410] width 44 height 14
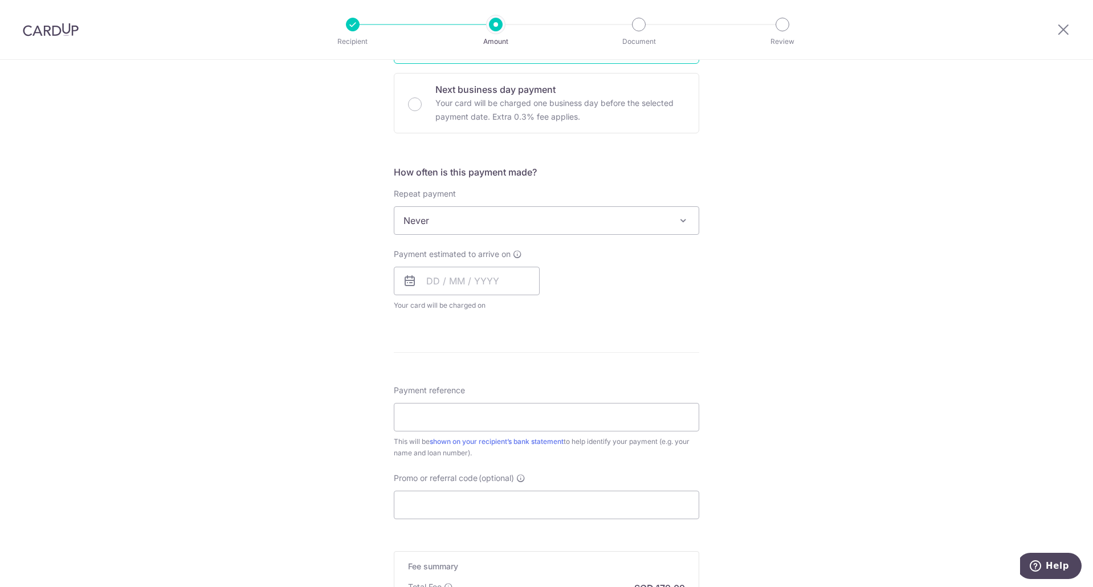
scroll to position [342, 0]
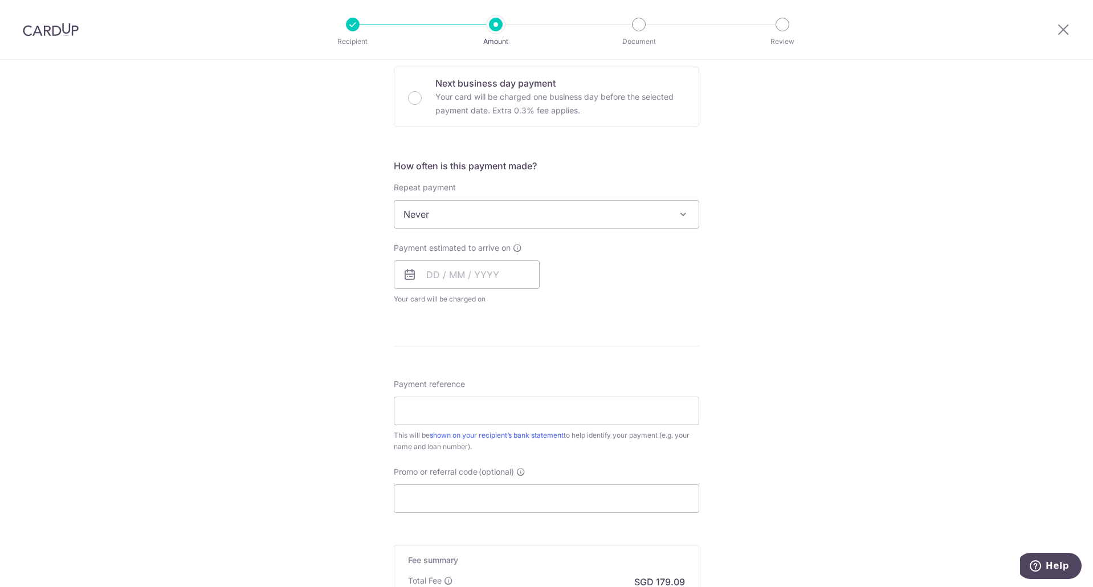
click at [426, 212] on span "Never" at bounding box center [546, 214] width 304 height 27
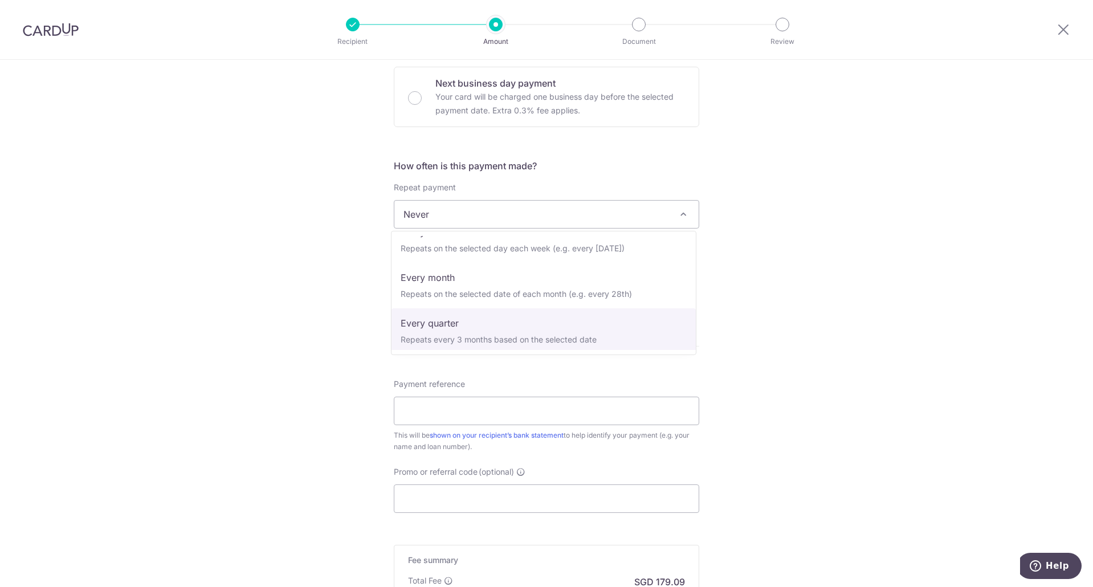
scroll to position [57, 0]
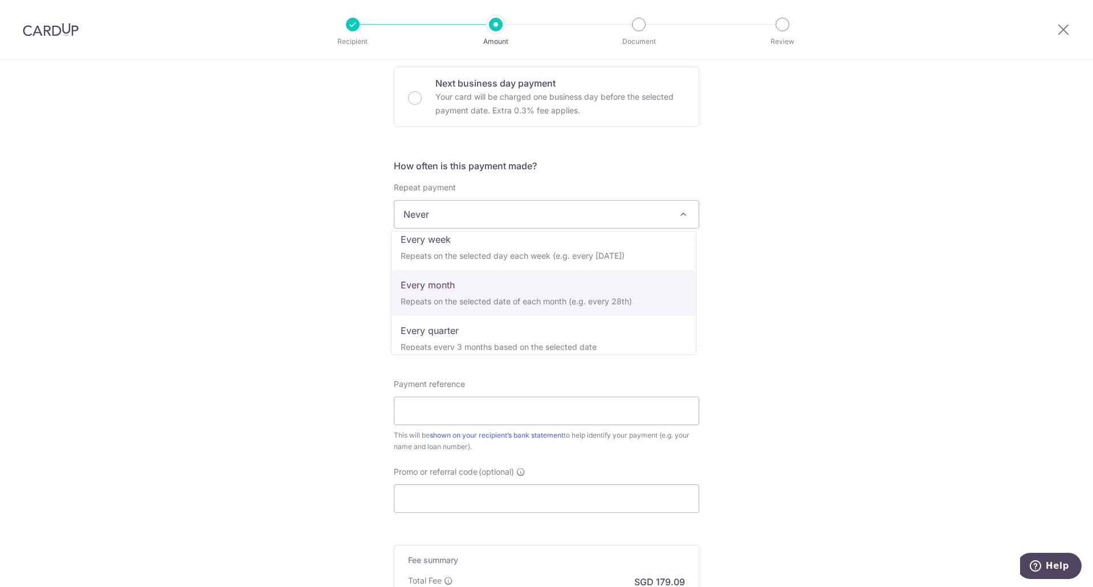
select select "3"
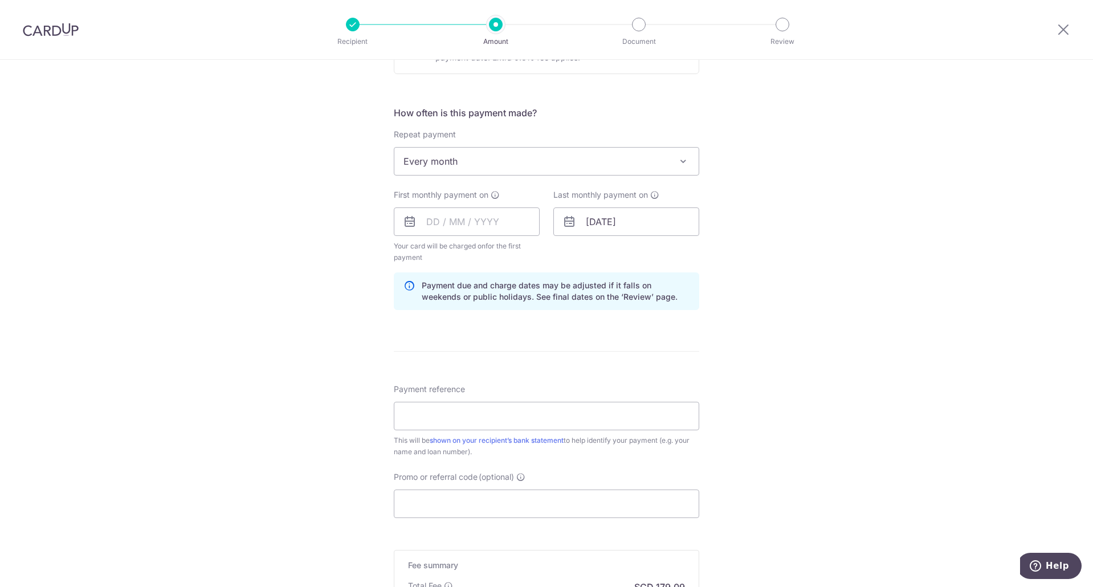
scroll to position [399, 0]
click at [334, 265] on div "Tell us more about your payment Enter payment amount SGD 6,888.26 6888.26 Recip…" at bounding box center [546, 205] width 1093 height 1089
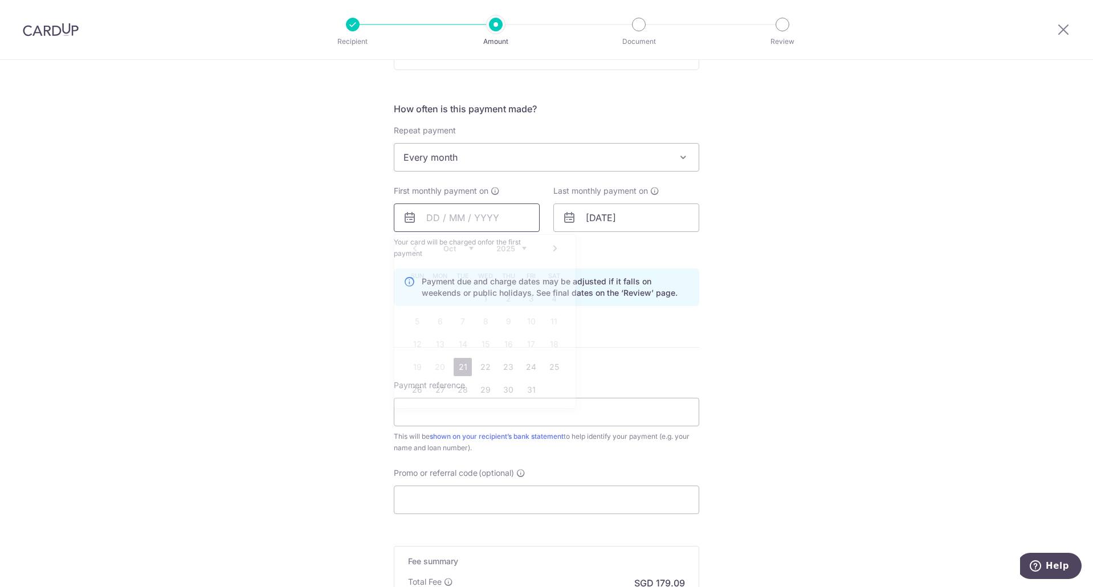
click at [443, 223] on input "text" at bounding box center [467, 217] width 146 height 28
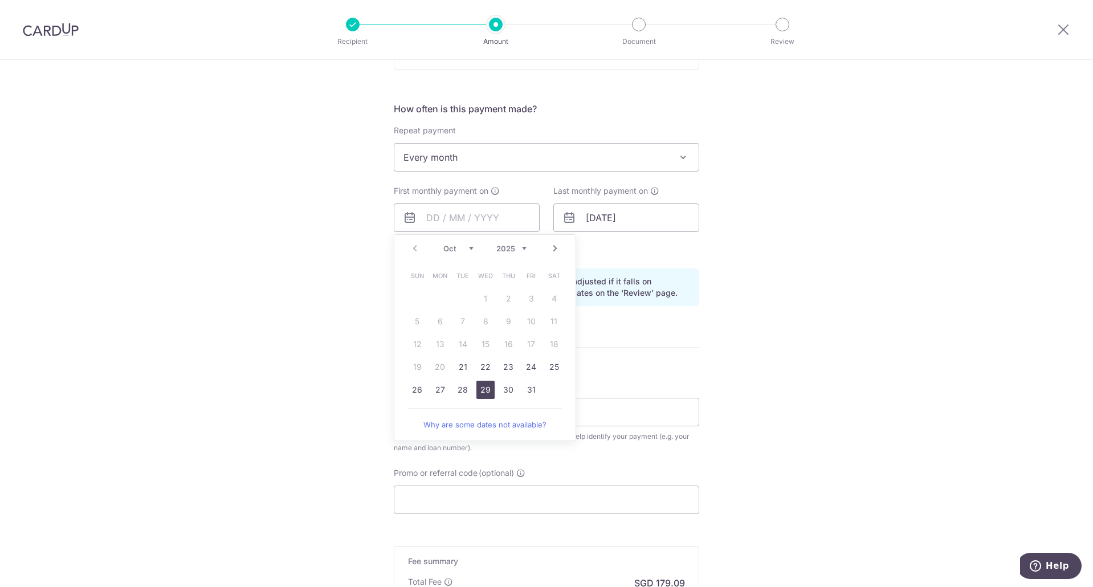
click at [484, 390] on link "29" at bounding box center [485, 390] width 18 height 18
type input "[DATE]"
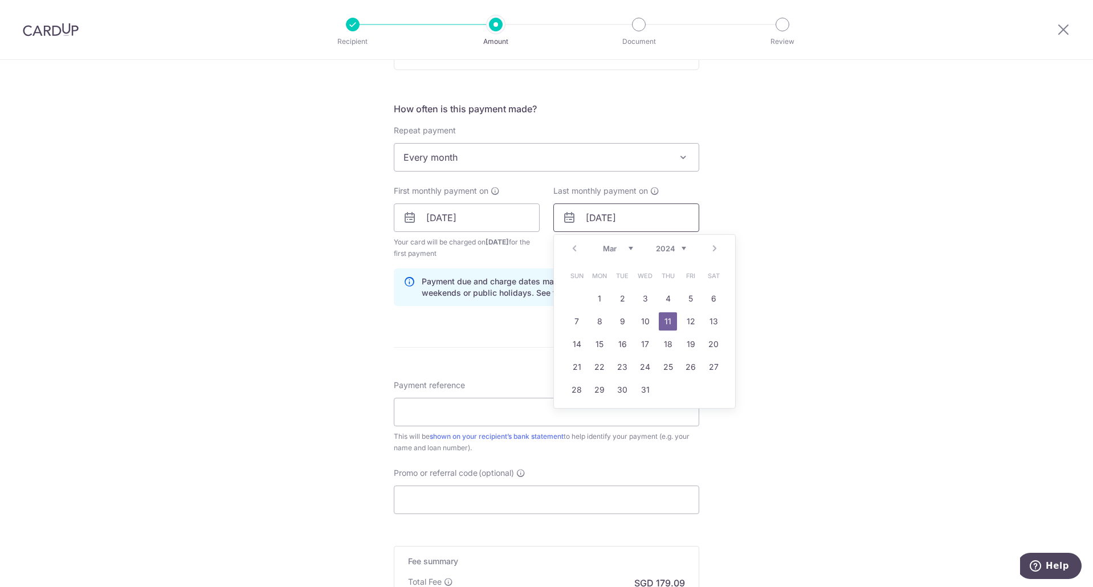
click at [592, 222] on input "11/03/2055" at bounding box center [626, 217] width 146 height 28
click at [595, 222] on input "11/03/2055" at bounding box center [626, 217] width 146 height 28
click at [596, 299] on link "1" at bounding box center [599, 298] width 18 height 18
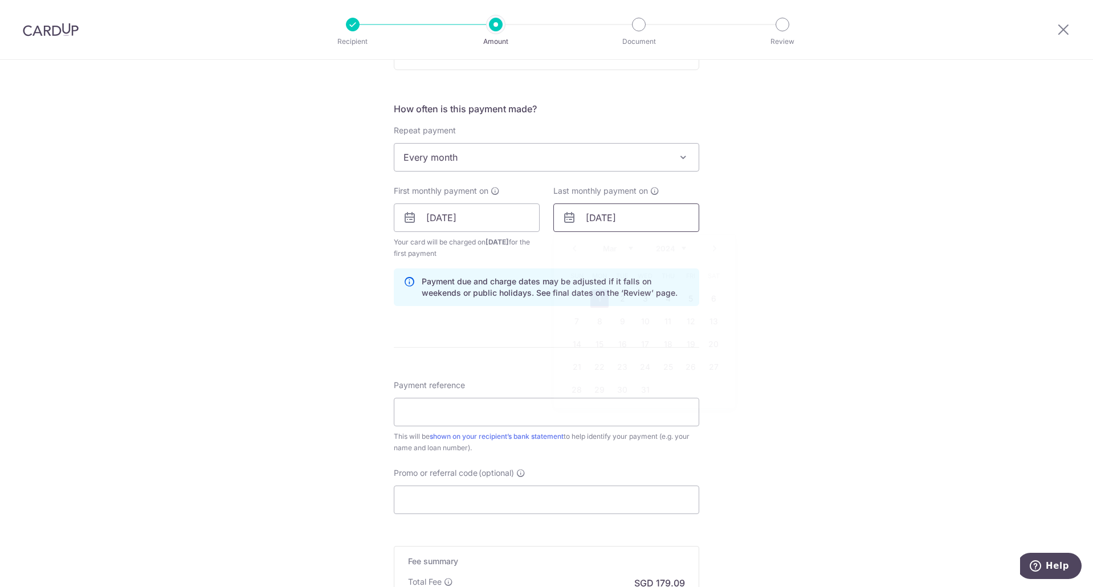
click at [589, 217] on input "01/03/2055" at bounding box center [626, 217] width 146 height 28
drag, startPoint x: 583, startPoint y: 217, endPoint x: 591, endPoint y: 219, distance: 7.6
click at [591, 219] on input "01/03/2055" at bounding box center [626, 217] width 146 height 28
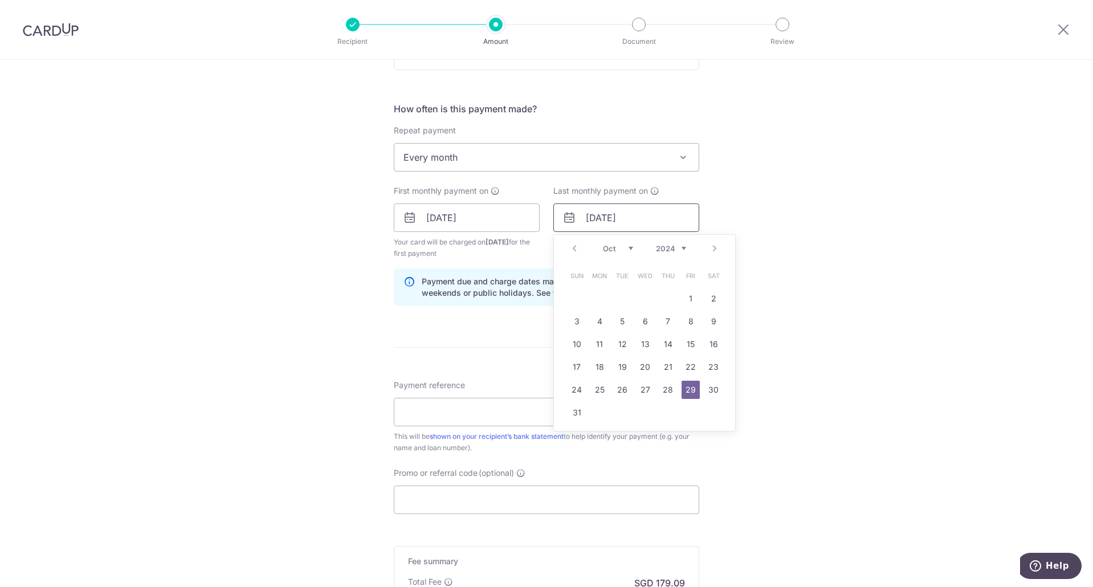
type input "29/10/2055"
click at [686, 390] on link "29" at bounding box center [690, 390] width 18 height 18
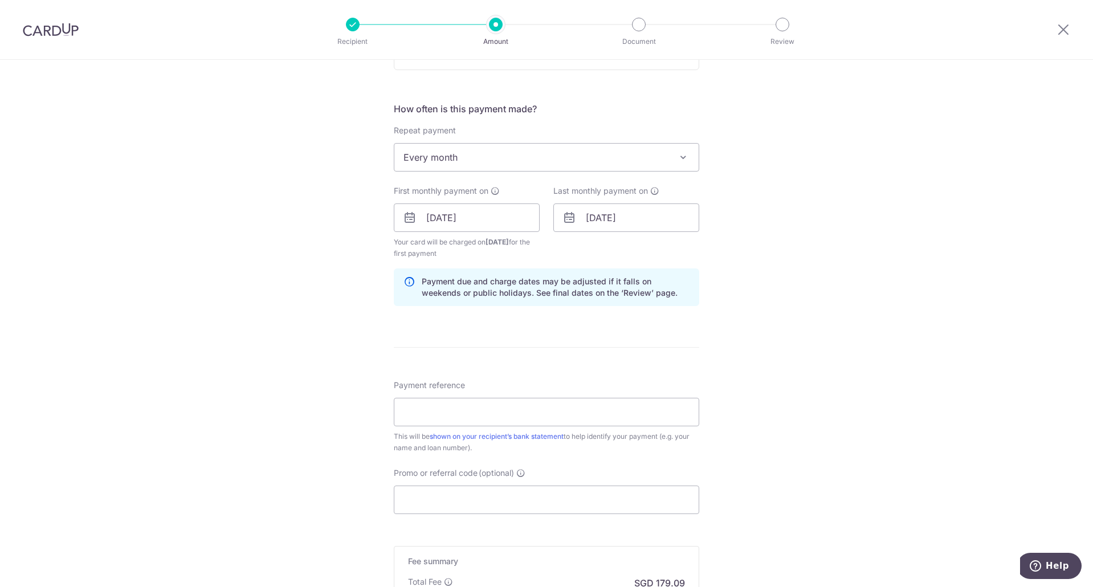
click at [773, 236] on div "Tell us more about your payment Enter payment amount SGD 6,888.26 6888.26 Recip…" at bounding box center [546, 205] width 1093 height 1089
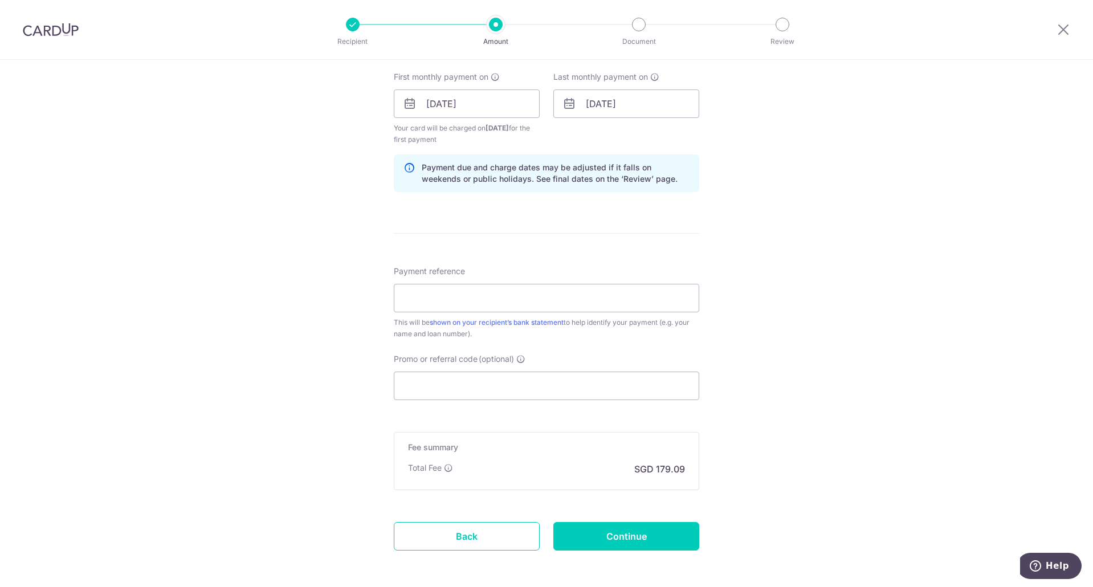
scroll to position [562, 0]
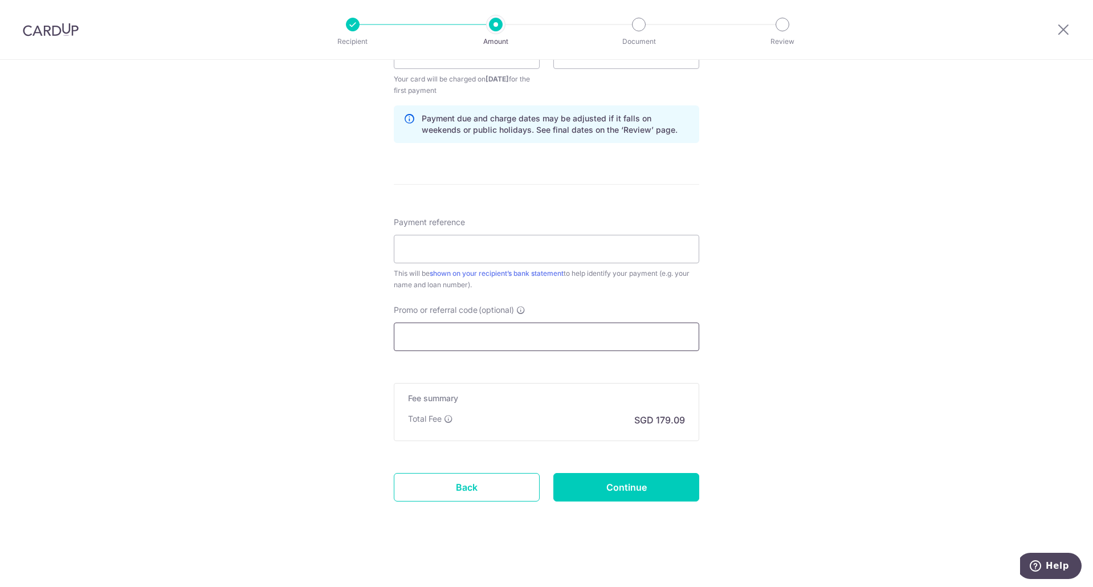
click at [447, 325] on input "Promo or referral code (optional)" at bounding box center [546, 336] width 305 height 28
paste input "3HOME25R"
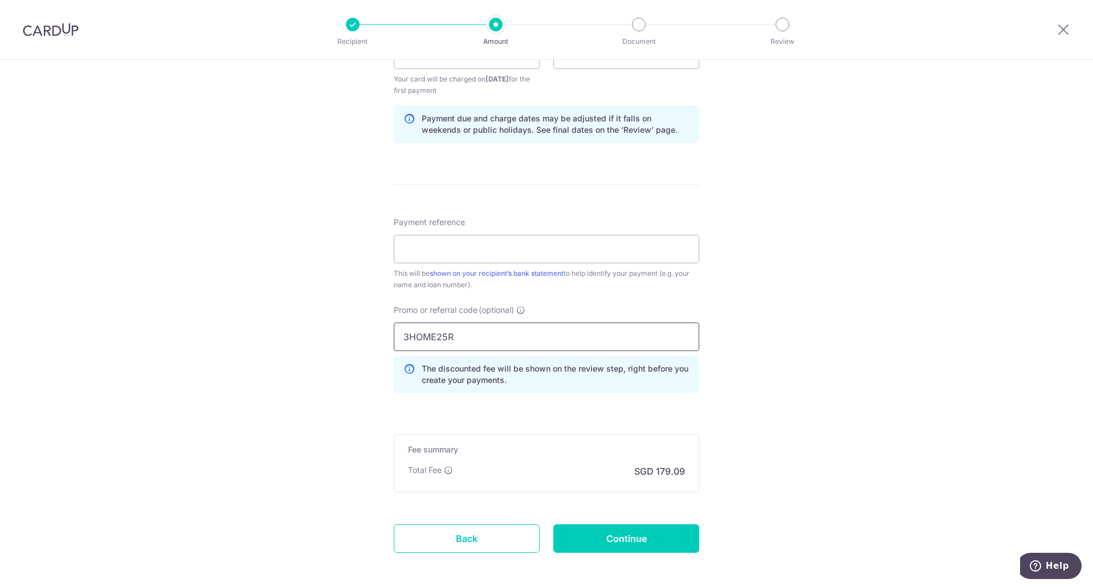
type input "3HOME25R"
click at [349, 287] on div "Tell us more about your payment Enter payment amount SGD 6,888.26 6888.26 Recip…" at bounding box center [546, 68] width 1093 height 1140
click at [669, 252] on input "Payment reference" at bounding box center [546, 249] width 305 height 28
click at [218, 285] on div "Tell us more about your payment Enter payment amount SGD 6,888.26 6888.26 Recip…" at bounding box center [546, 68] width 1093 height 1140
drag, startPoint x: 504, startPoint y: 273, endPoint x: 473, endPoint y: 195, distance: 83.9
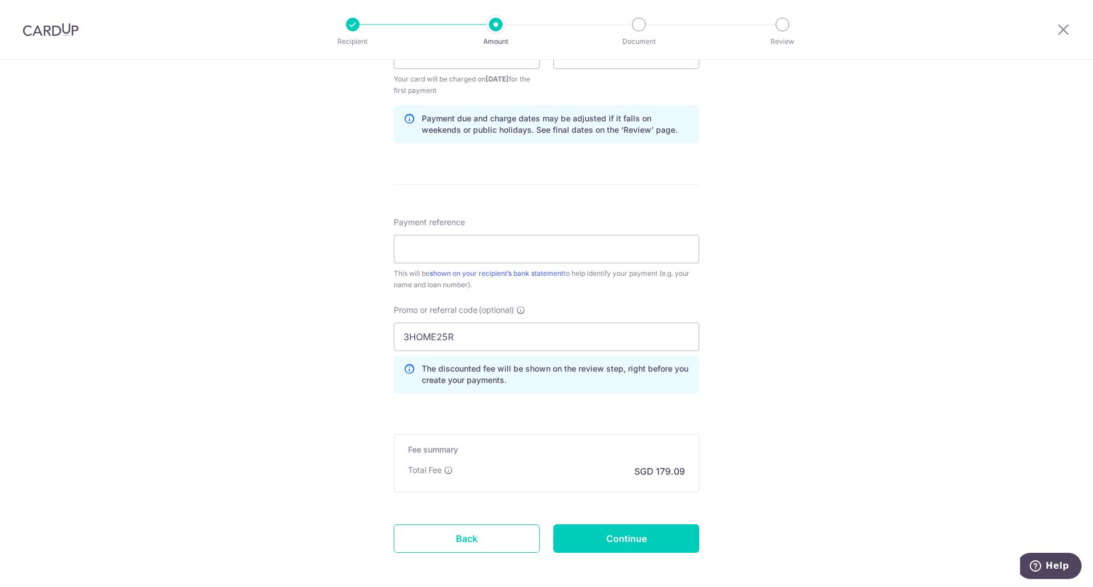
click at [473, 195] on form "Enter payment amount SGD 6,888.26 6888.26 Recipient added successfully! Select …" at bounding box center [546, 78] width 305 height 1011
click at [528, 251] on input "Payment reference" at bounding box center [546, 249] width 305 height 28
drag, startPoint x: 439, startPoint y: 246, endPoint x: 348, endPoint y: 239, distance: 91.5
click at [348, 239] on div "Tell us more about your payment Enter payment amount SGD 6,888.26 6888.26 Recip…" at bounding box center [546, 68] width 1093 height 1140
click at [817, 298] on div "Tell us more about your payment Enter payment amount SGD 6,888.26 6888.26 Recip…" at bounding box center [546, 68] width 1093 height 1140
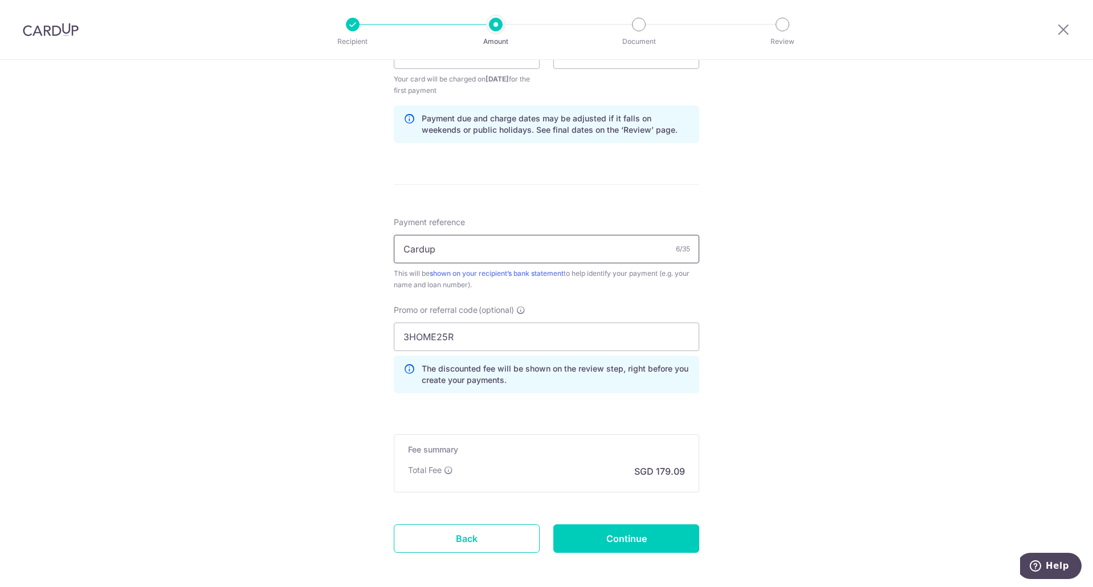
click at [475, 249] on input "Cardup" at bounding box center [546, 249] width 305 height 28
type input "Mortgage loan"
click at [628, 536] on input "Continue" at bounding box center [626, 538] width 146 height 28
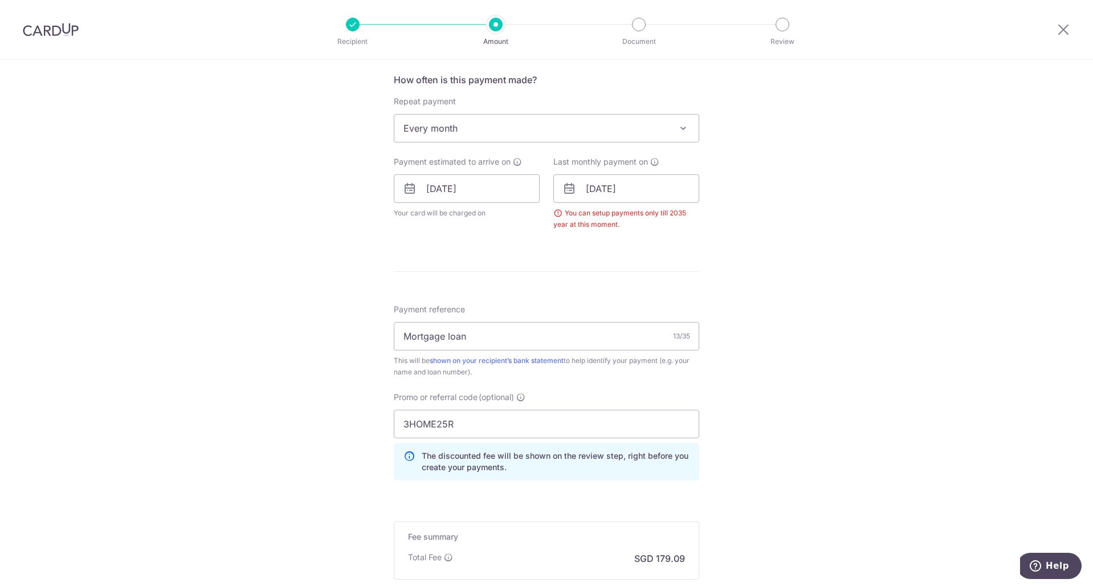
scroll to position [395, 0]
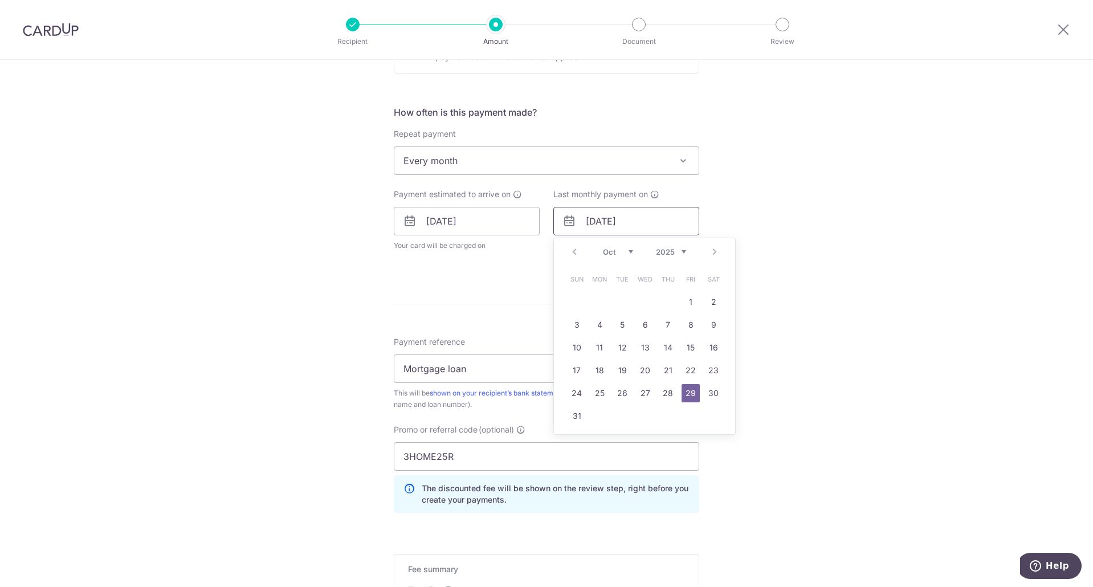
click at [626, 227] on input "[DATE]" at bounding box center [626, 221] width 146 height 28
type input "[DATE]"
click at [594, 394] on link "29" at bounding box center [599, 393] width 18 height 18
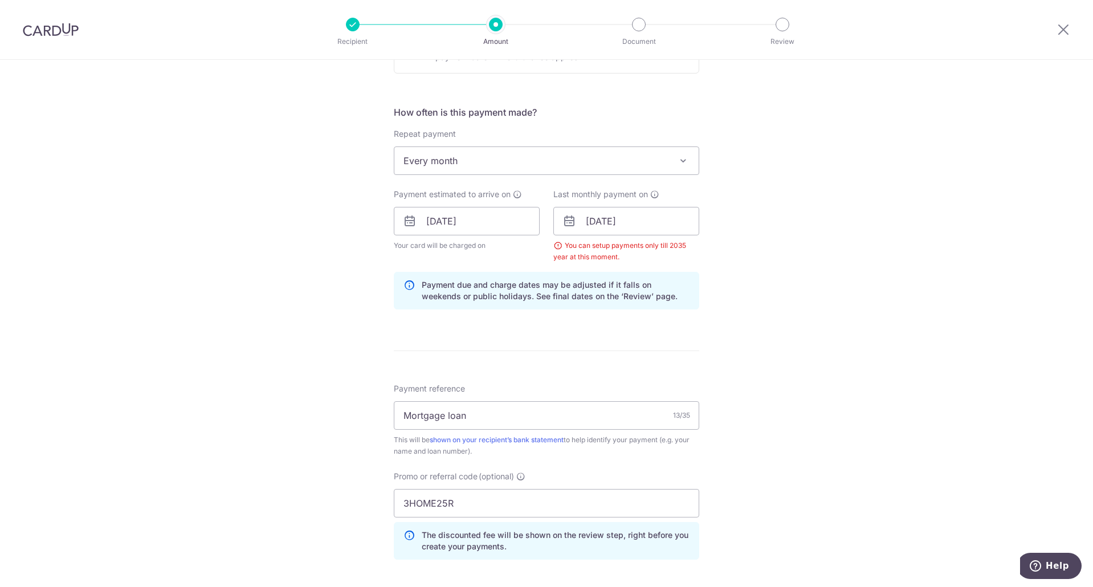
click at [783, 284] on div "Tell us more about your payment Enter payment amount SGD 6,888.26 6888.26 Selec…" at bounding box center [546, 234] width 1093 height 1140
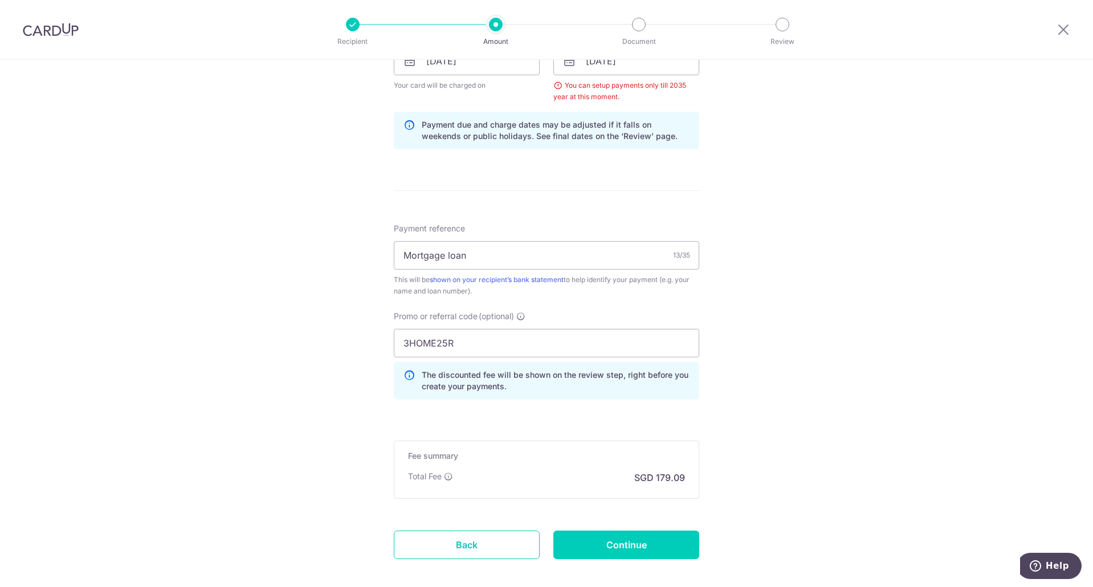
scroll to position [613, 0]
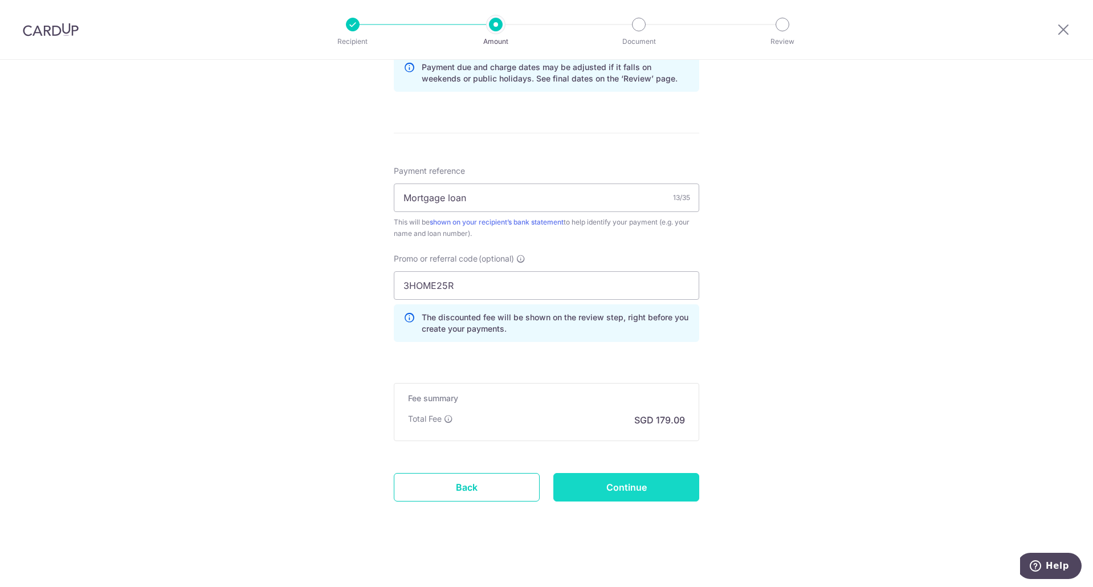
click at [643, 488] on input "Continue" at bounding box center [626, 487] width 146 height 28
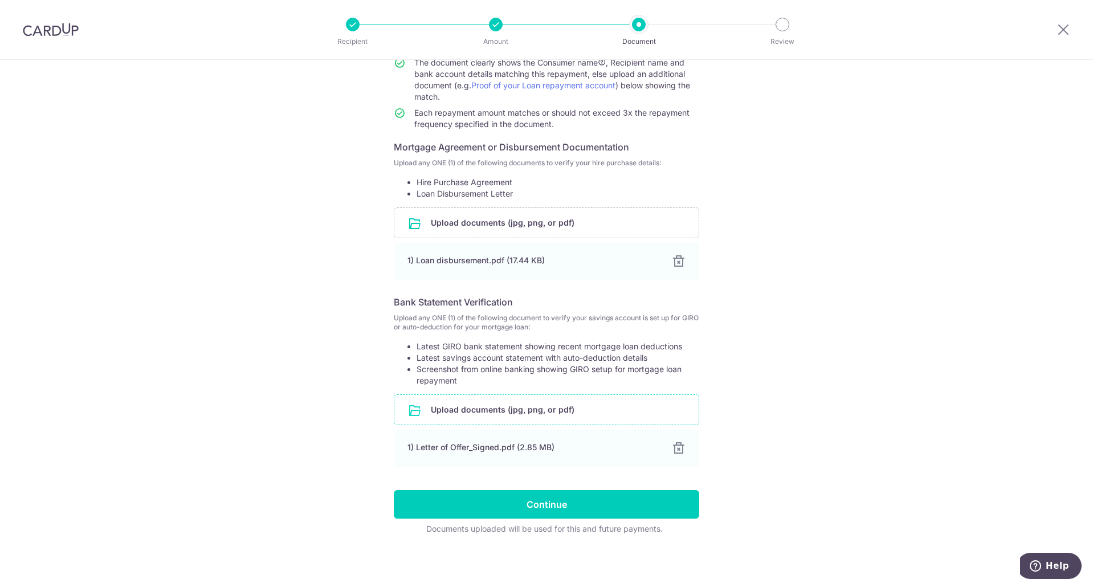
scroll to position [133, 0]
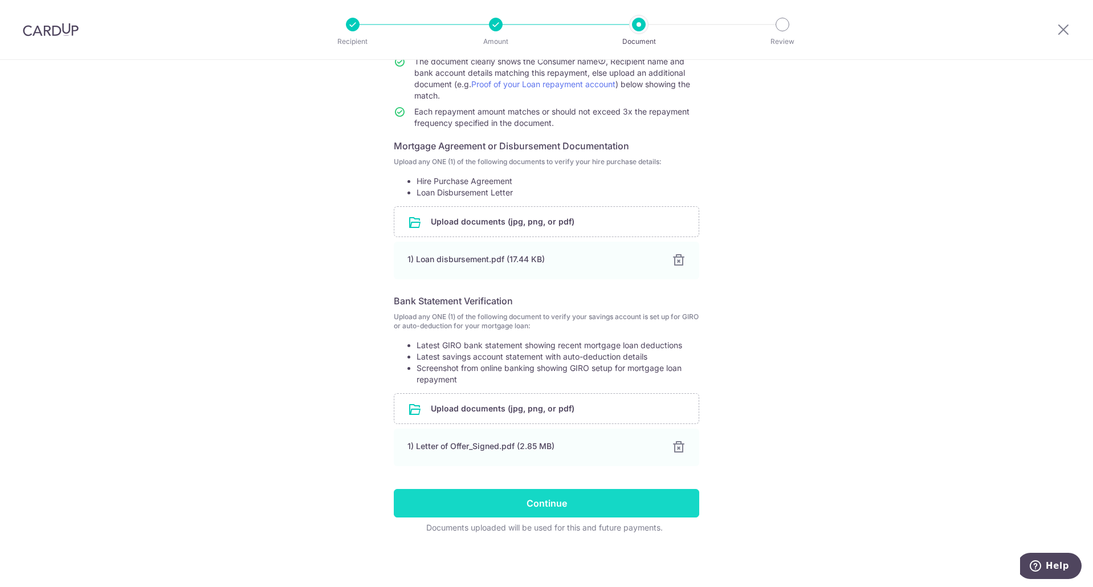
click at [568, 512] on input "Continue" at bounding box center [546, 503] width 305 height 28
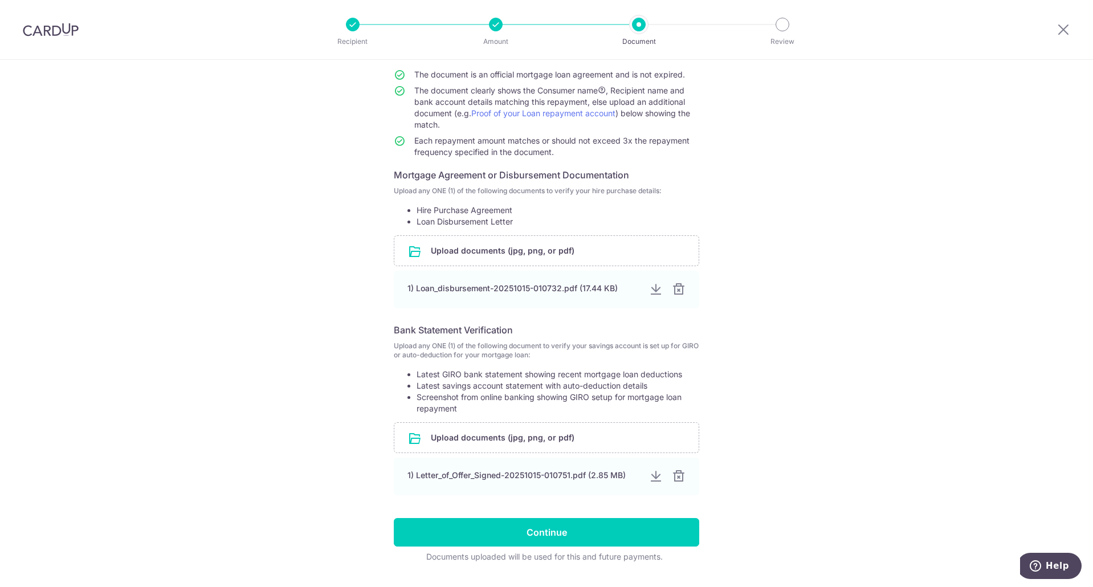
scroll to position [133, 0]
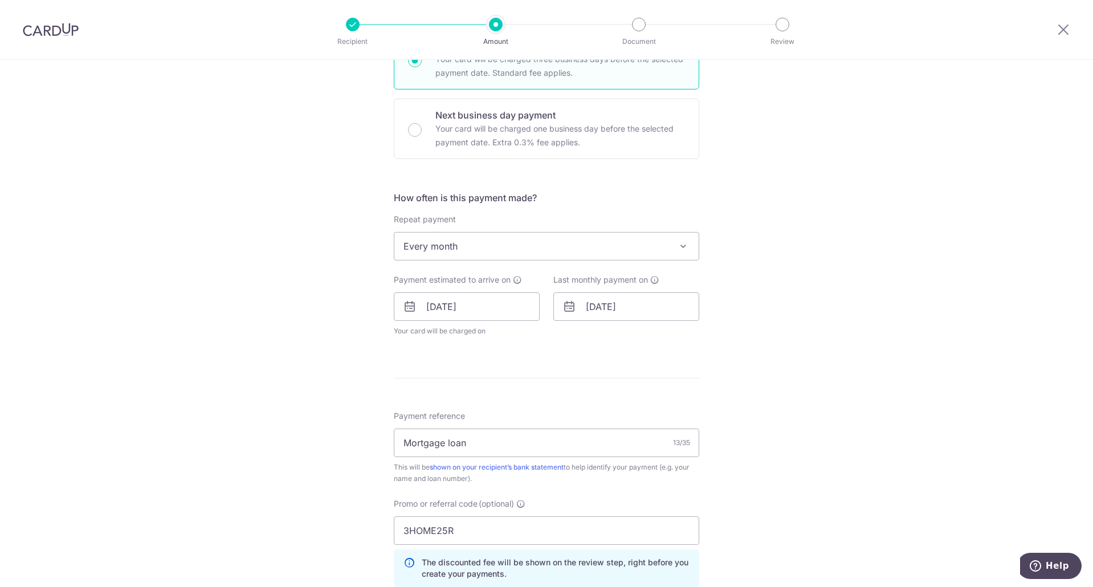
scroll to position [342, 0]
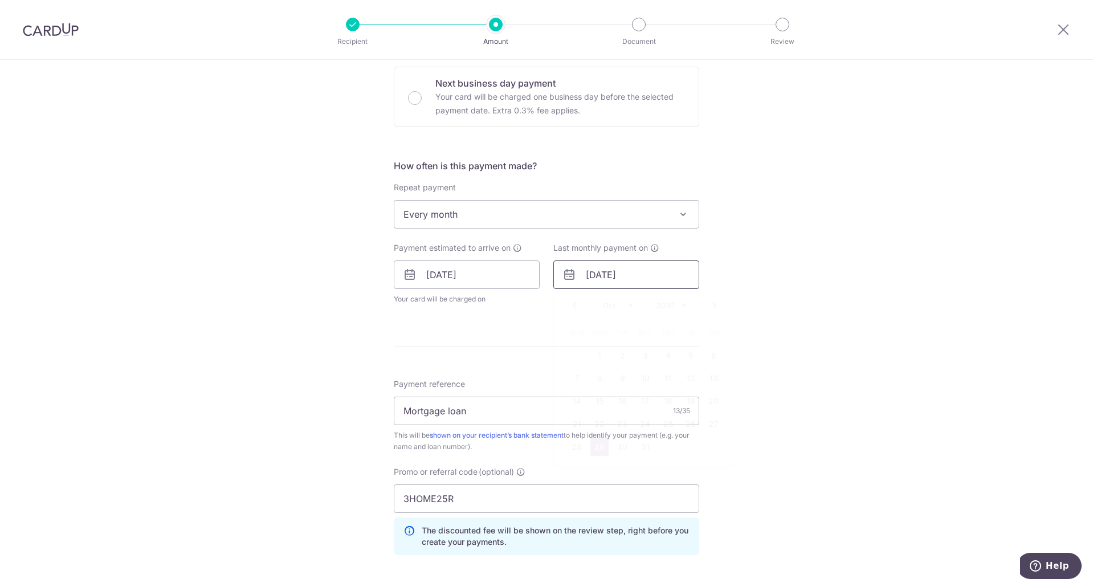
click at [626, 277] on input "[DATE]" at bounding box center [626, 274] width 146 height 28
click at [677, 303] on select "2025 2026 2027 2028 2029 2030 2031 2032 2033 2034 2035" at bounding box center [671, 305] width 30 height 9
click at [659, 449] on link "29" at bounding box center [668, 447] width 18 height 18
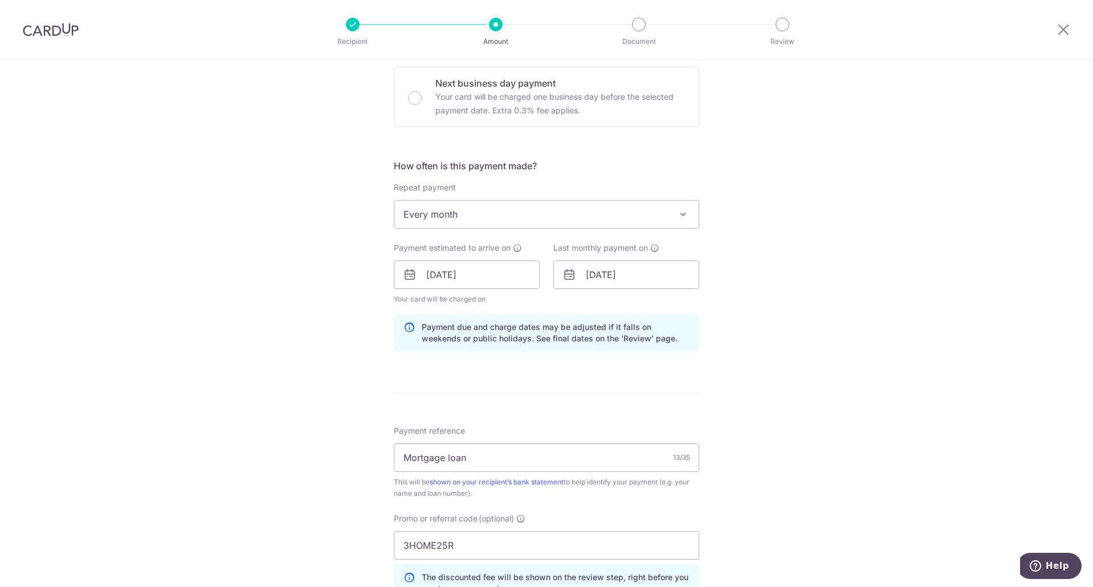
click at [857, 287] on div "Tell us more about your payment Enter payment amount SGD 6,888.26 6888.26 Selec…" at bounding box center [546, 282] width 1093 height 1129
click at [621, 273] on input "[DATE]" at bounding box center [626, 274] width 146 height 28
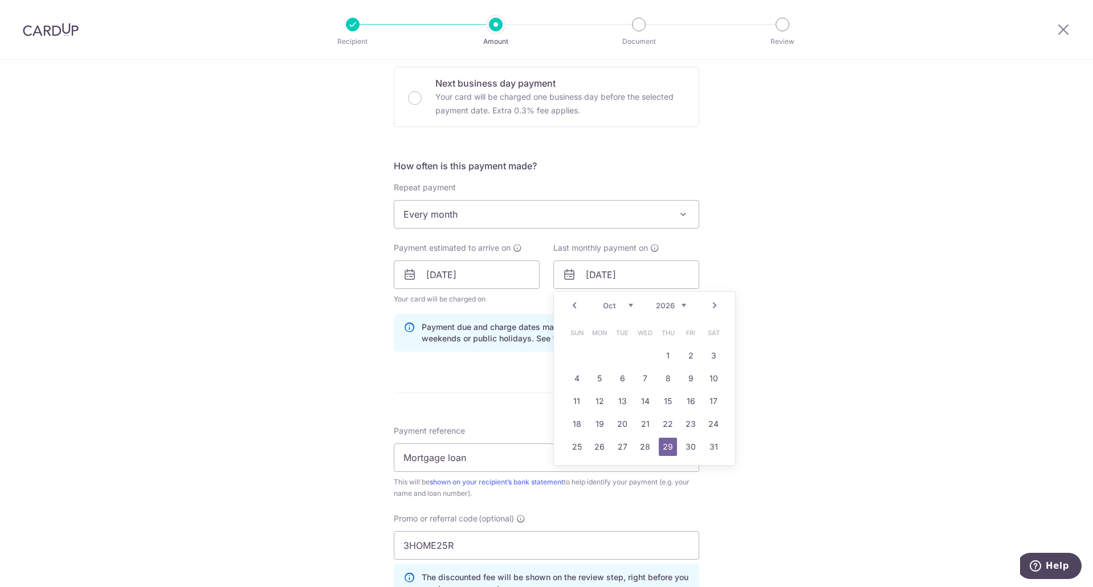
click at [627, 304] on select "Jan Feb Mar Apr May Jun [DATE] Aug Sep Oct Nov Dec" at bounding box center [618, 305] width 30 height 9
click at [667, 449] on link "29" at bounding box center [668, 447] width 18 height 18
type input "[DATE]"
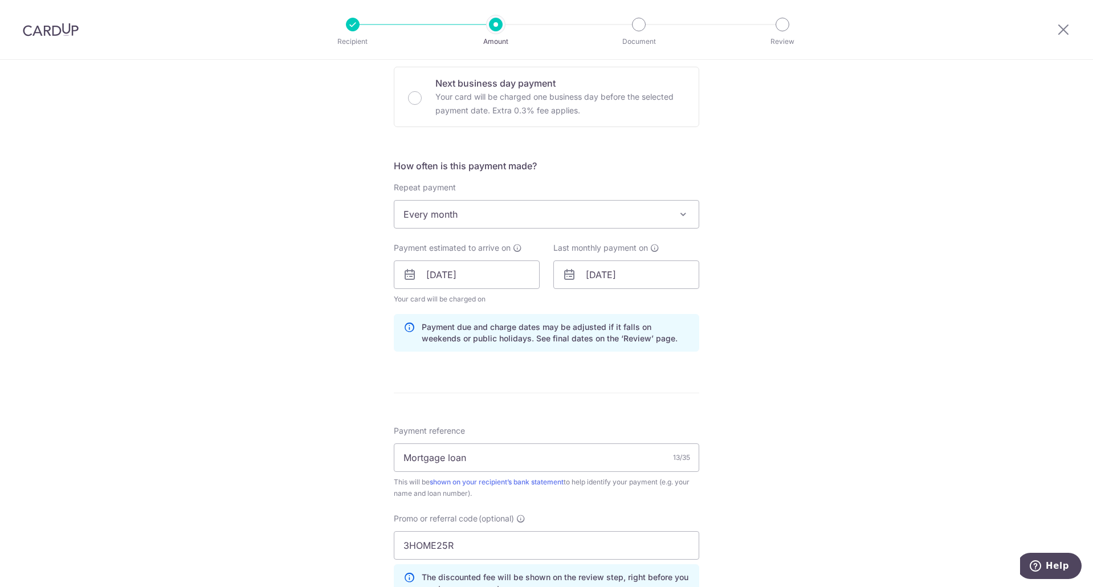
click at [808, 328] on div "Tell us more about your payment Enter payment amount SGD 6,888.26 6888.26 Selec…" at bounding box center [546, 282] width 1093 height 1129
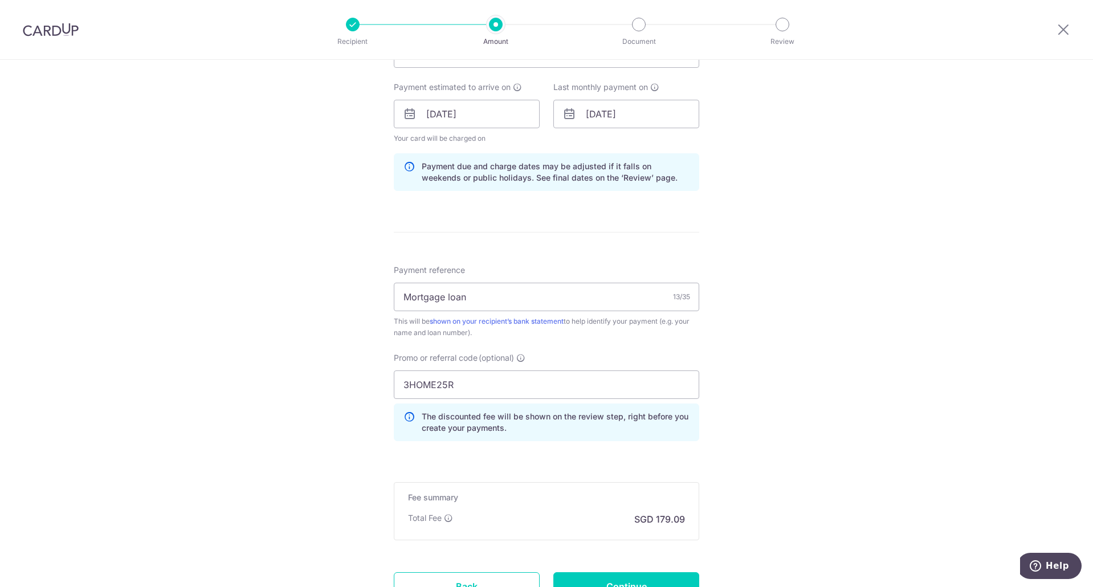
scroll to position [602, 0]
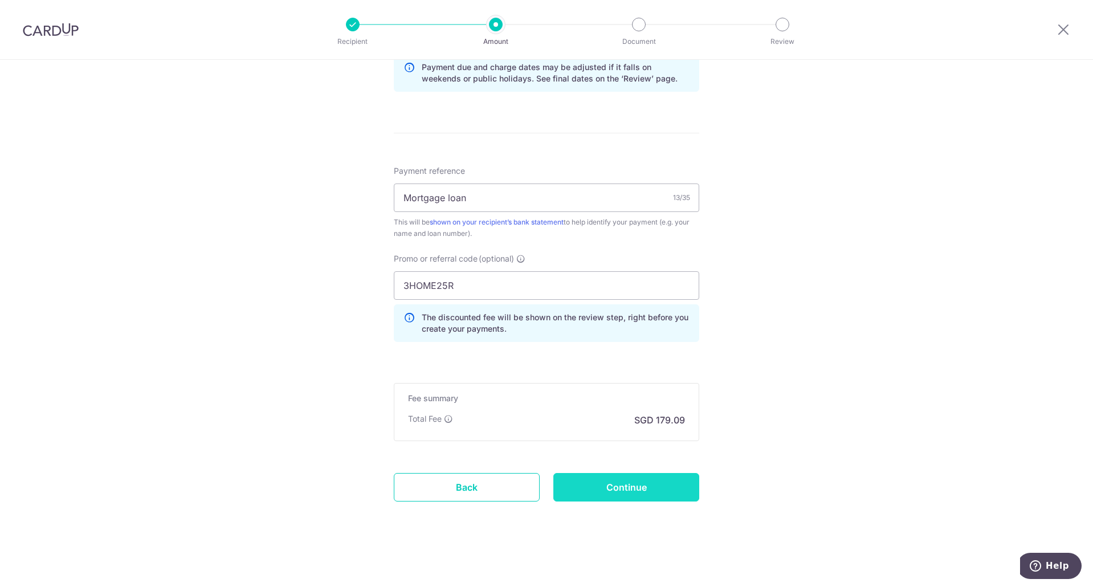
click at [608, 488] on input "Continue" at bounding box center [626, 487] width 146 height 28
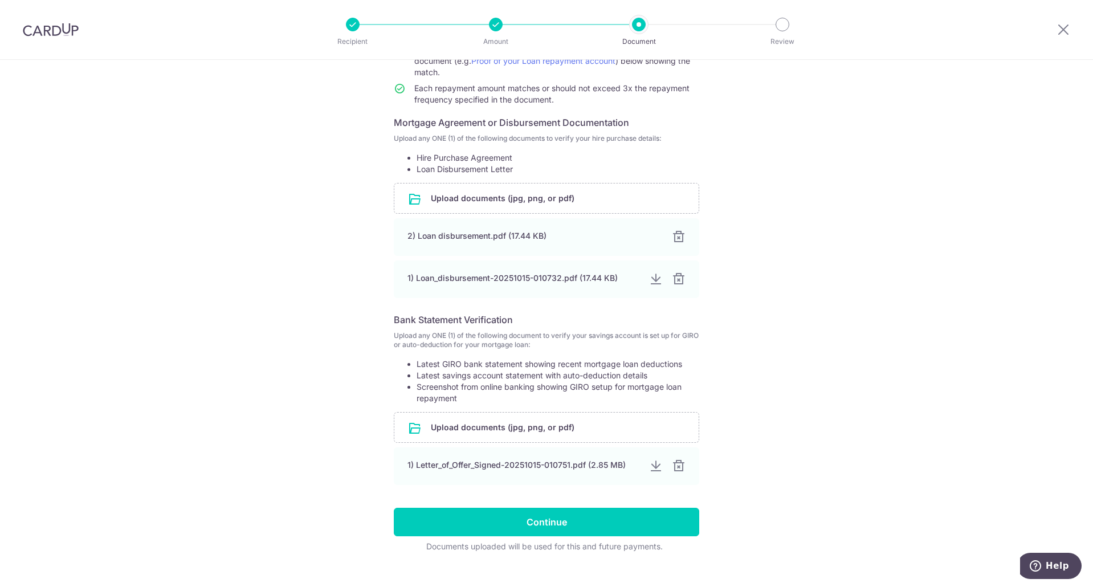
scroll to position [175, 0]
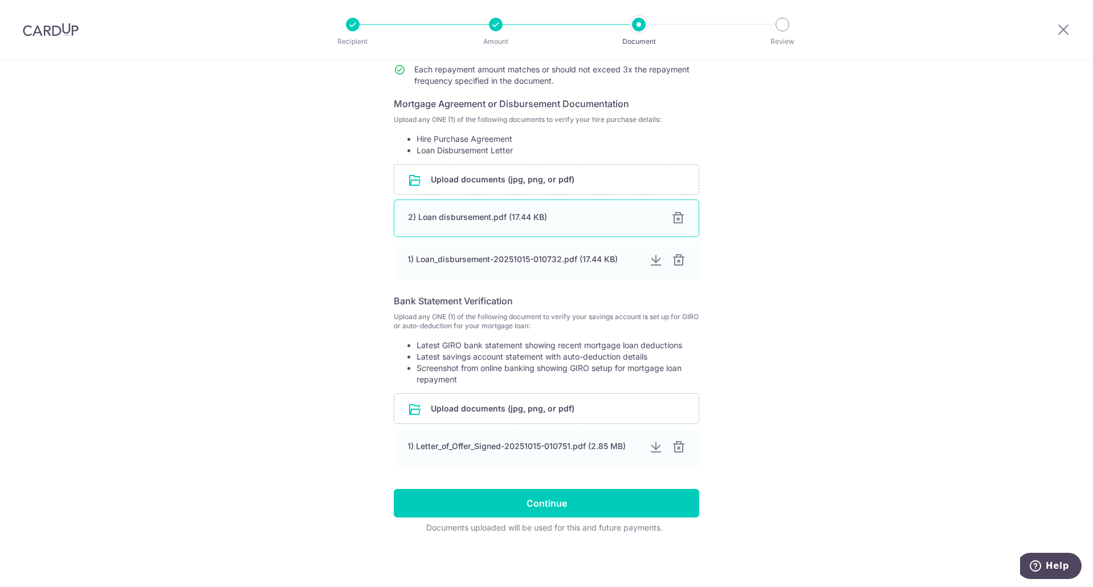
click at [676, 220] on div at bounding box center [678, 218] width 14 height 14
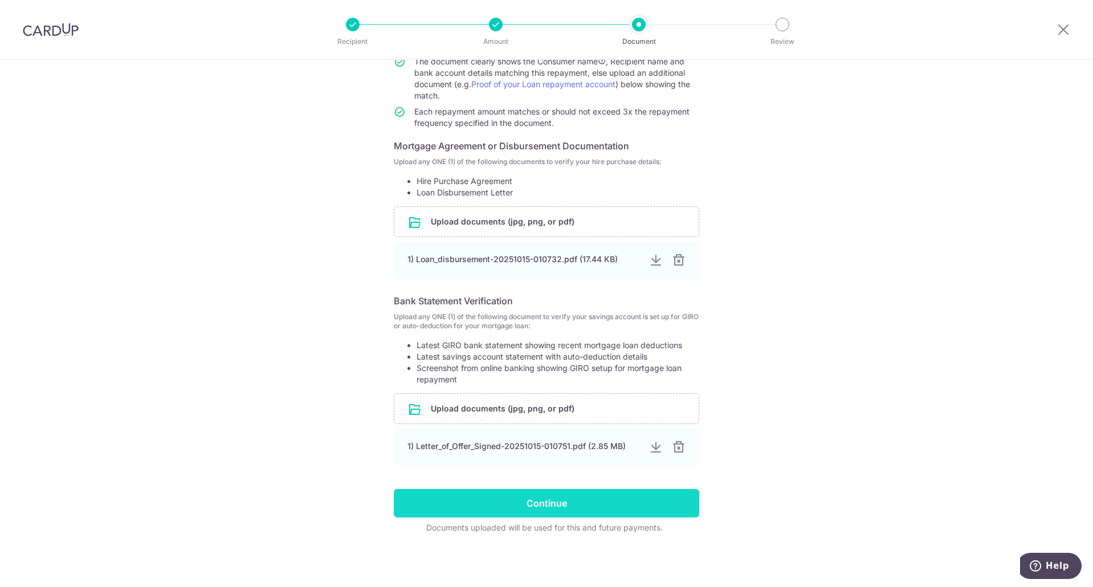
click at [645, 494] on input "Continue" at bounding box center [546, 503] width 305 height 28
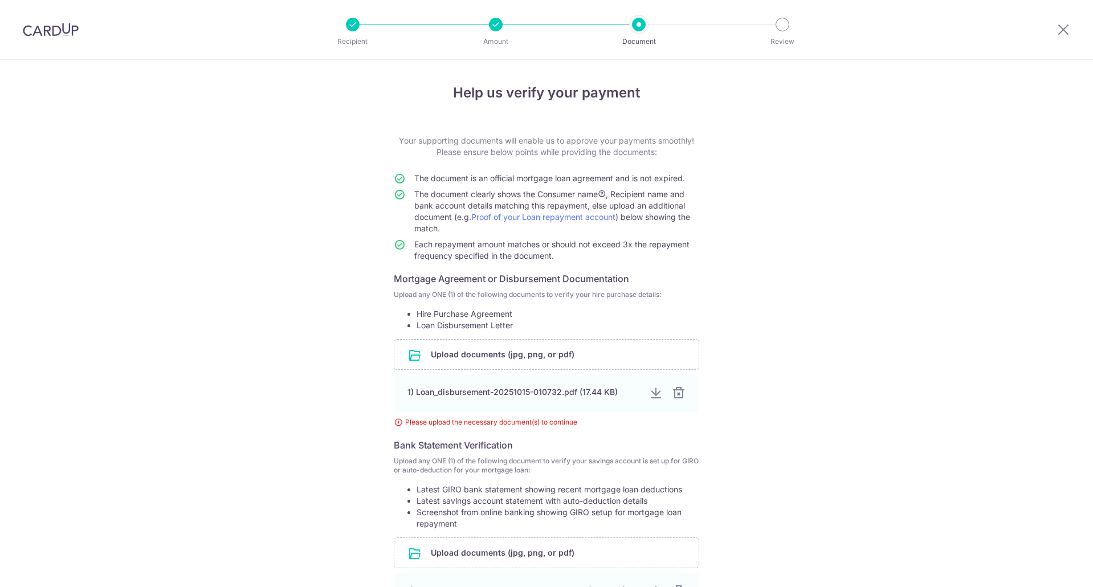
scroll to position [55, 0]
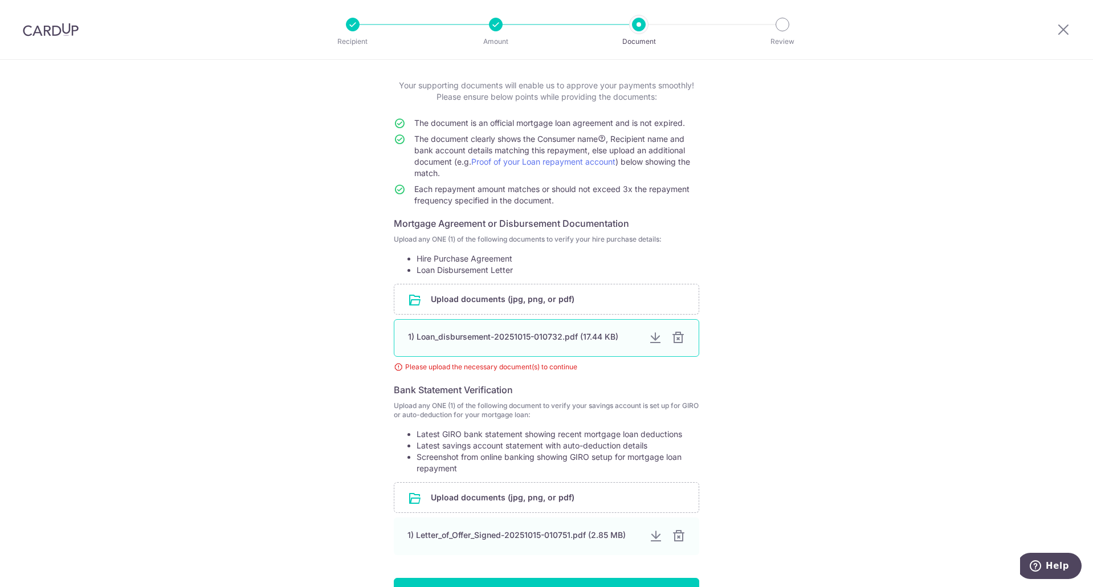
click at [679, 342] on div at bounding box center [678, 338] width 14 height 14
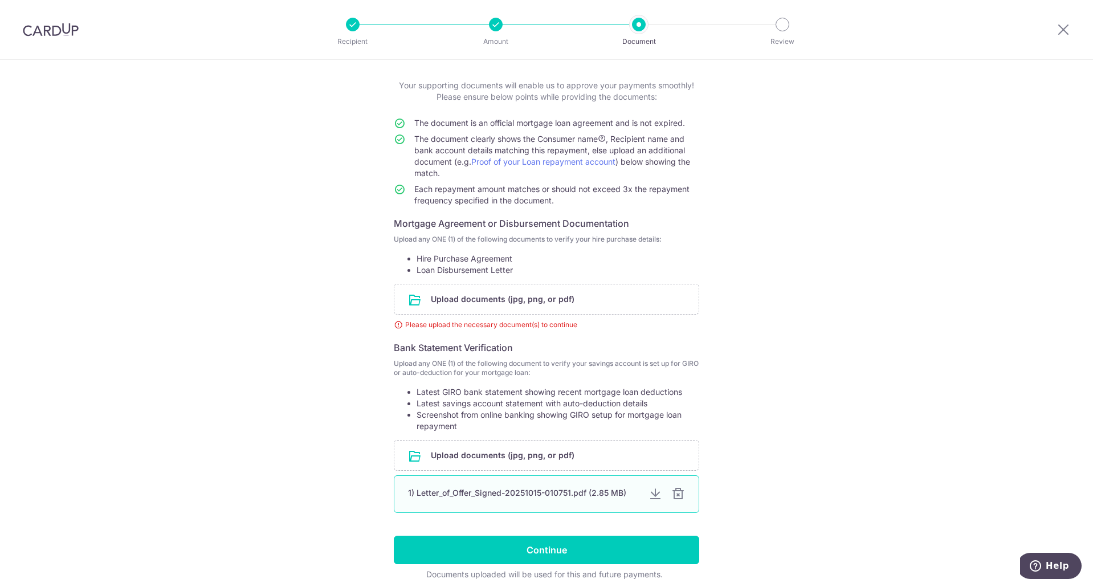
click at [671, 494] on div at bounding box center [678, 494] width 14 height 14
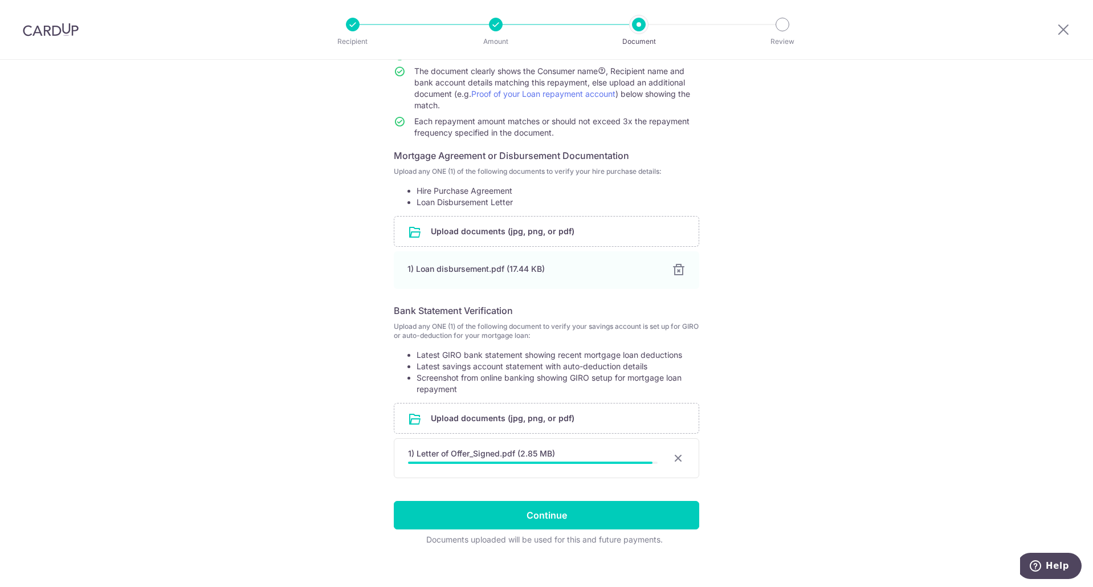
scroll to position [133, 0]
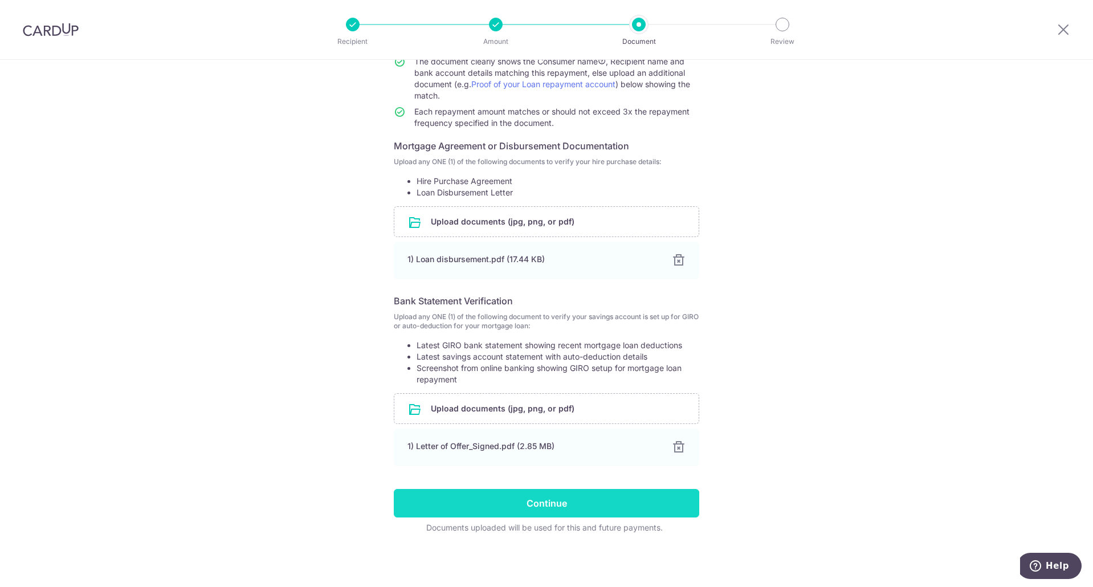
click at [542, 511] on input "Continue" at bounding box center [546, 503] width 305 height 28
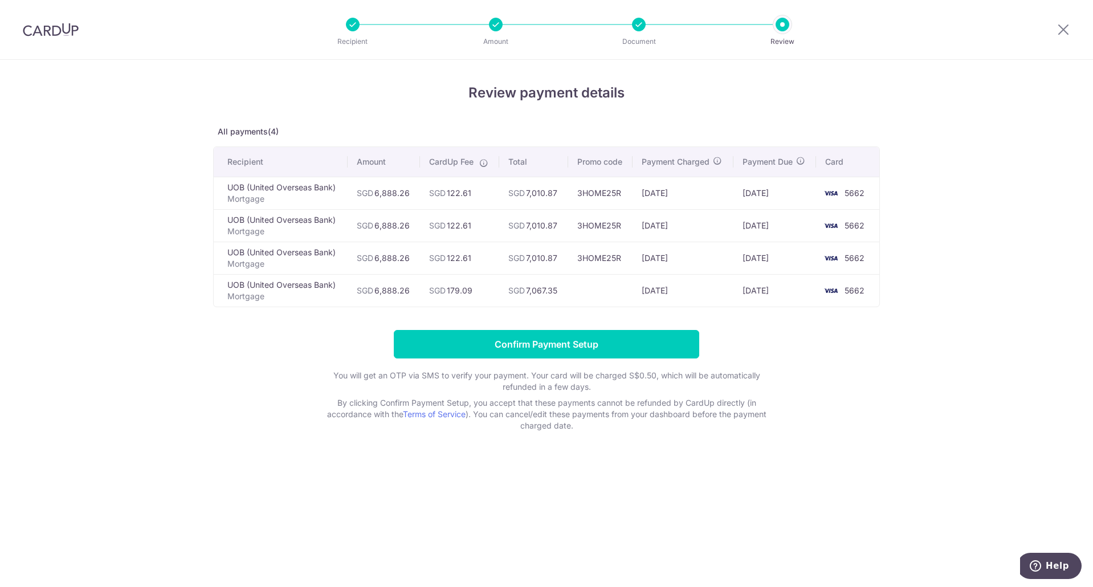
click at [671, 461] on div "Review payment details All payments(4) Recipient Amount CardUp Fee Total Promo …" at bounding box center [546, 323] width 1093 height 527
click at [835, 391] on form "Confirm Payment Setup You will get an OTP via SMS to verify your payment. Your …" at bounding box center [546, 380] width 667 height 101
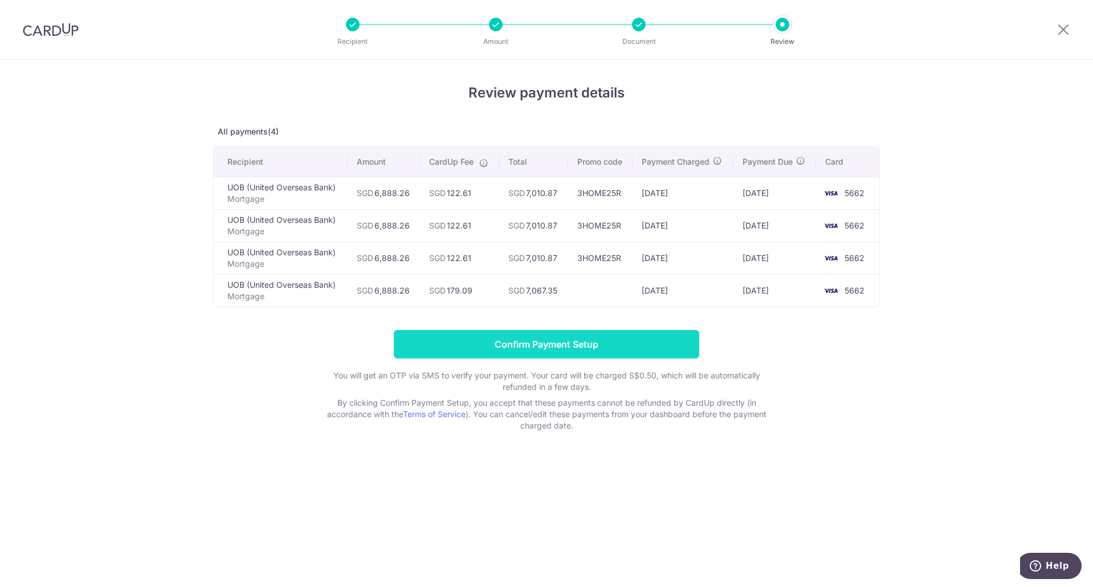
click at [566, 346] on input "Confirm Payment Setup" at bounding box center [546, 344] width 305 height 28
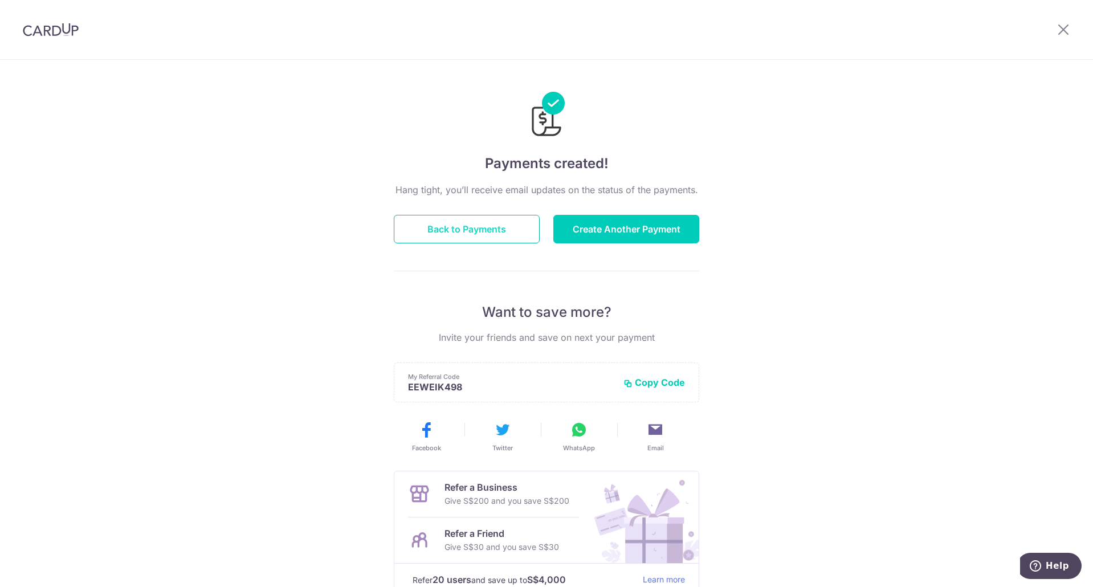
click at [459, 225] on button "Back to Payments" at bounding box center [467, 229] width 146 height 28
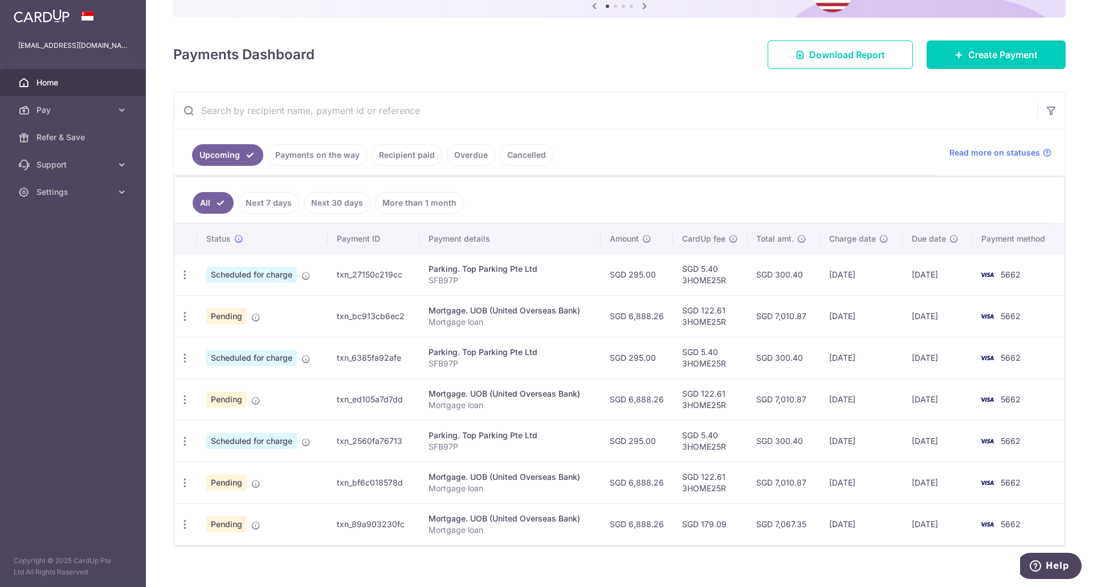
scroll to position [142, 0]
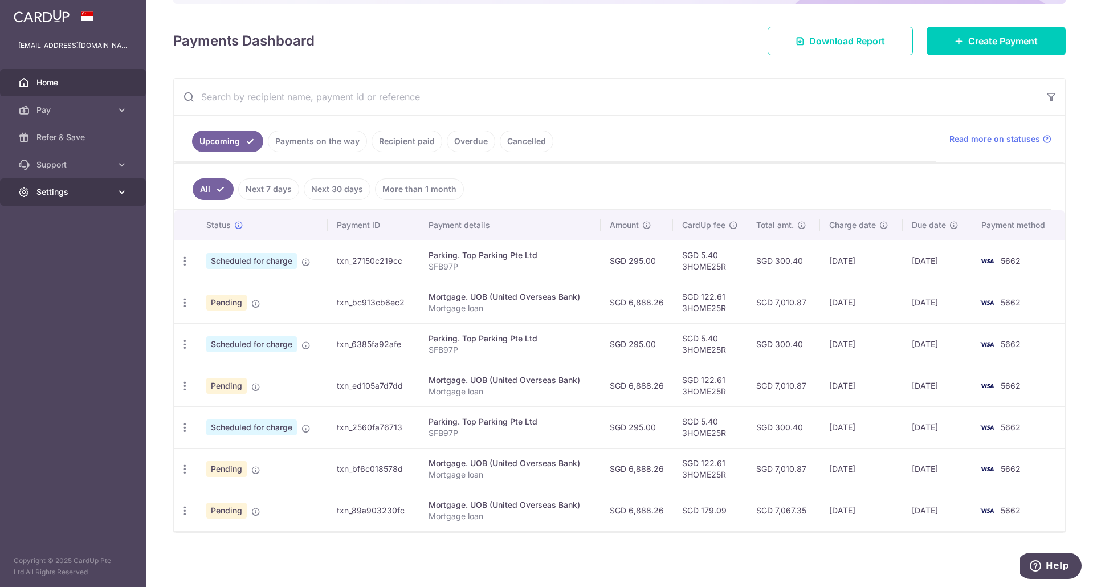
click at [107, 185] on link "Settings" at bounding box center [73, 191] width 146 height 27
click at [103, 250] on span "Logout" at bounding box center [73, 246] width 75 height 11
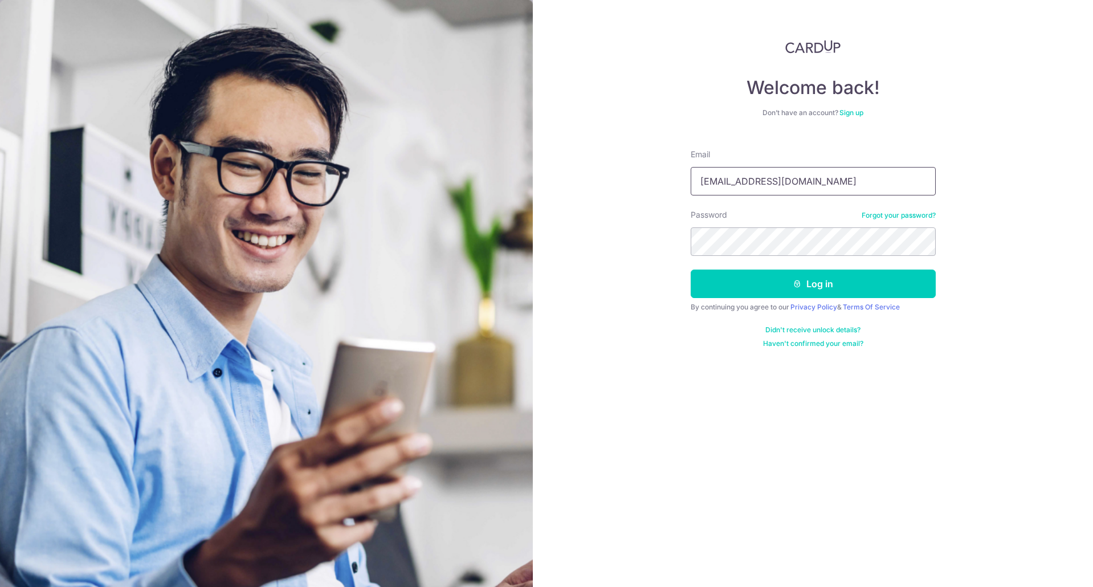
click at [769, 183] on input "eeweikok@gmail.com" at bounding box center [812, 181] width 245 height 28
type input "[EMAIL_ADDRESS][DOMAIN_NAME]"
click at [779, 274] on button "Log in" at bounding box center [812, 283] width 245 height 28
